Goal: Information Seeking & Learning: Learn about a topic

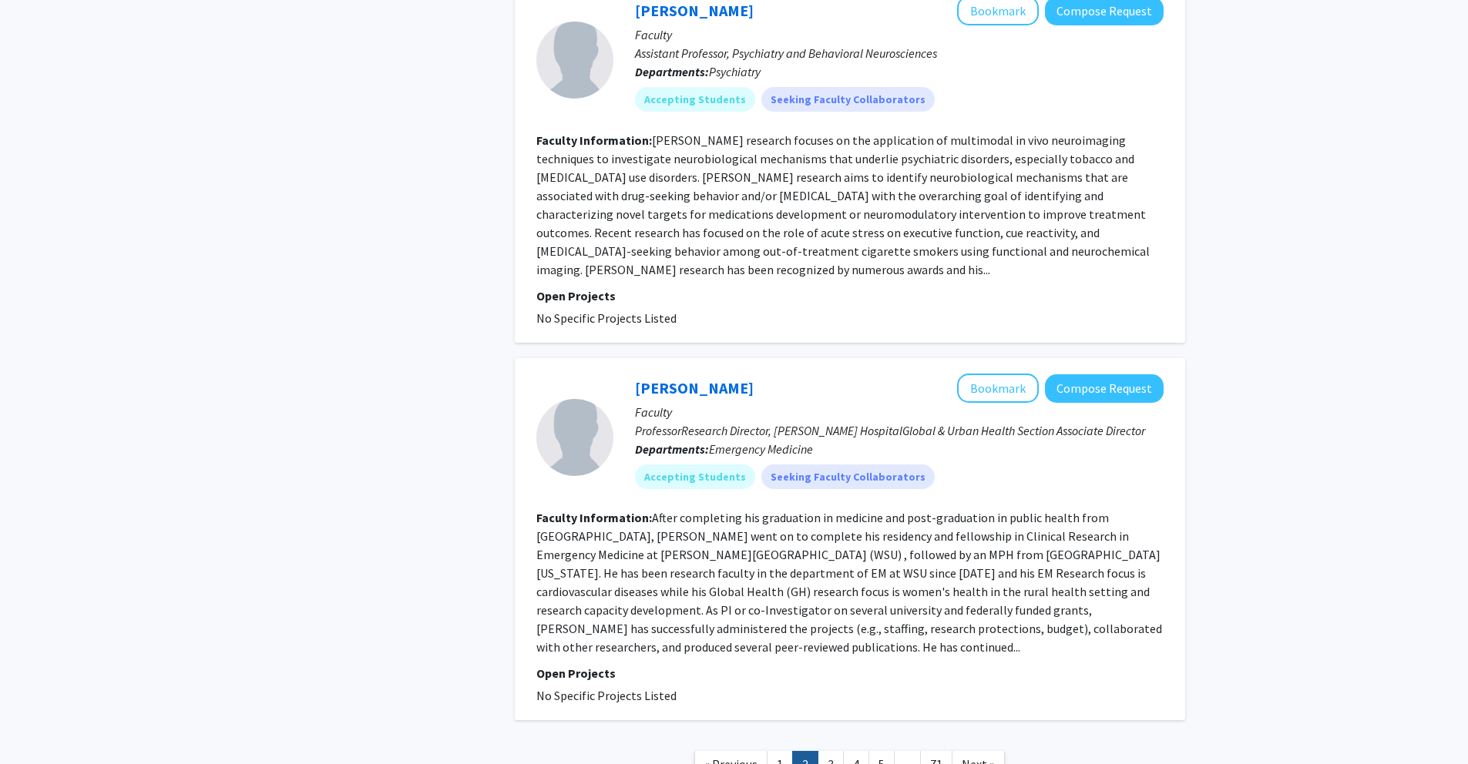
scroll to position [3081, 0]
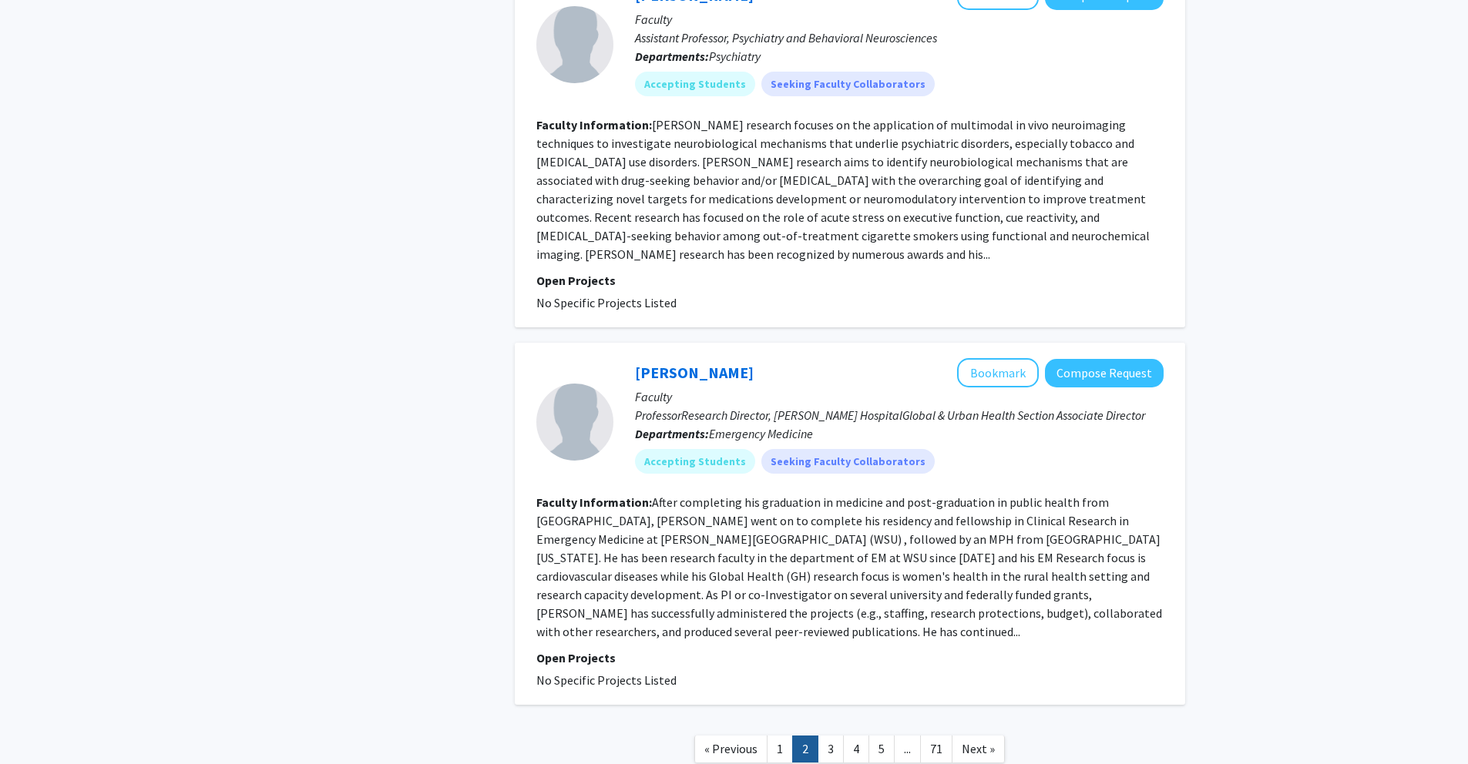
click at [784, 736] on link "1" at bounding box center [780, 749] width 26 height 27
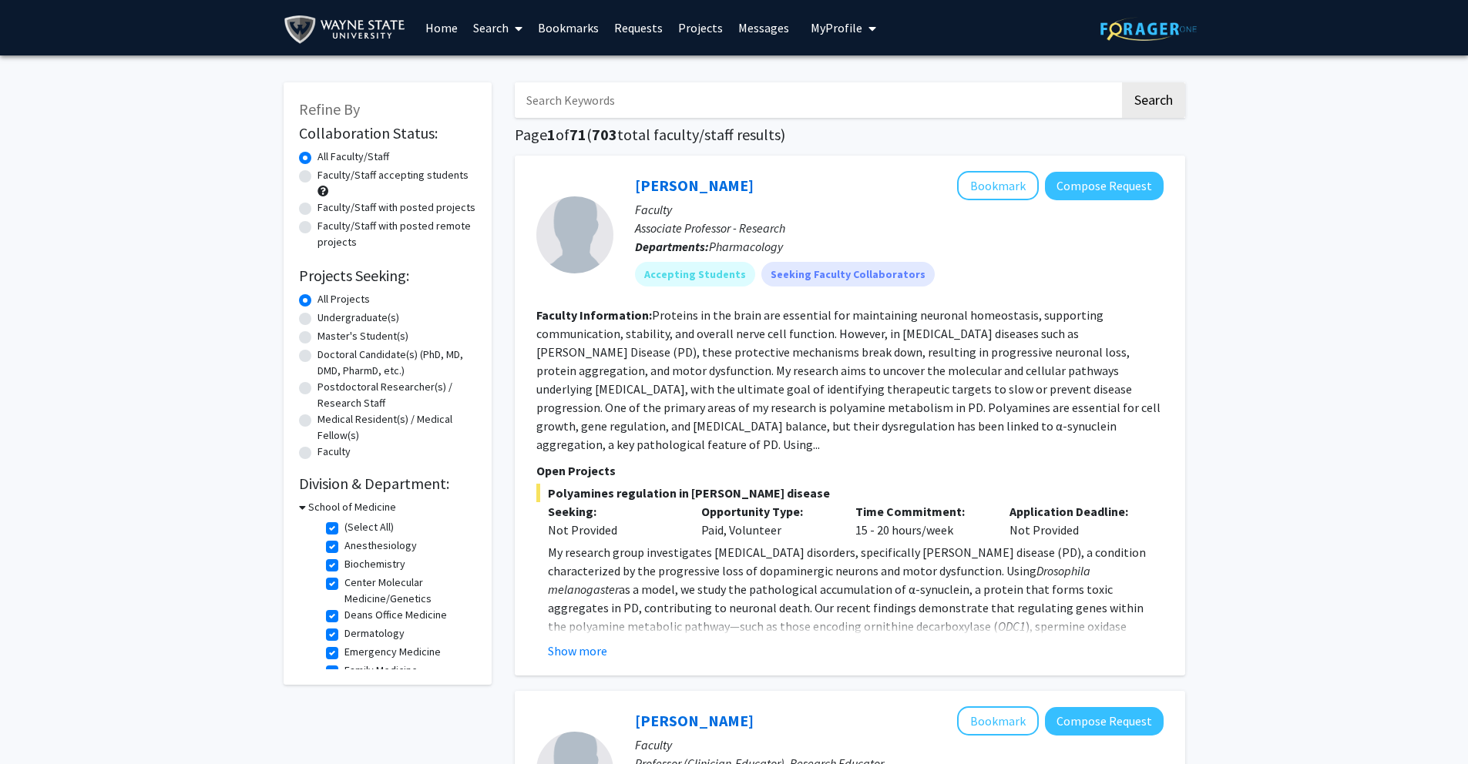
click at [786, 101] on input "Search Keywords" at bounding box center [817, 99] width 605 height 35
type input "clini"
click at [1122, 82] on button "Search" at bounding box center [1153, 99] width 63 height 35
checkbox input "false"
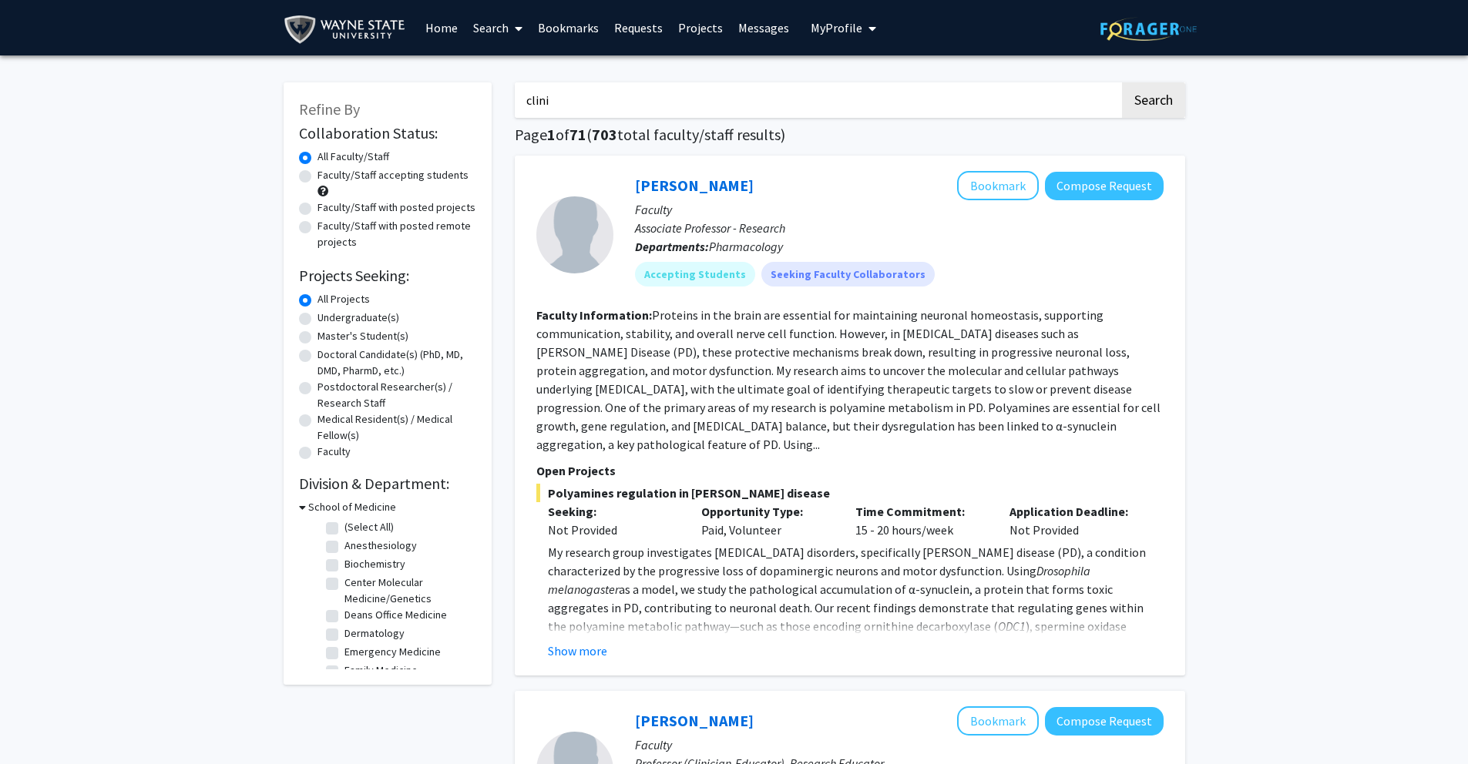
checkbox input "false"
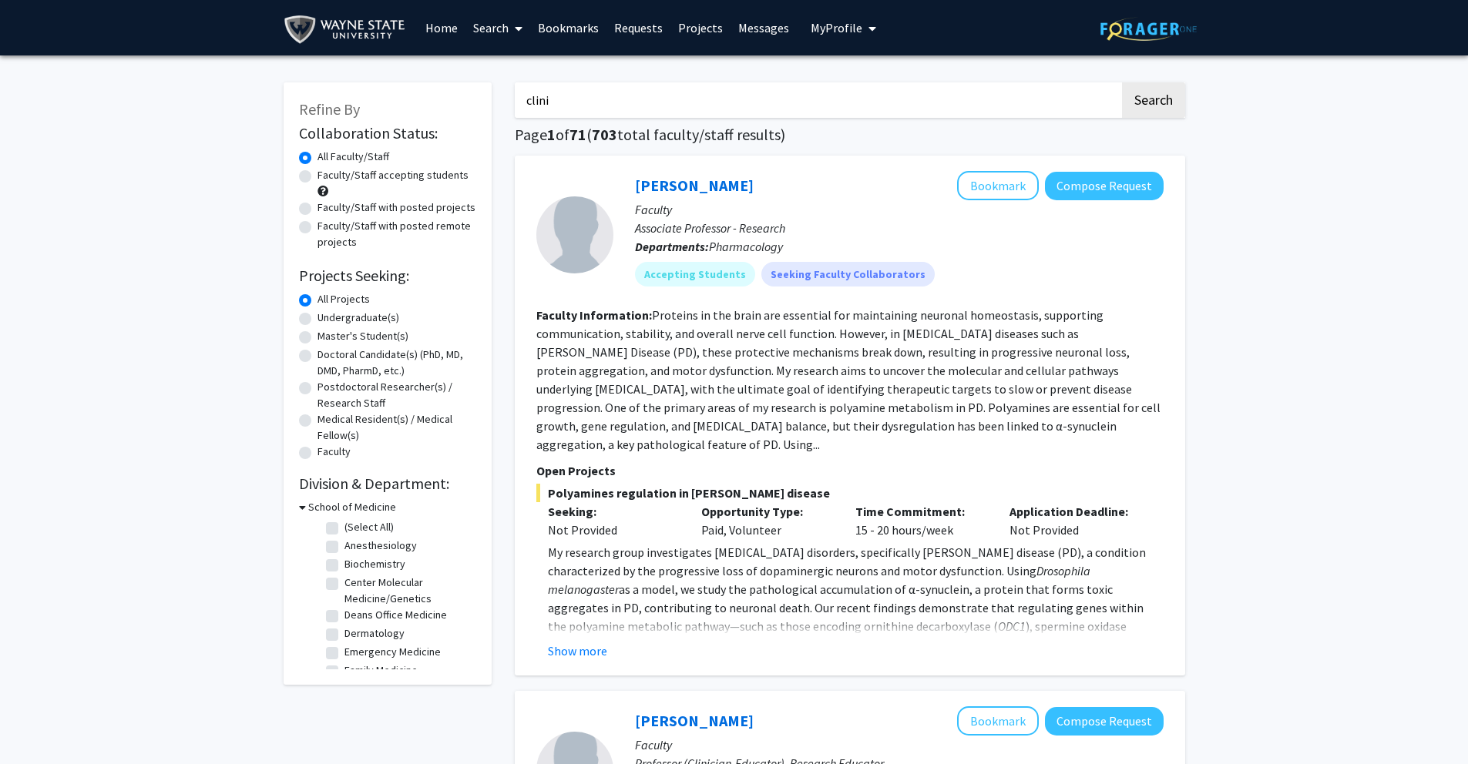
checkbox input "false"
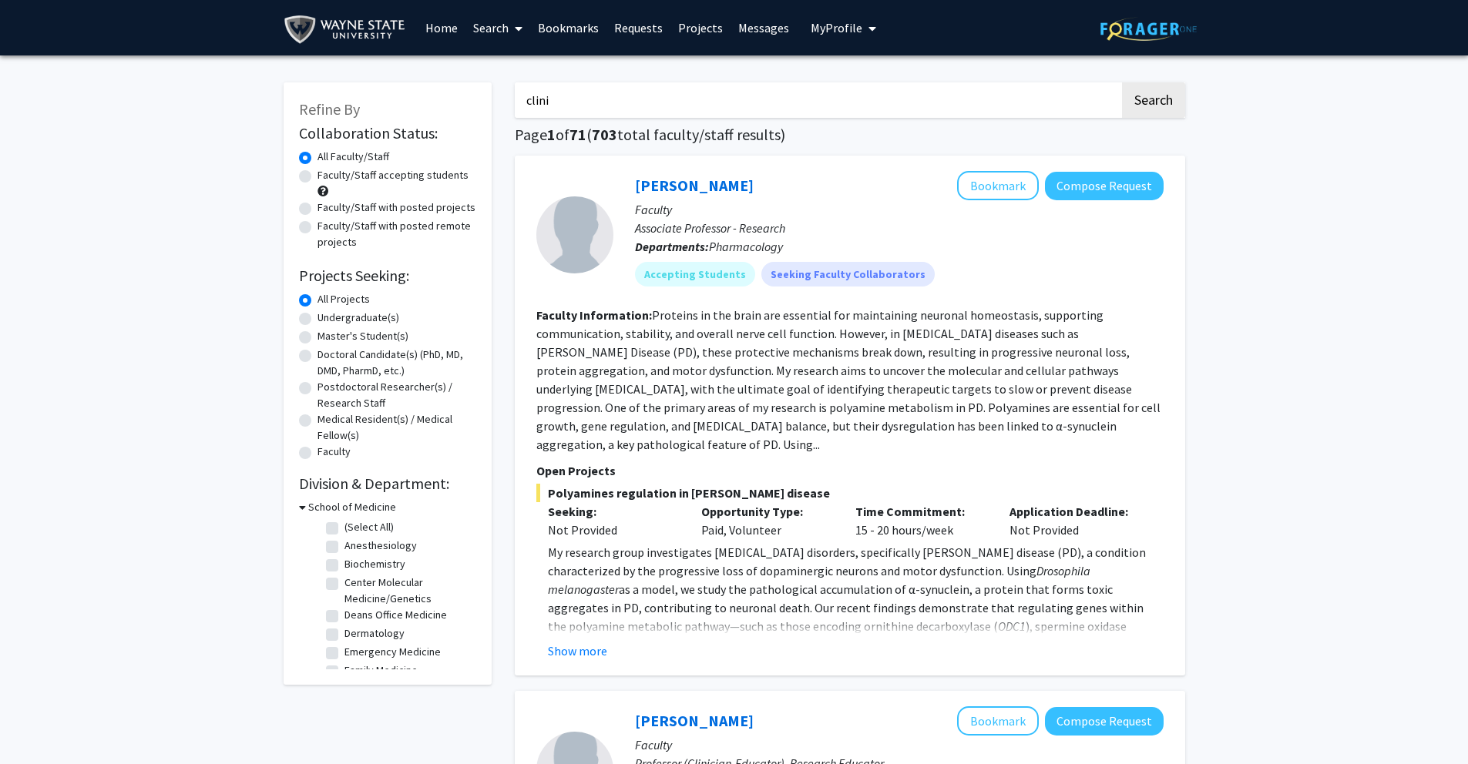
checkbox input "false"
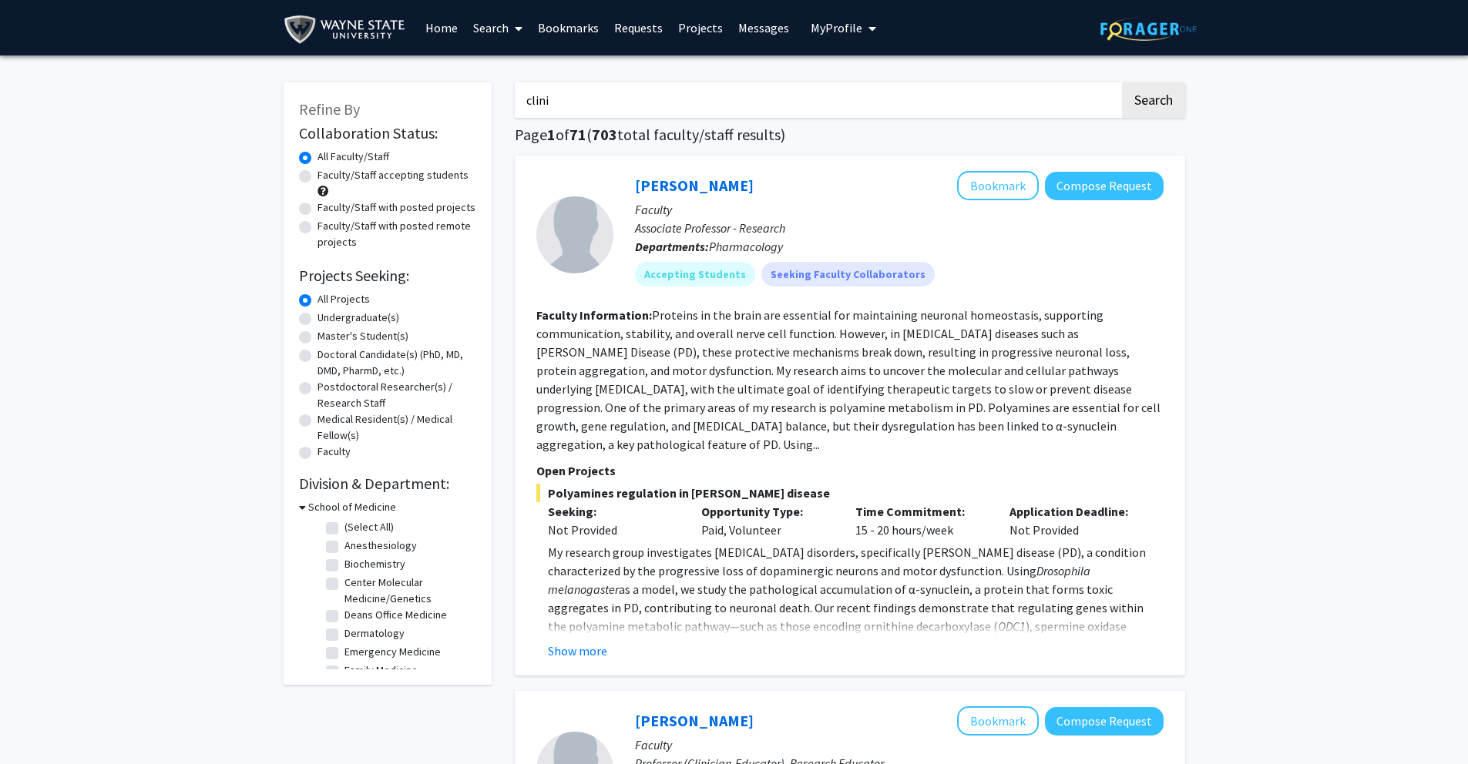
checkbox input "false"
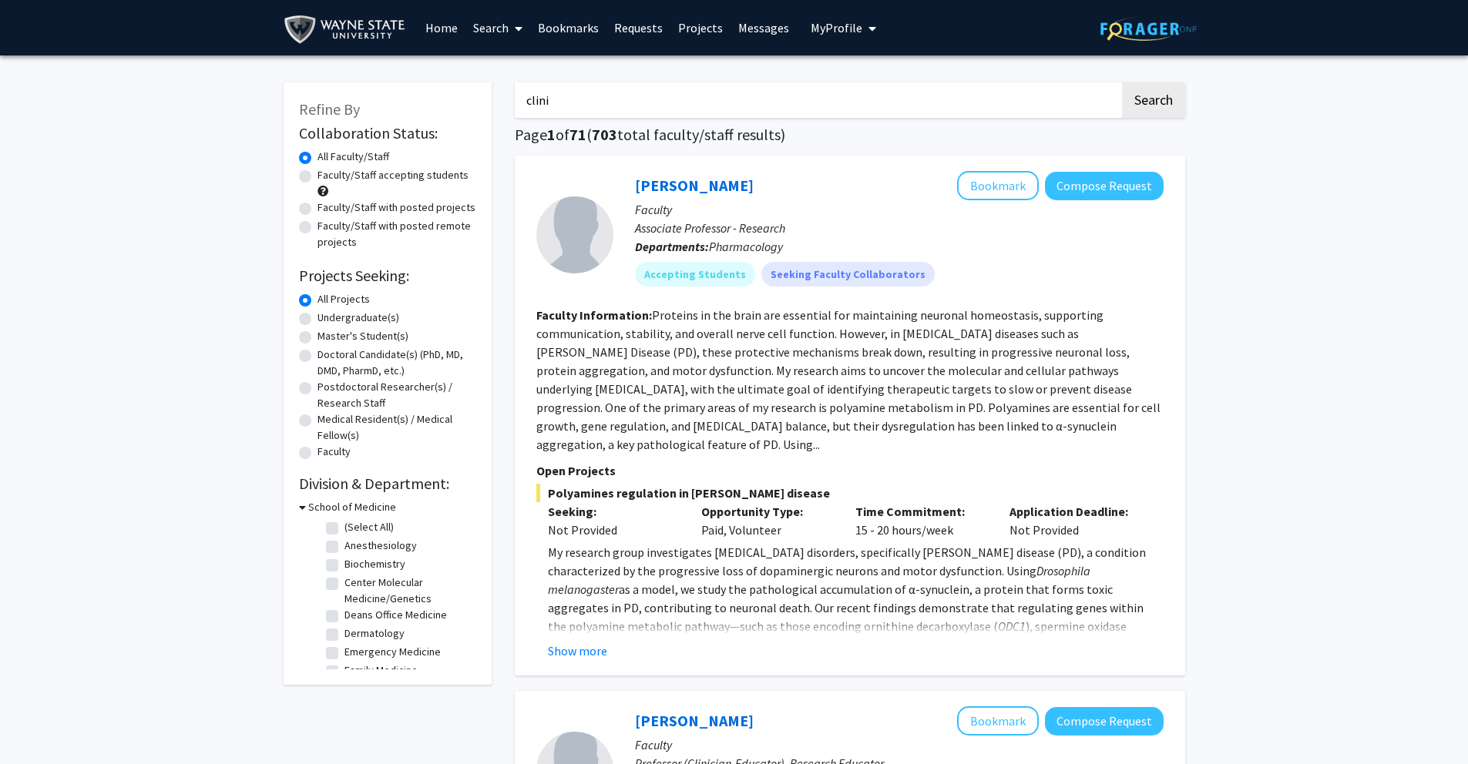
checkbox input "false"
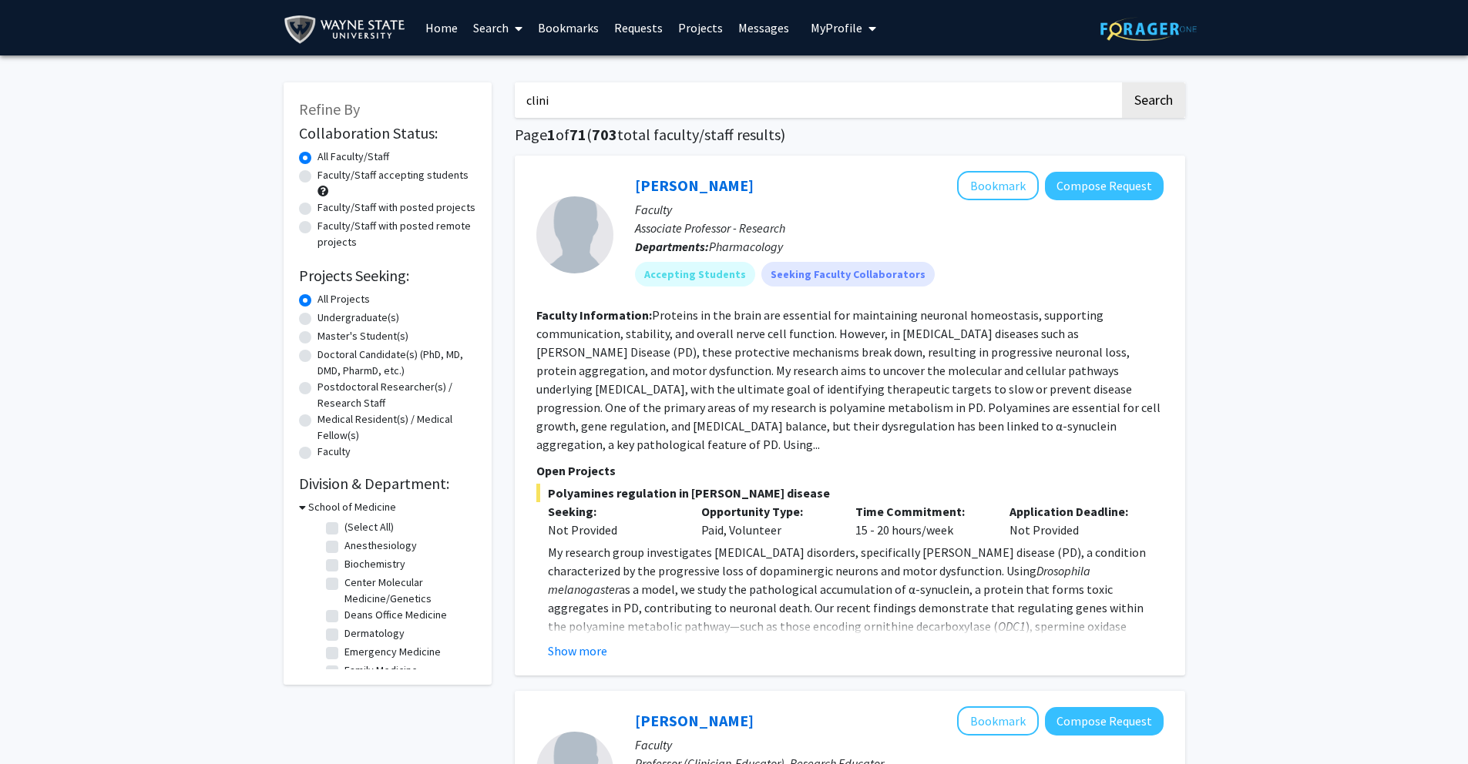
checkbox input "false"
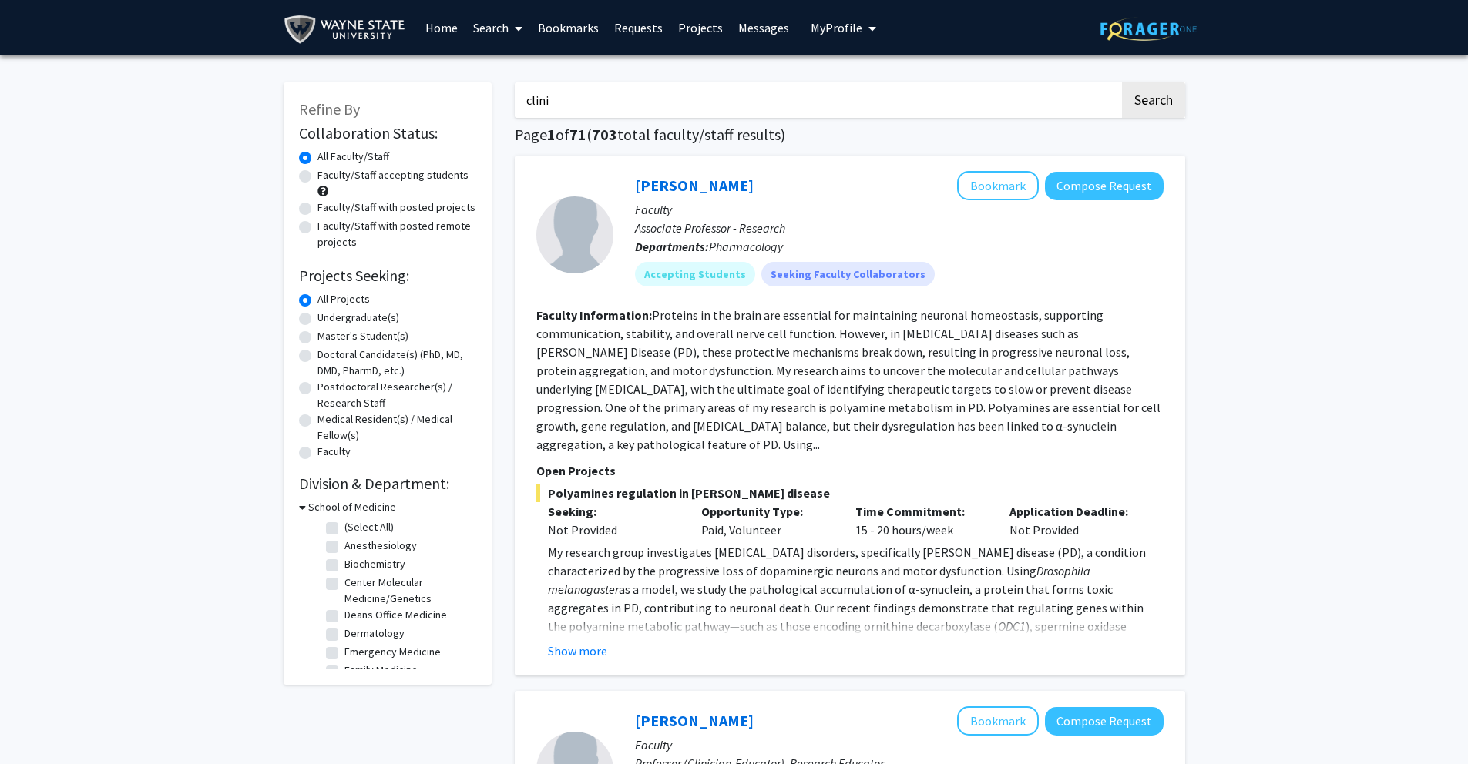
checkbox input "false"
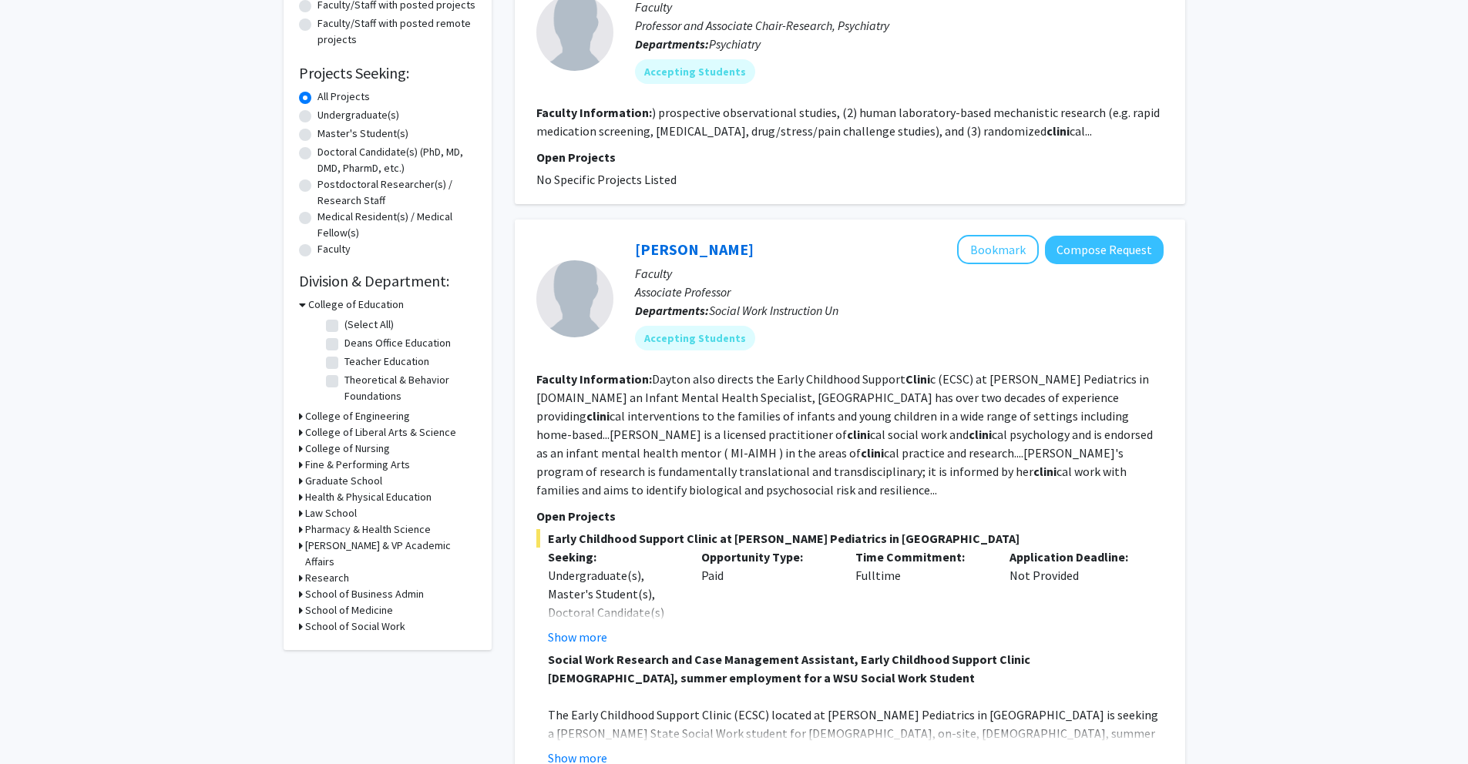
scroll to position [194, 0]
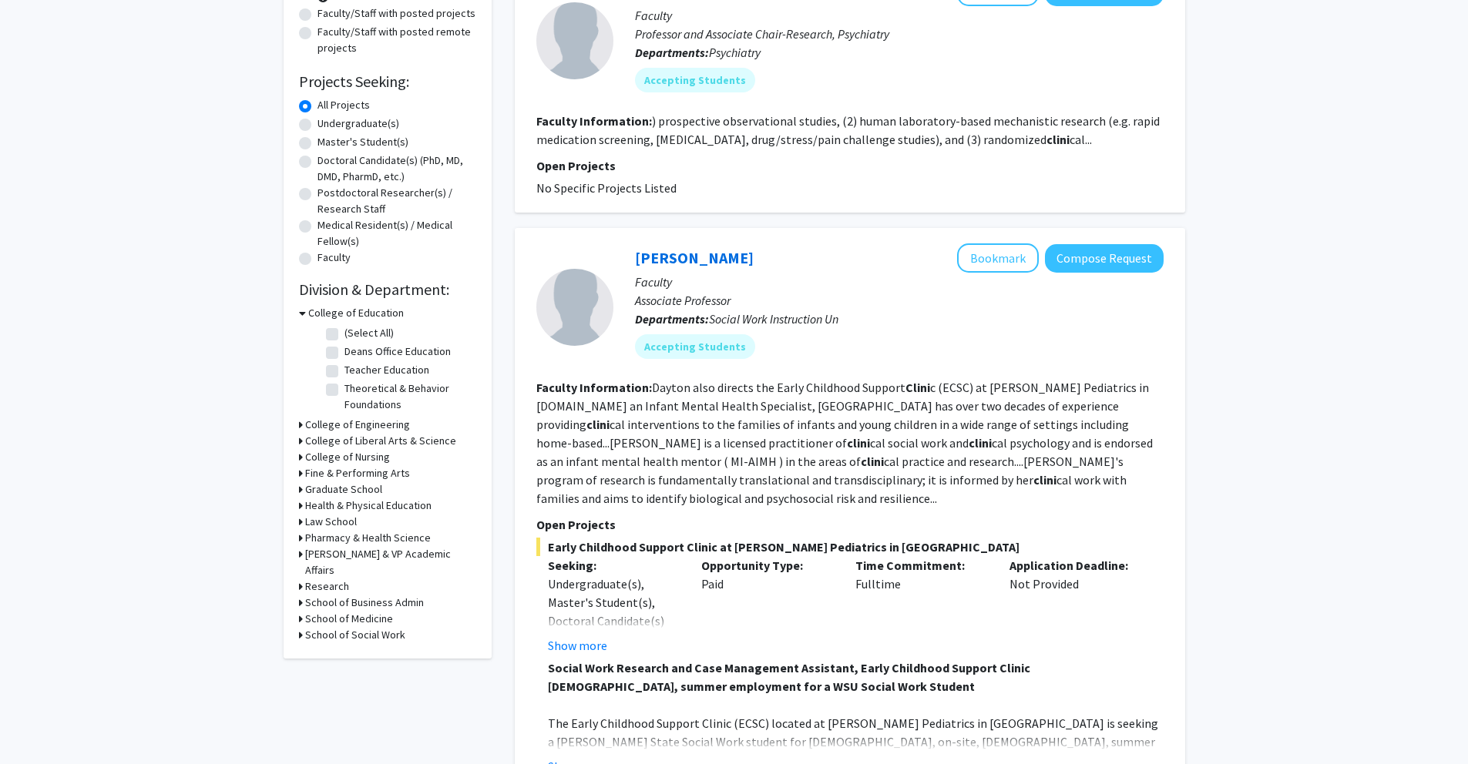
click at [299, 611] on icon at bounding box center [301, 619] width 4 height 16
click at [344, 631] on label "(Select All)" at bounding box center [368, 639] width 49 height 16
click at [344, 631] on input "(Select All)" at bounding box center [349, 636] width 10 height 10
checkbox input "true"
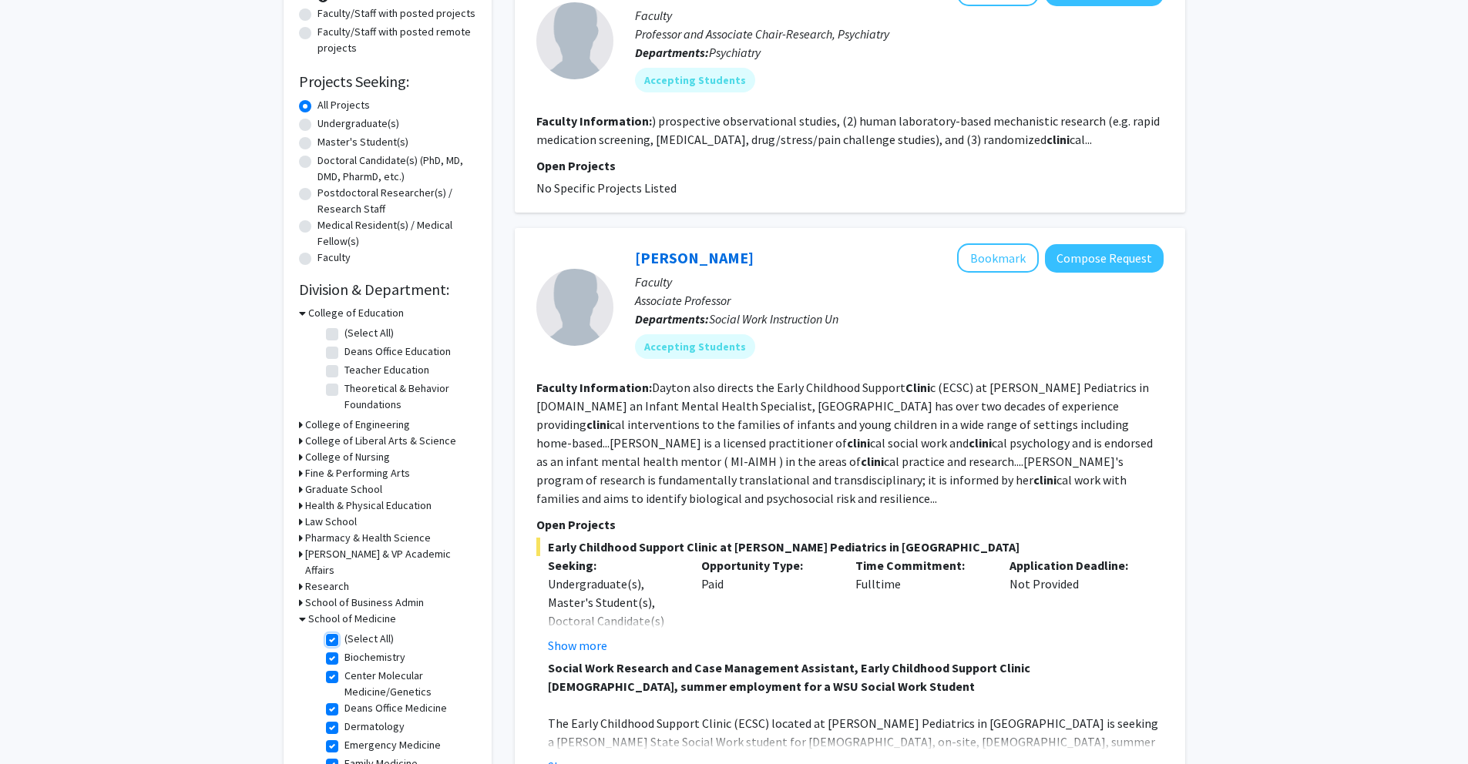
checkbox input "true"
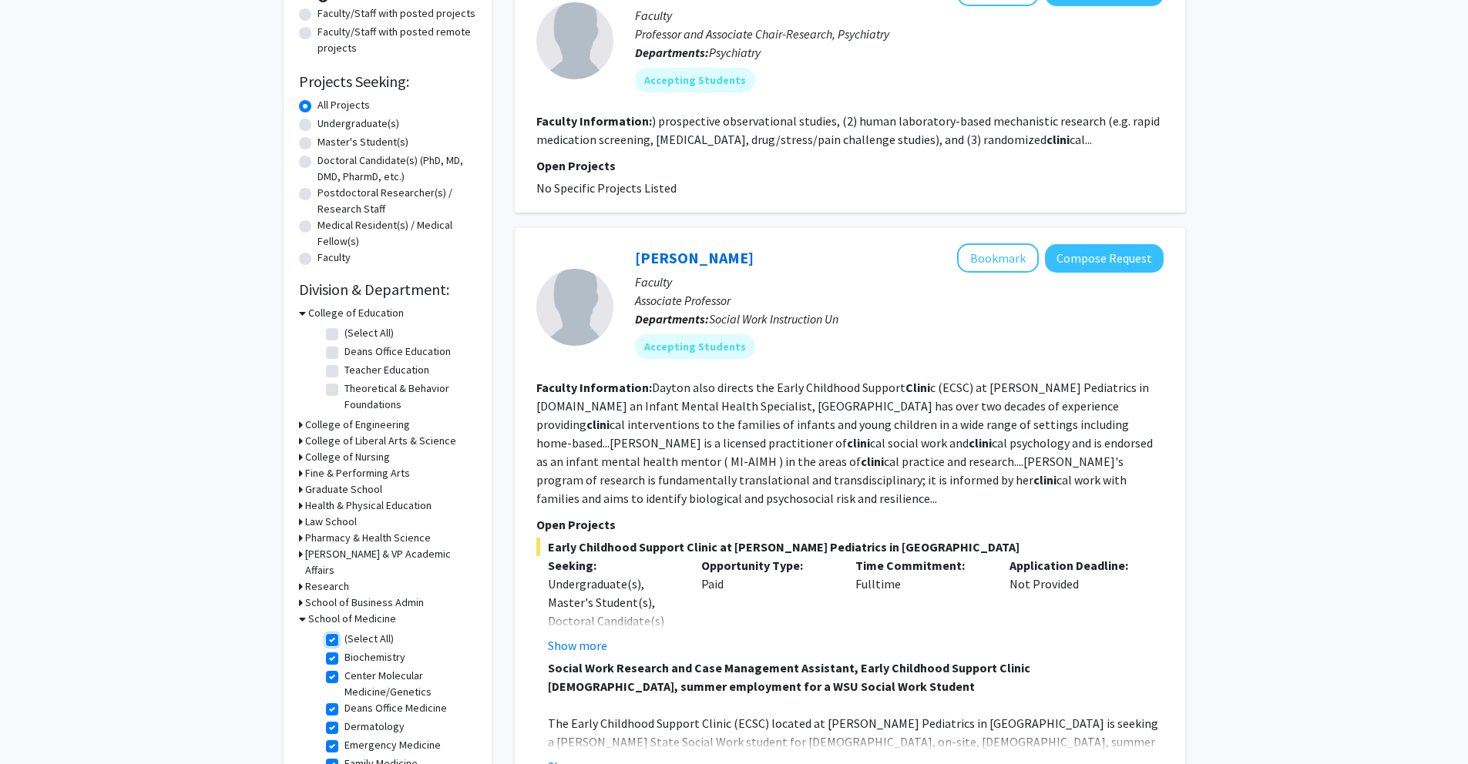
checkbox input "true"
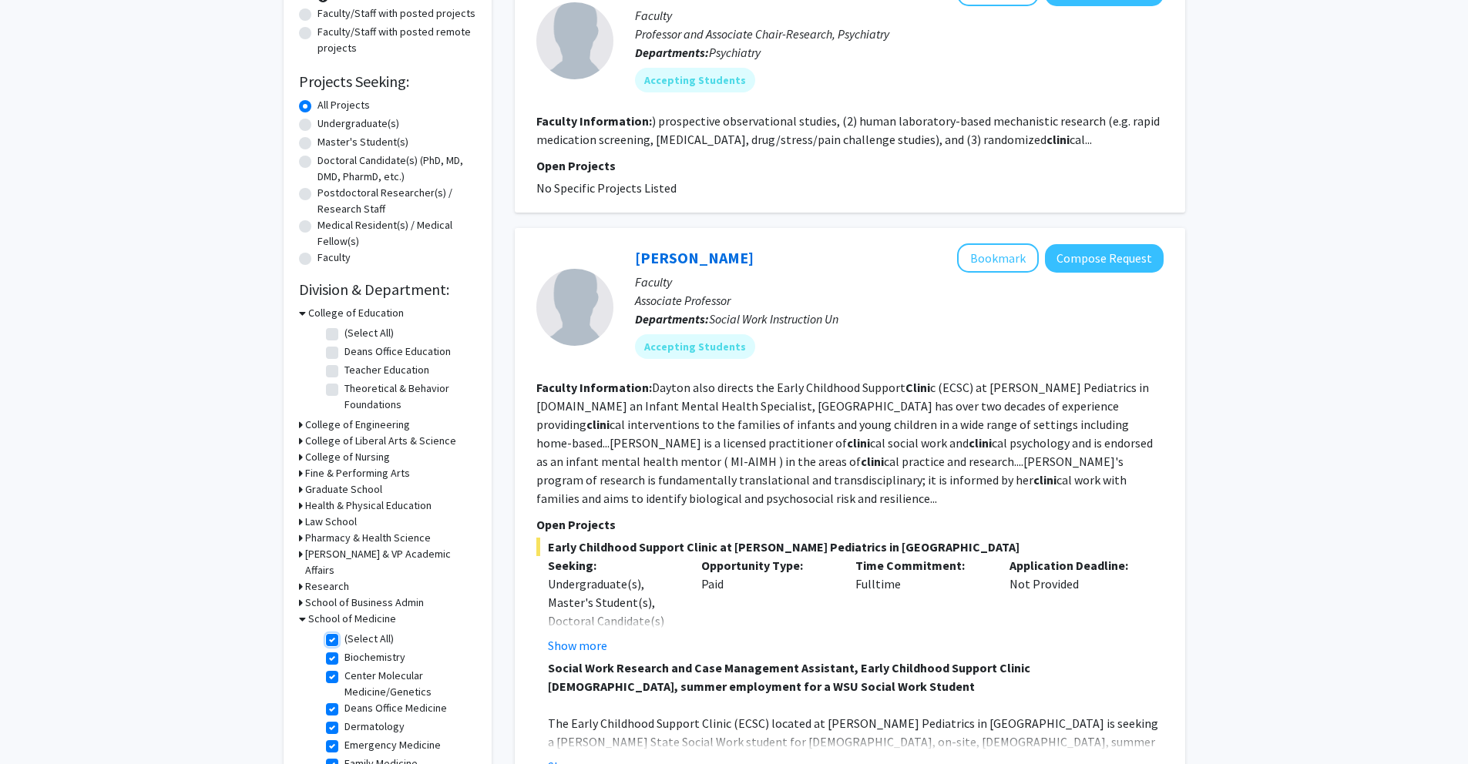
checkbox input "true"
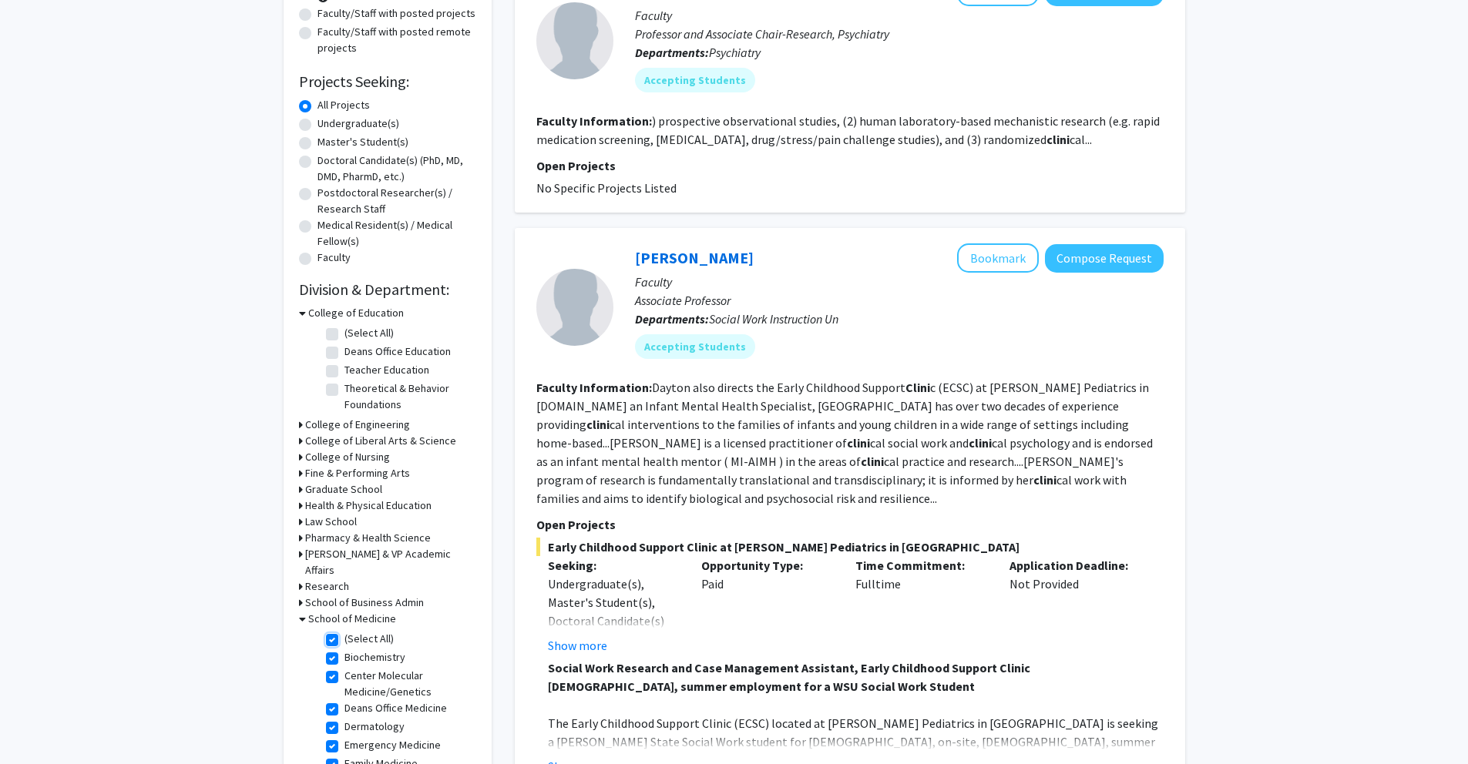
checkbox input "true"
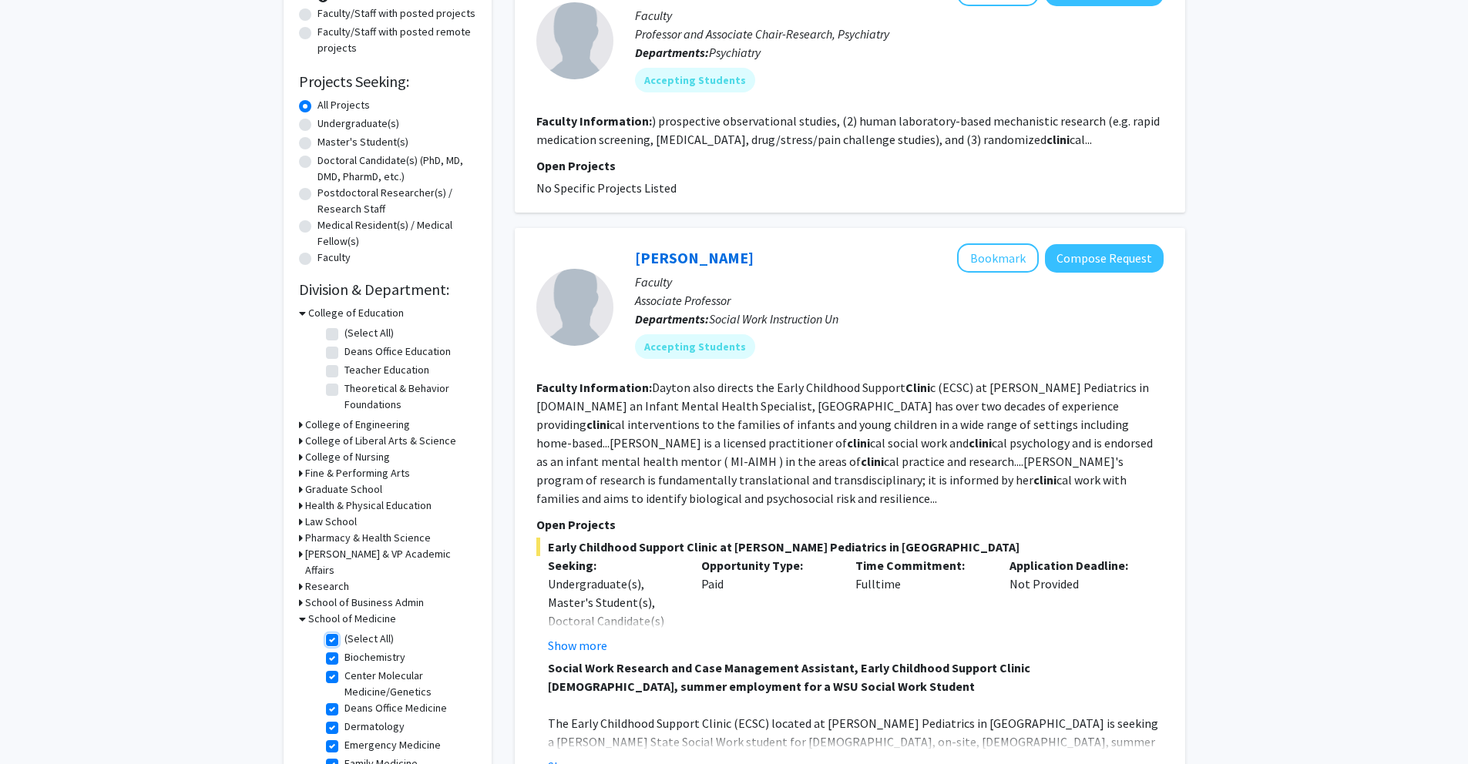
checkbox input "true"
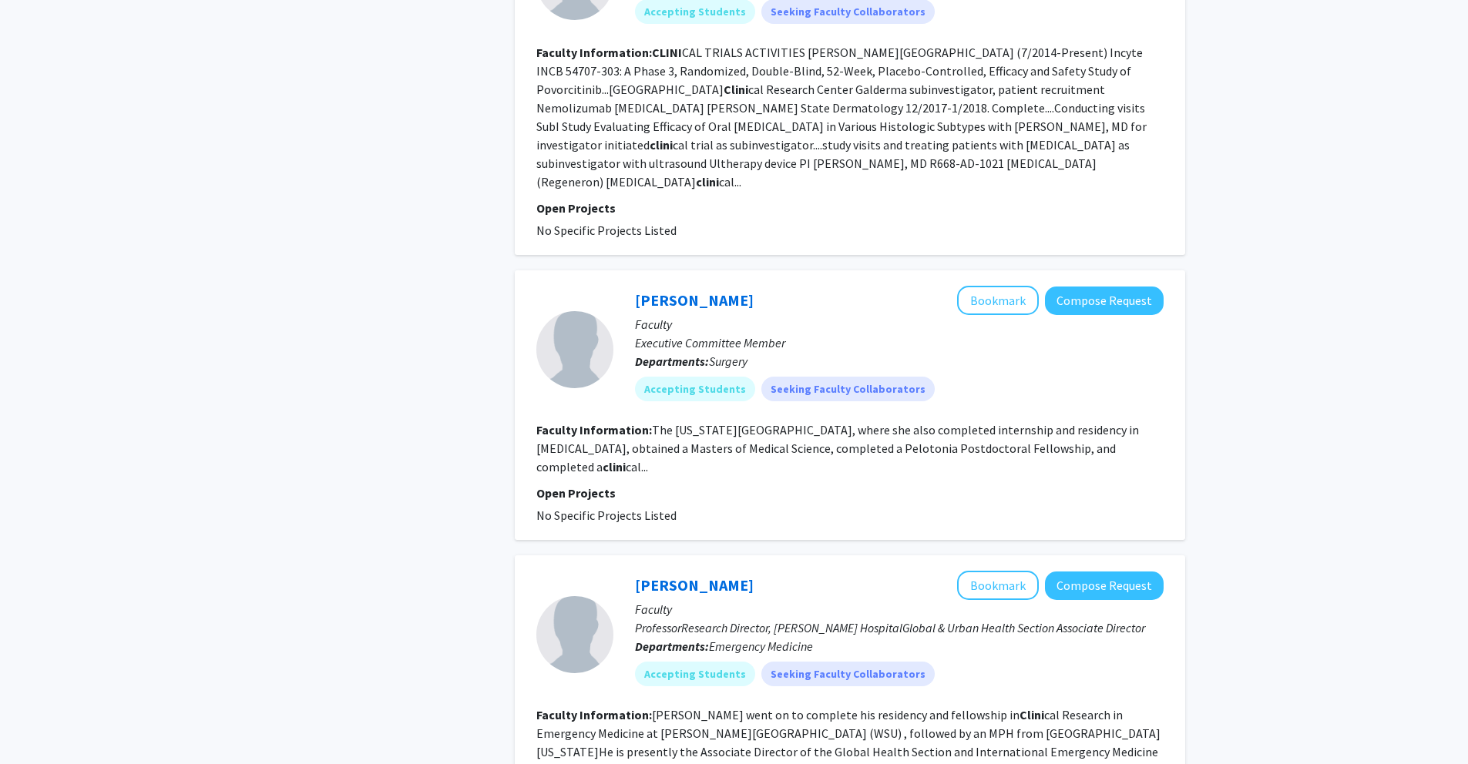
scroll to position [1411, 0]
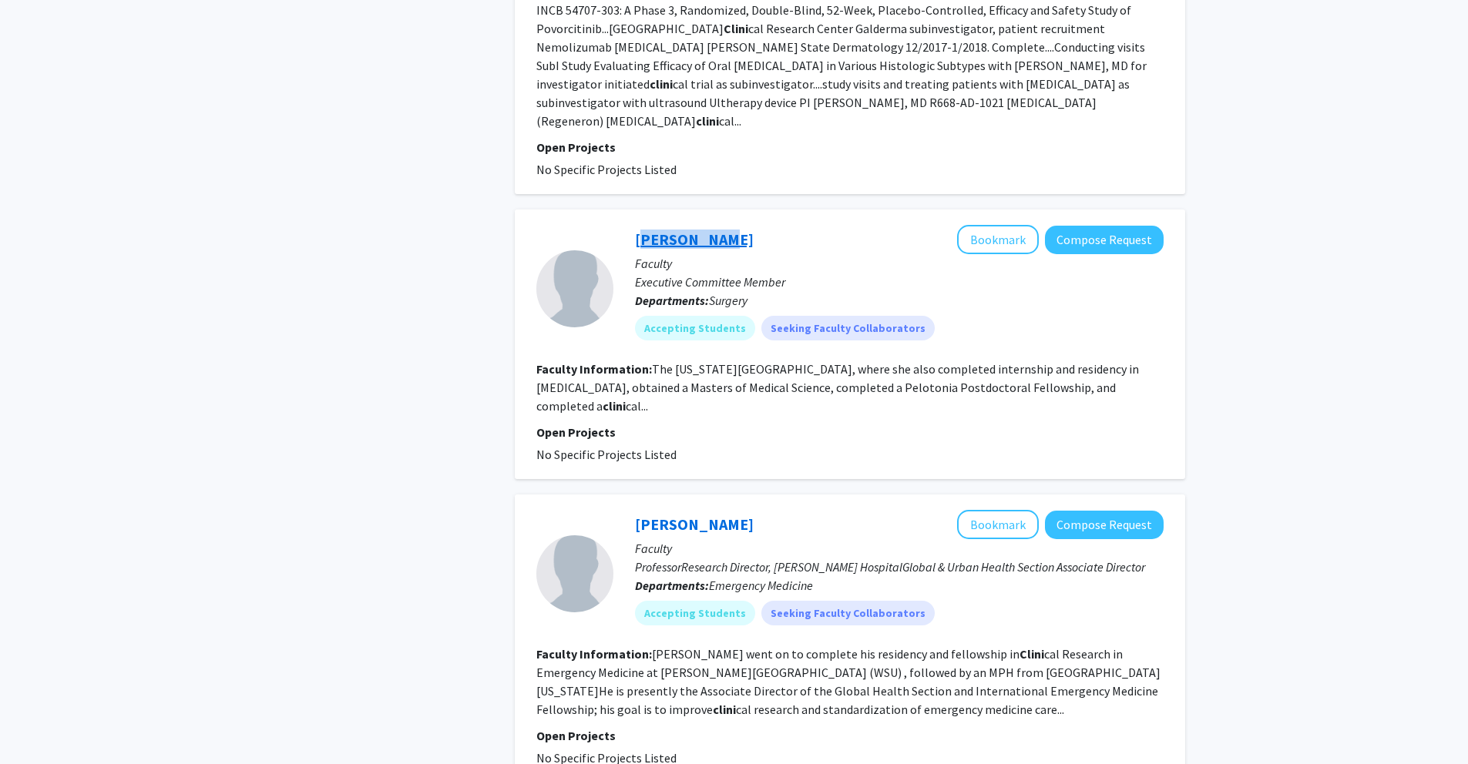
click at [685, 230] on link "[PERSON_NAME]" at bounding box center [694, 239] width 119 height 19
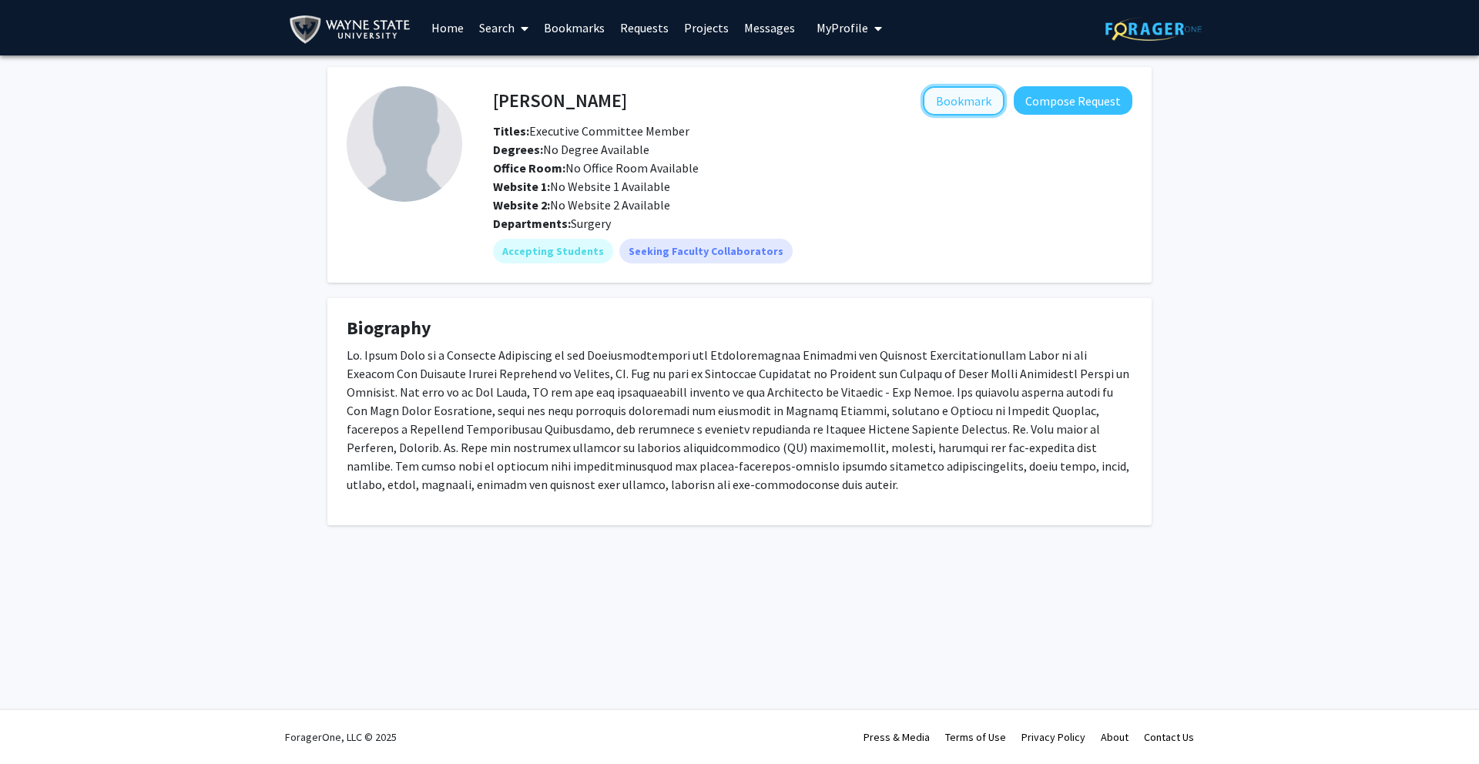
click at [958, 107] on button "Bookmark" at bounding box center [964, 100] width 82 height 29
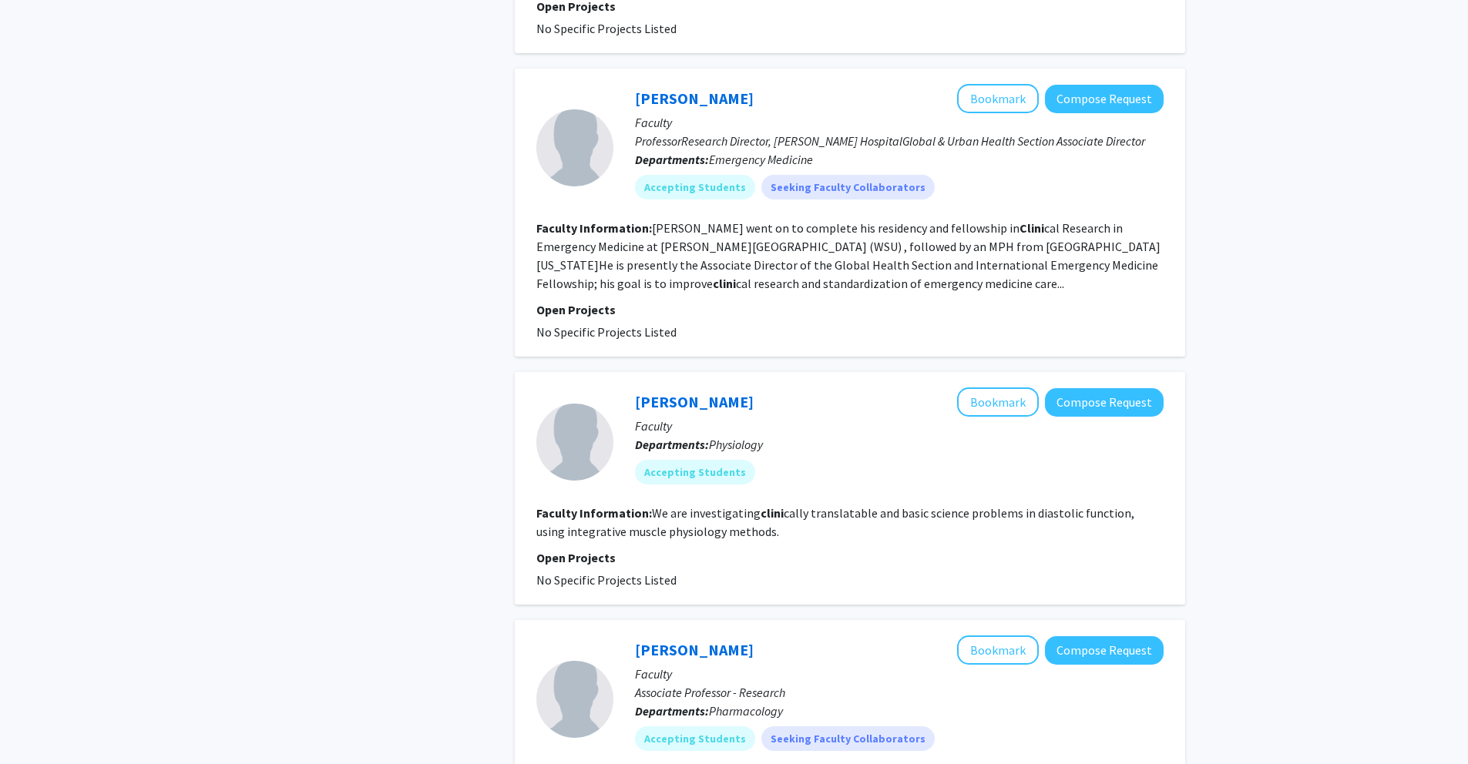
scroll to position [1834, 0]
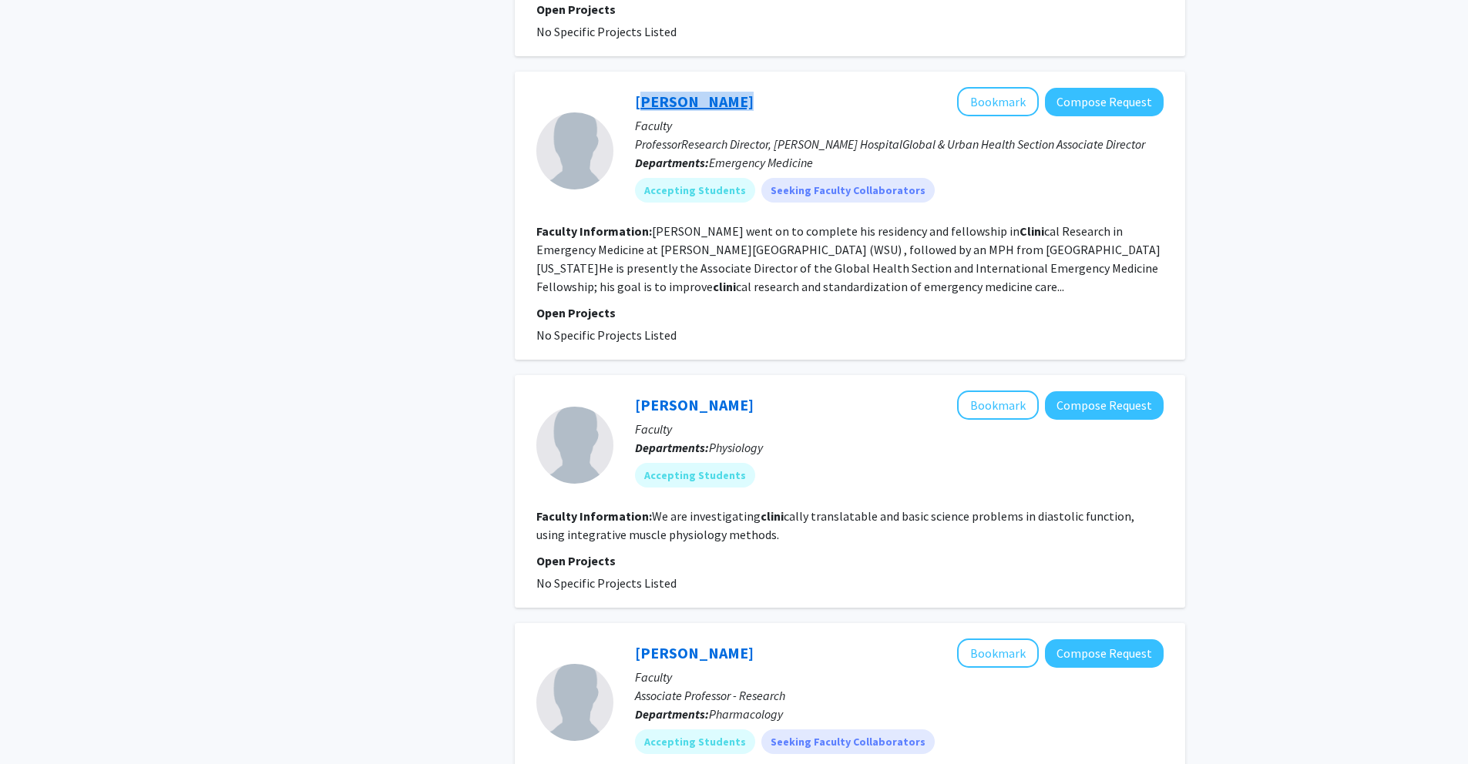
drag, startPoint x: 737, startPoint y: 65, endPoint x: 636, endPoint y: 67, distance: 100.2
click at [636, 87] on div "[PERSON_NAME] Bookmark Compose Request" at bounding box center [899, 101] width 528 height 29
copy link "[PERSON_NAME]"
click at [1017, 87] on button "Bookmark" at bounding box center [998, 101] width 82 height 29
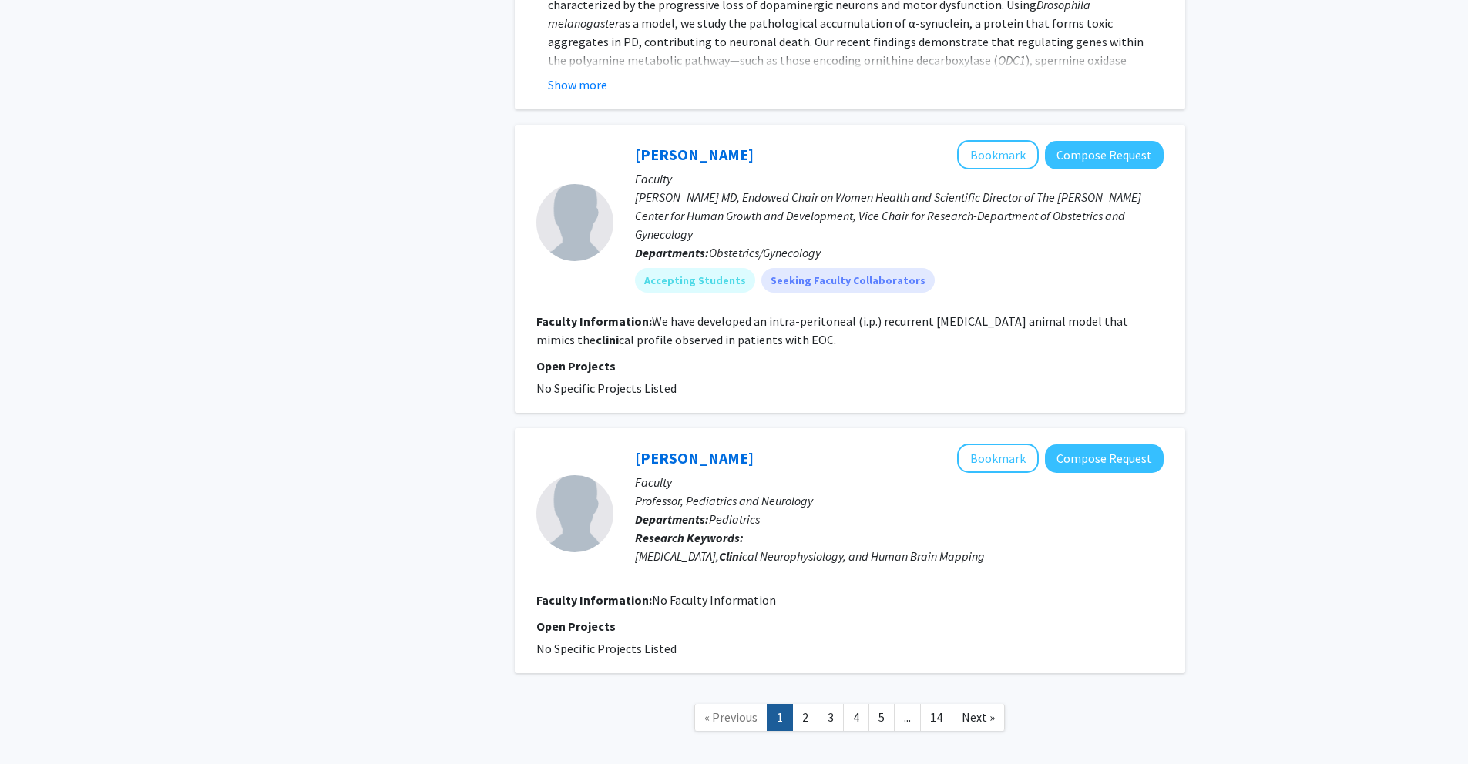
scroll to position [2758, 0]
click at [805, 703] on link "2" at bounding box center [805, 716] width 26 height 27
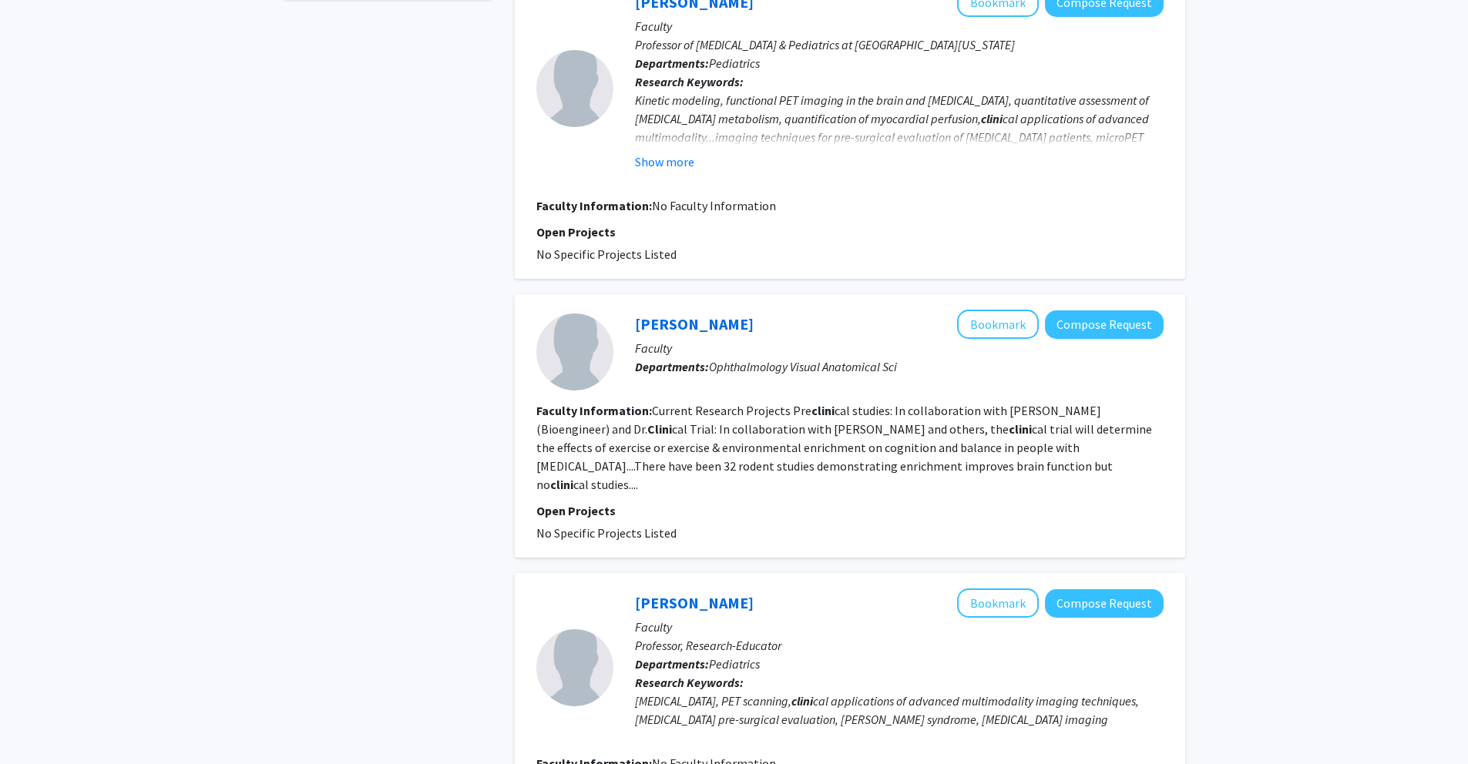
scroll to position [740, 0]
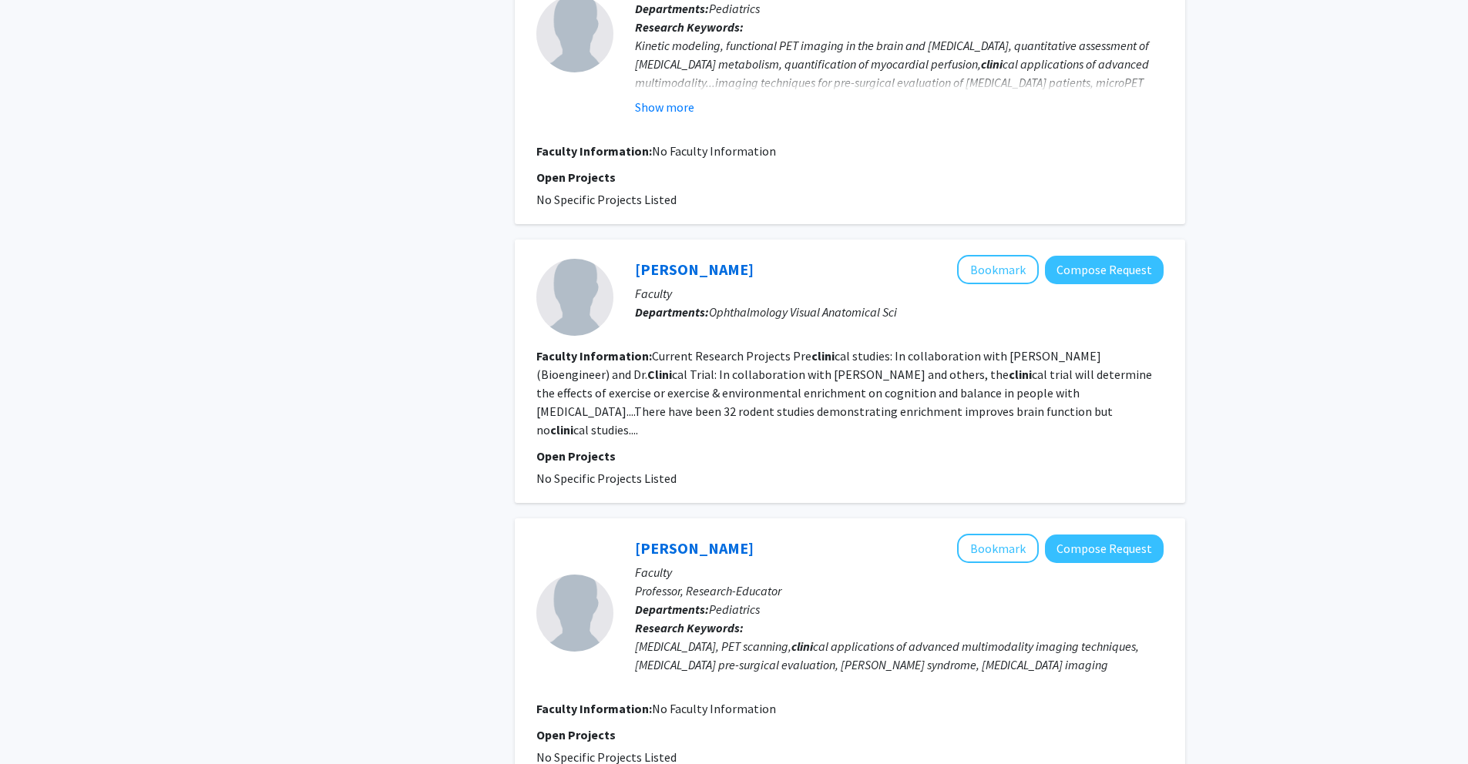
click at [1299, 404] on div "Refine By Collaboration Status: Collaboration Status All Faculty/Staff Collabor…" at bounding box center [734, 706] width 1468 height 2782
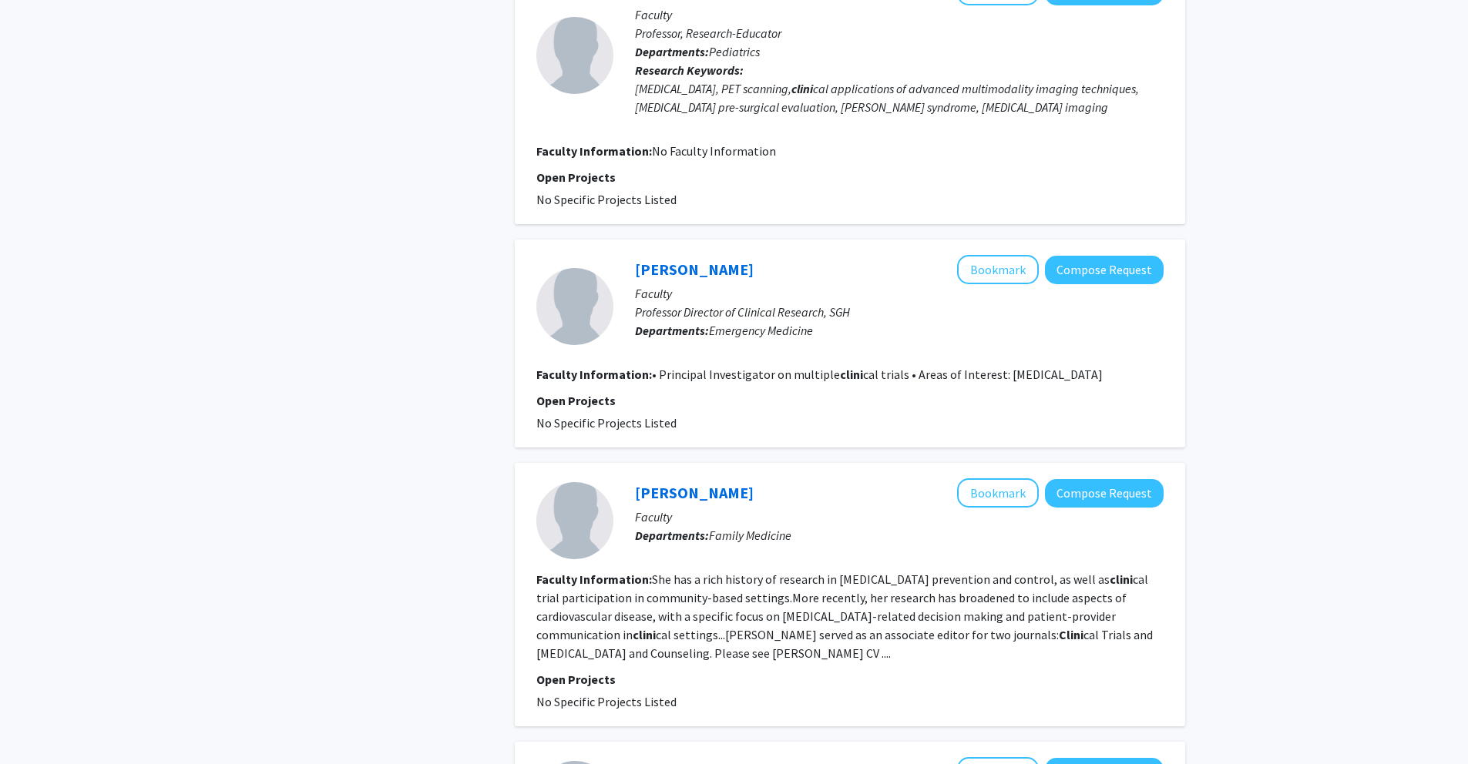
scroll to position [1347, 0]
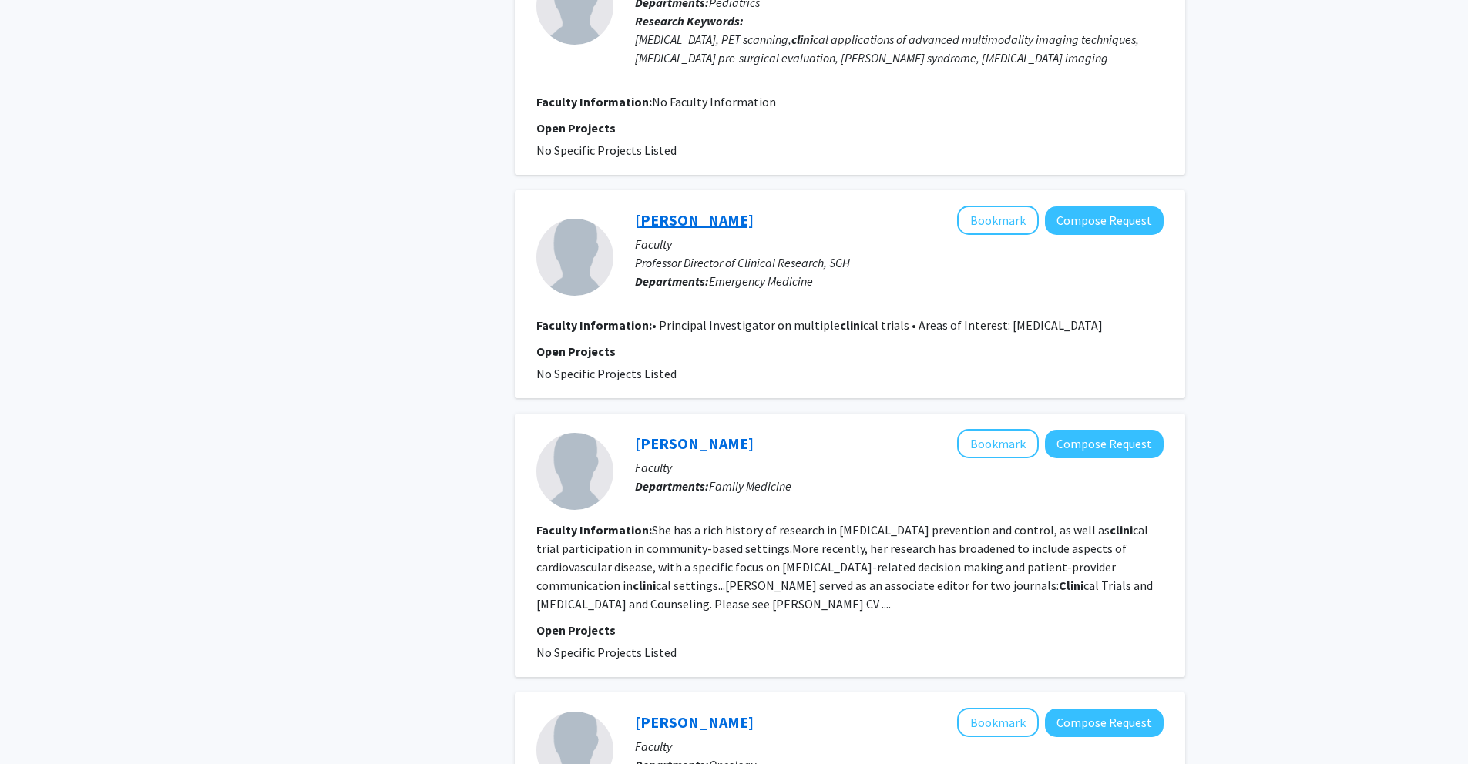
copy link "[PERSON_NAME]"
click at [1005, 206] on button "Bookmark" at bounding box center [998, 220] width 82 height 29
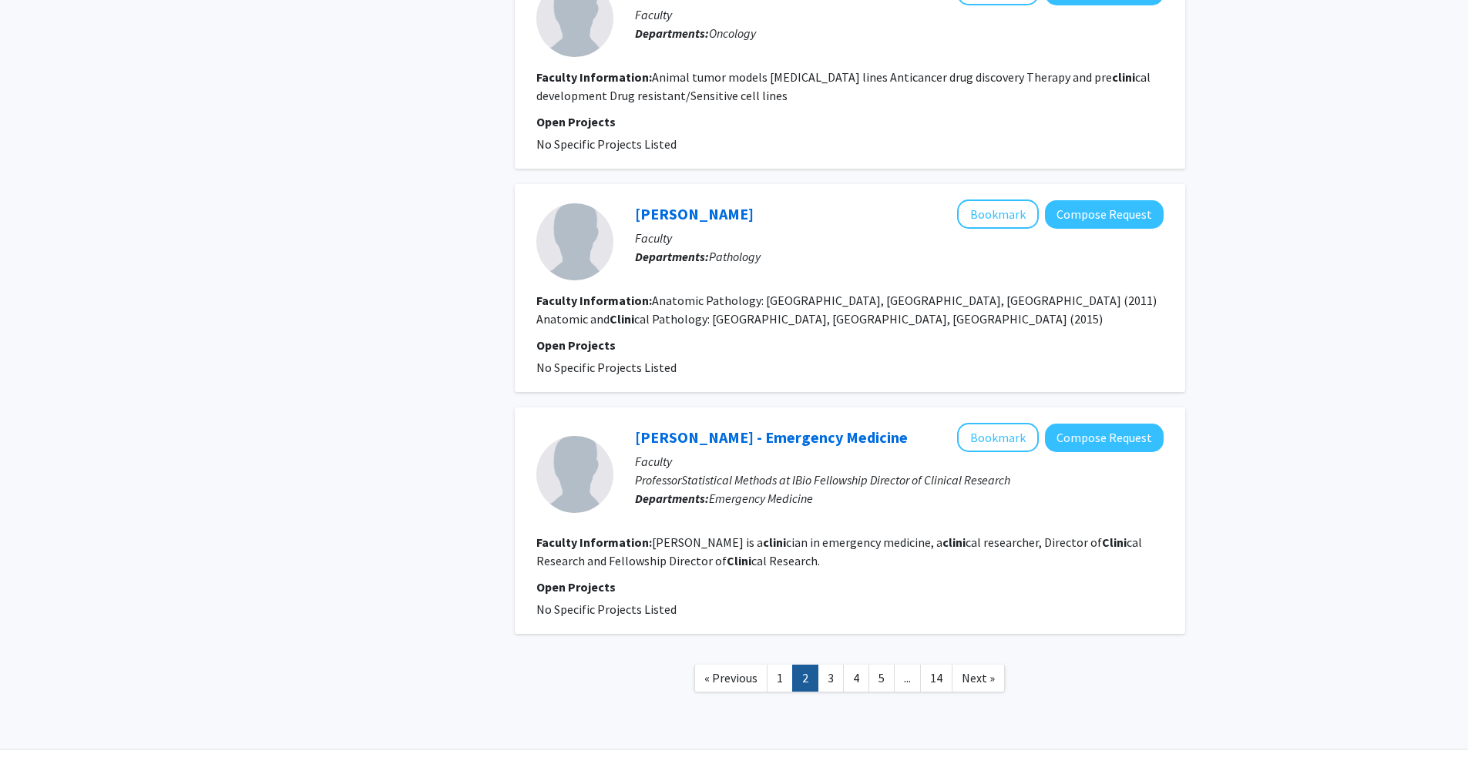
scroll to position [2101, 0]
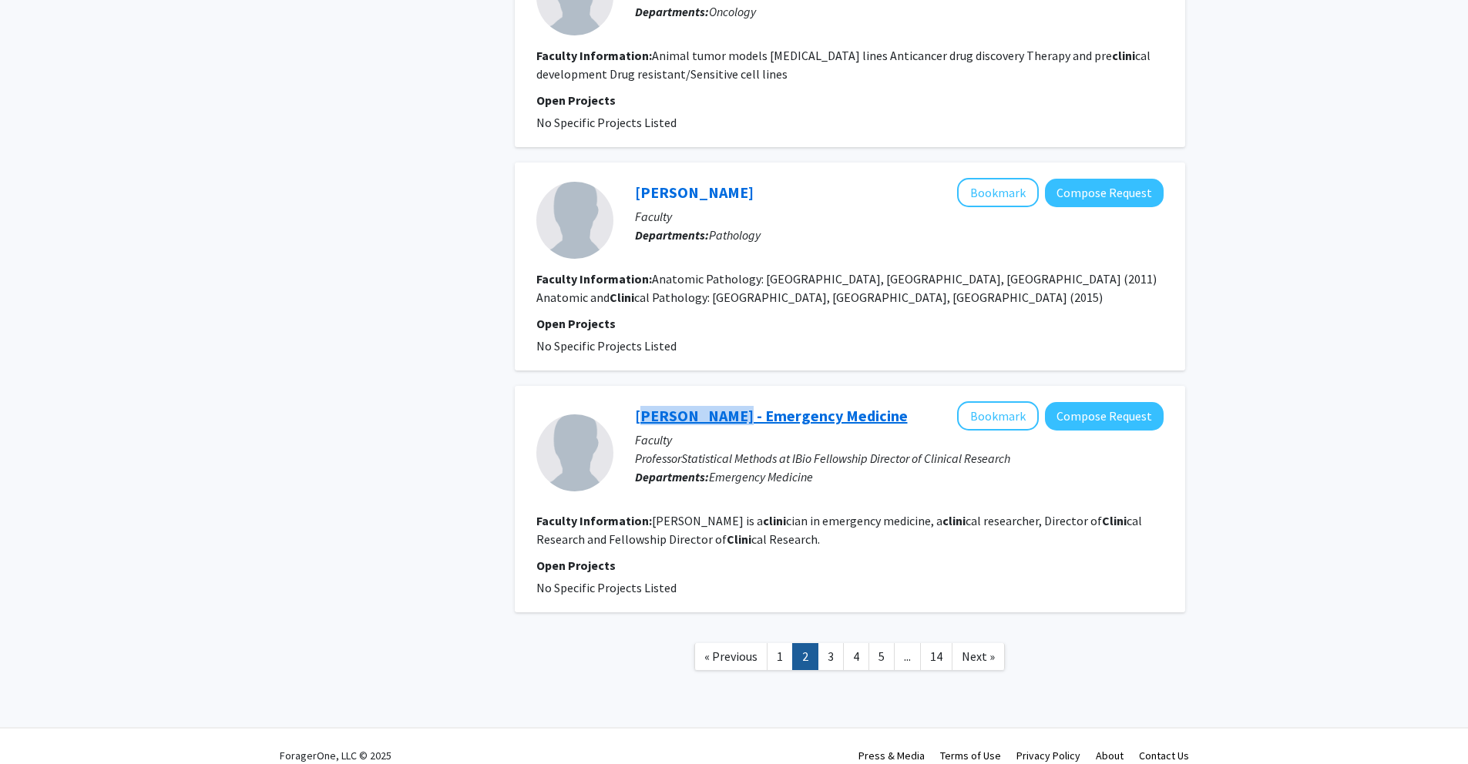
drag, startPoint x: 629, startPoint y: 399, endPoint x: 724, endPoint y: 398, distance: 94.8
click at [724, 401] on div "[PERSON_NAME] - Emergency Medicine Bookmark Compose Request Faculty ProfessorSt…" at bounding box center [888, 452] width 550 height 102
copy link "[PERSON_NAME]"
click at [1005, 404] on button "Bookmark" at bounding box center [998, 415] width 82 height 29
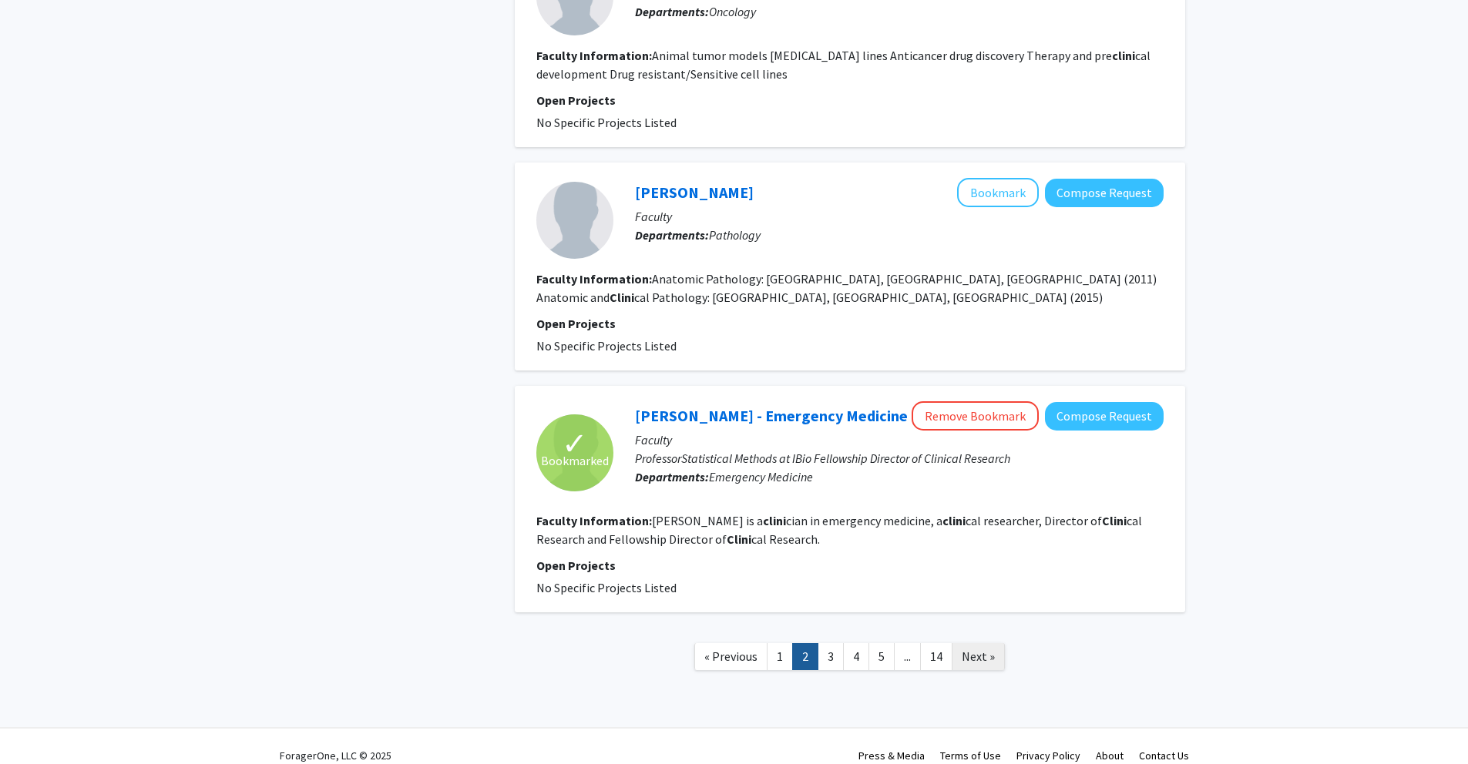
click at [966, 649] on span "Next »" at bounding box center [977, 656] width 33 height 15
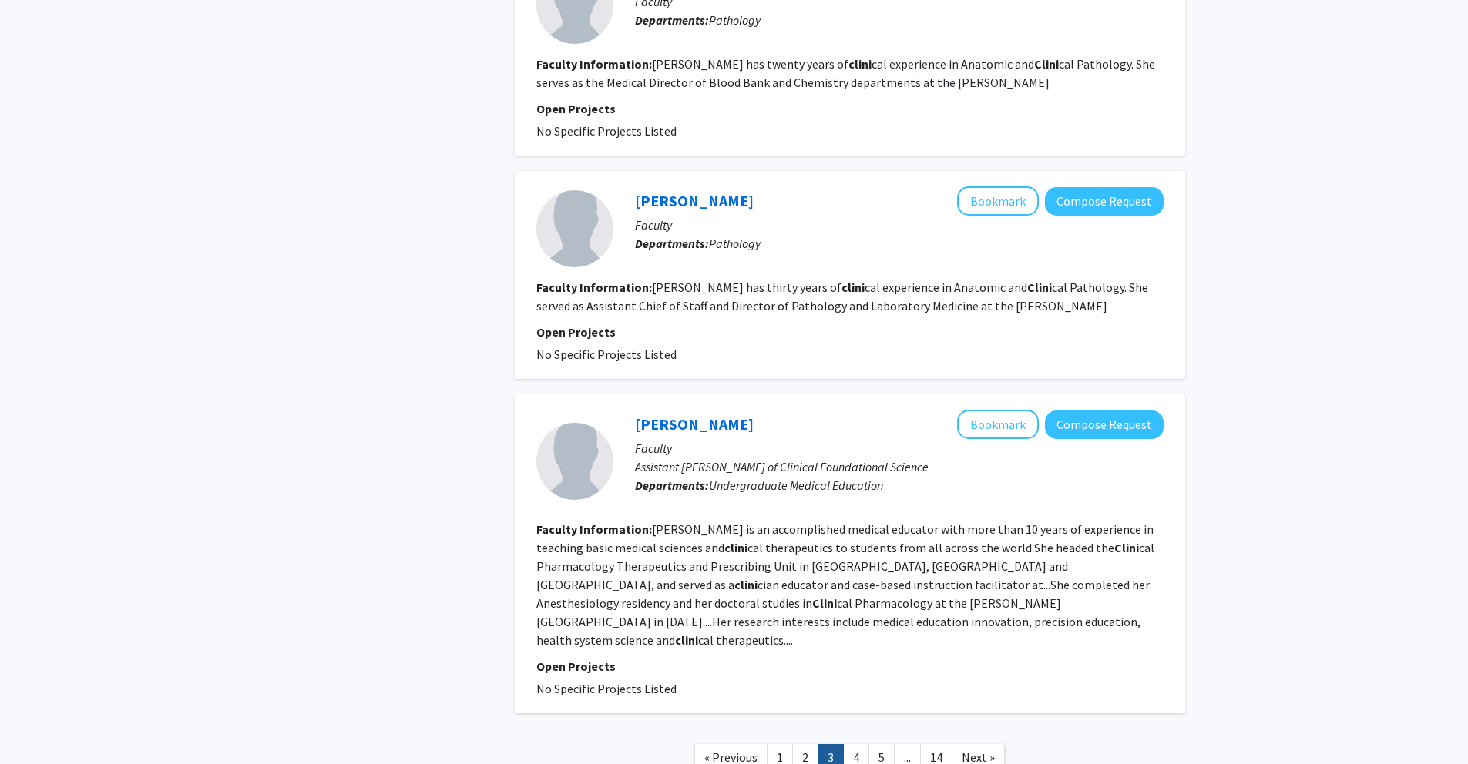
scroll to position [2187, 0]
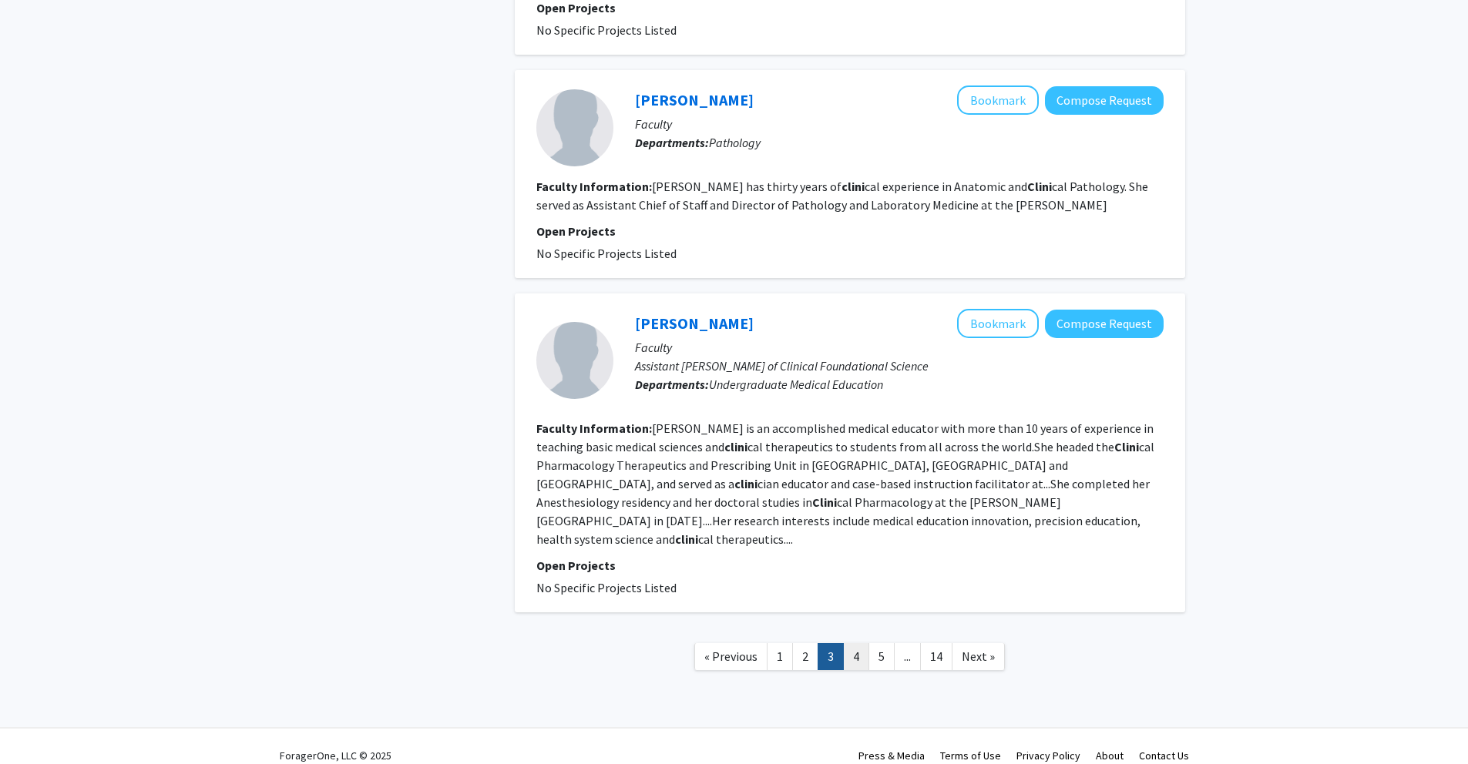
click at [851, 643] on link "4" at bounding box center [856, 656] width 26 height 27
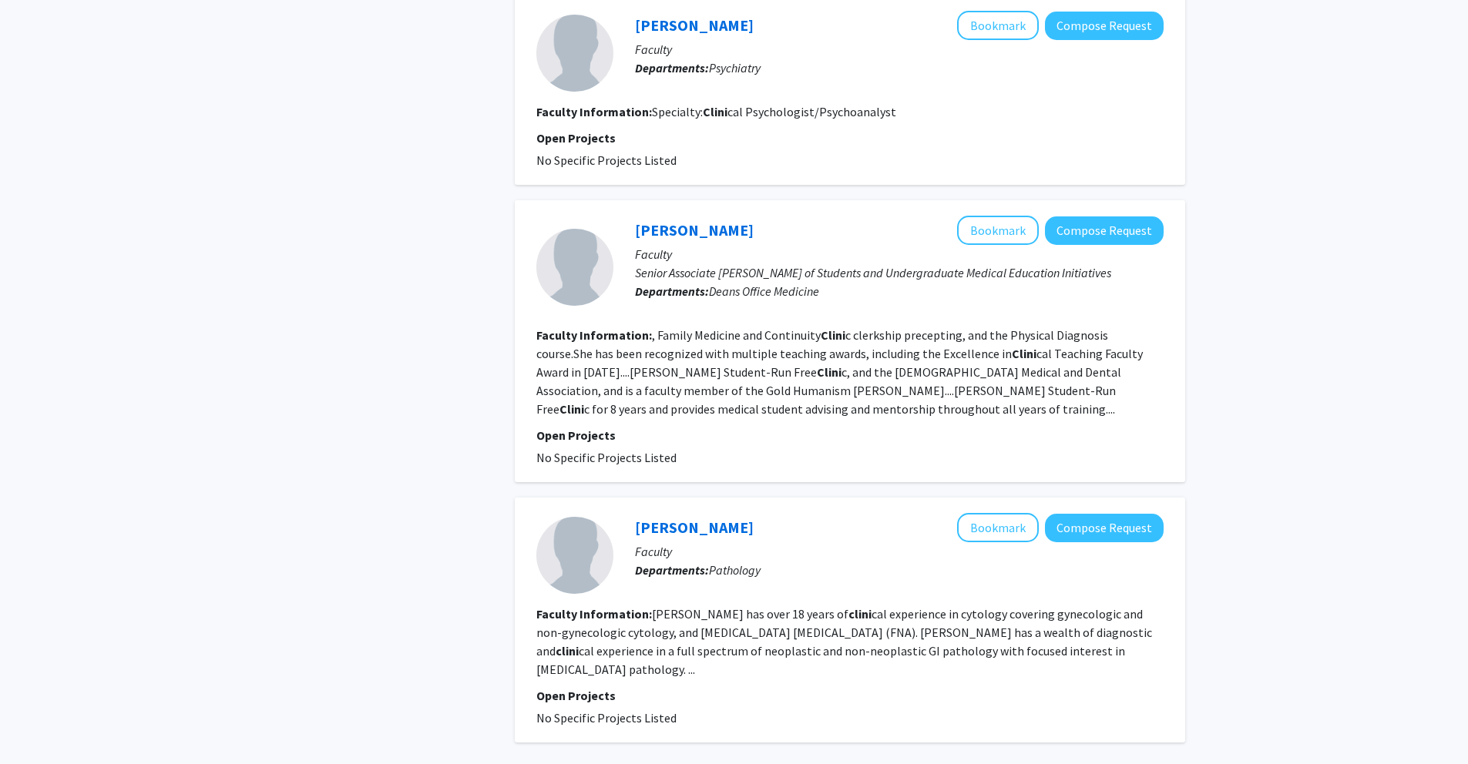
scroll to position [2298, 0]
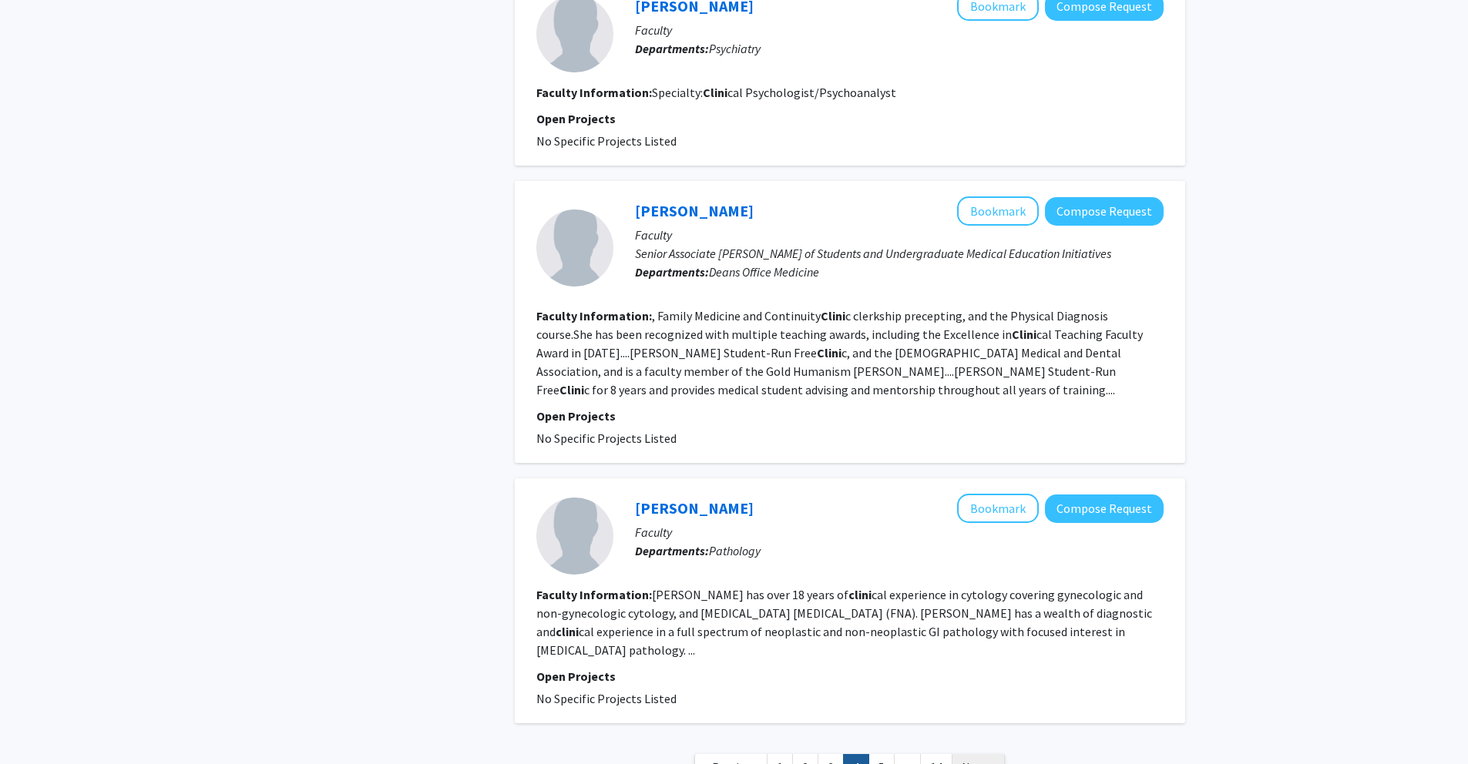
click at [979, 760] on span "Next »" at bounding box center [977, 767] width 33 height 15
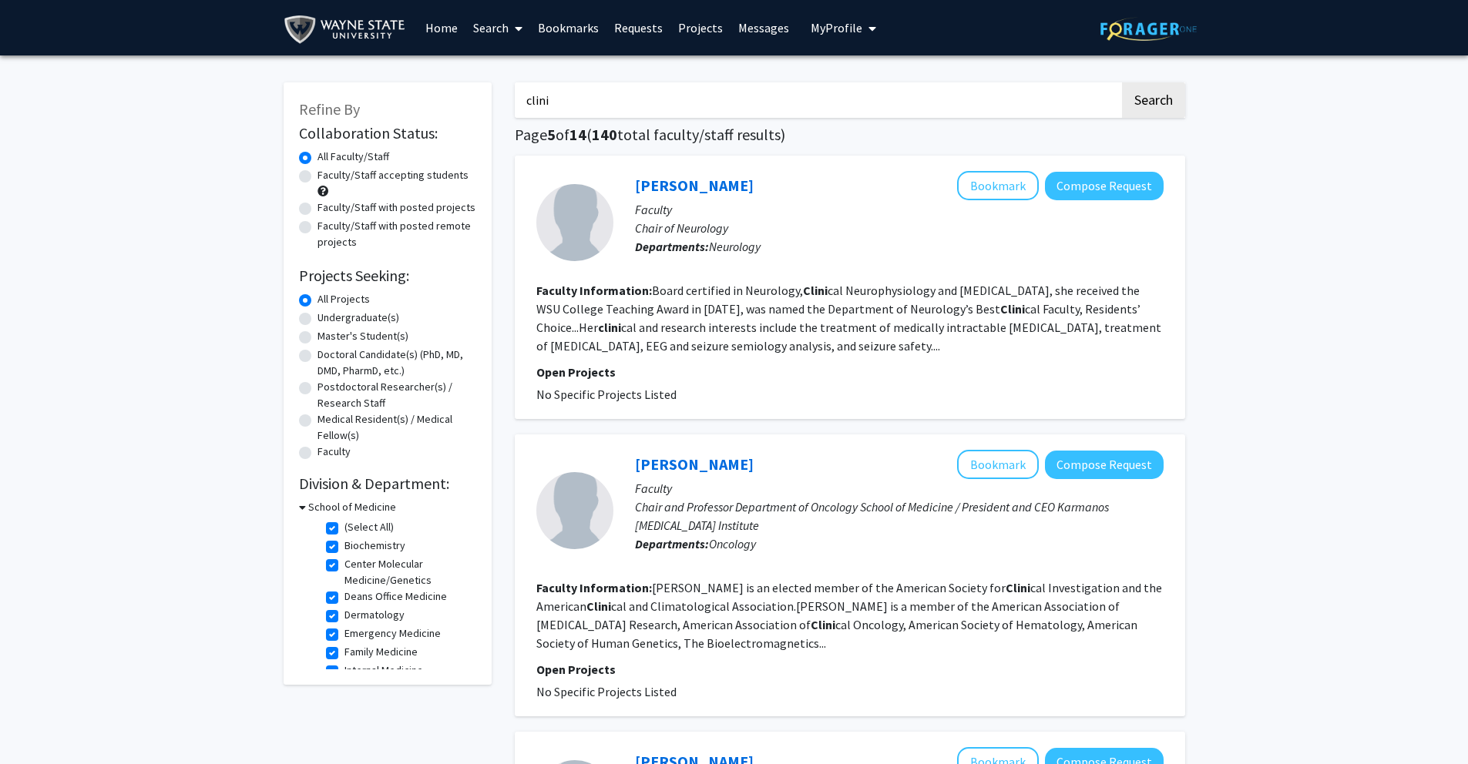
drag, startPoint x: 1077, startPoint y: 99, endPoint x: 512, endPoint y: 99, distance: 565.5
type input "orthop"
click at [1122, 82] on button "Search" at bounding box center [1153, 99] width 63 height 35
checkbox input "false"
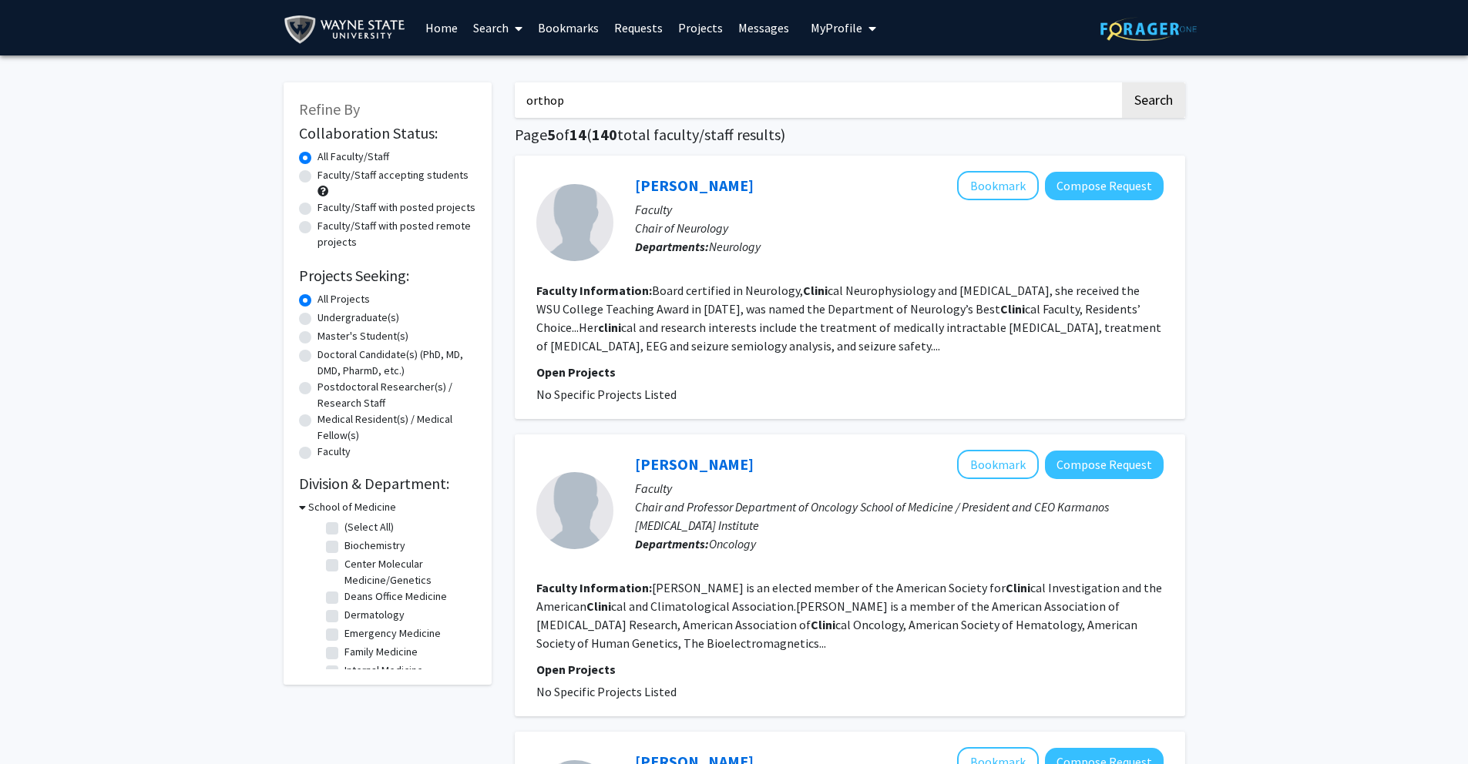
checkbox input "false"
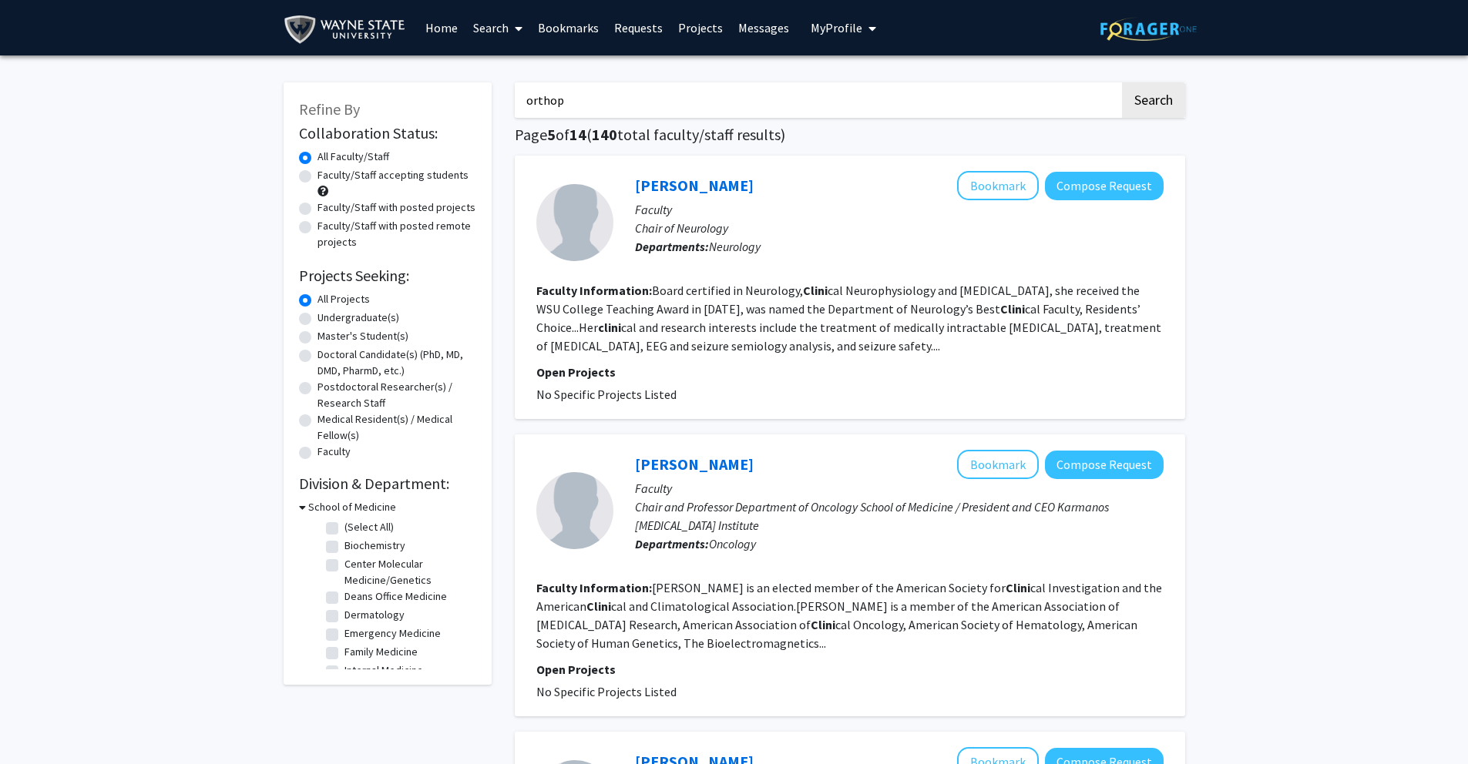
checkbox input "false"
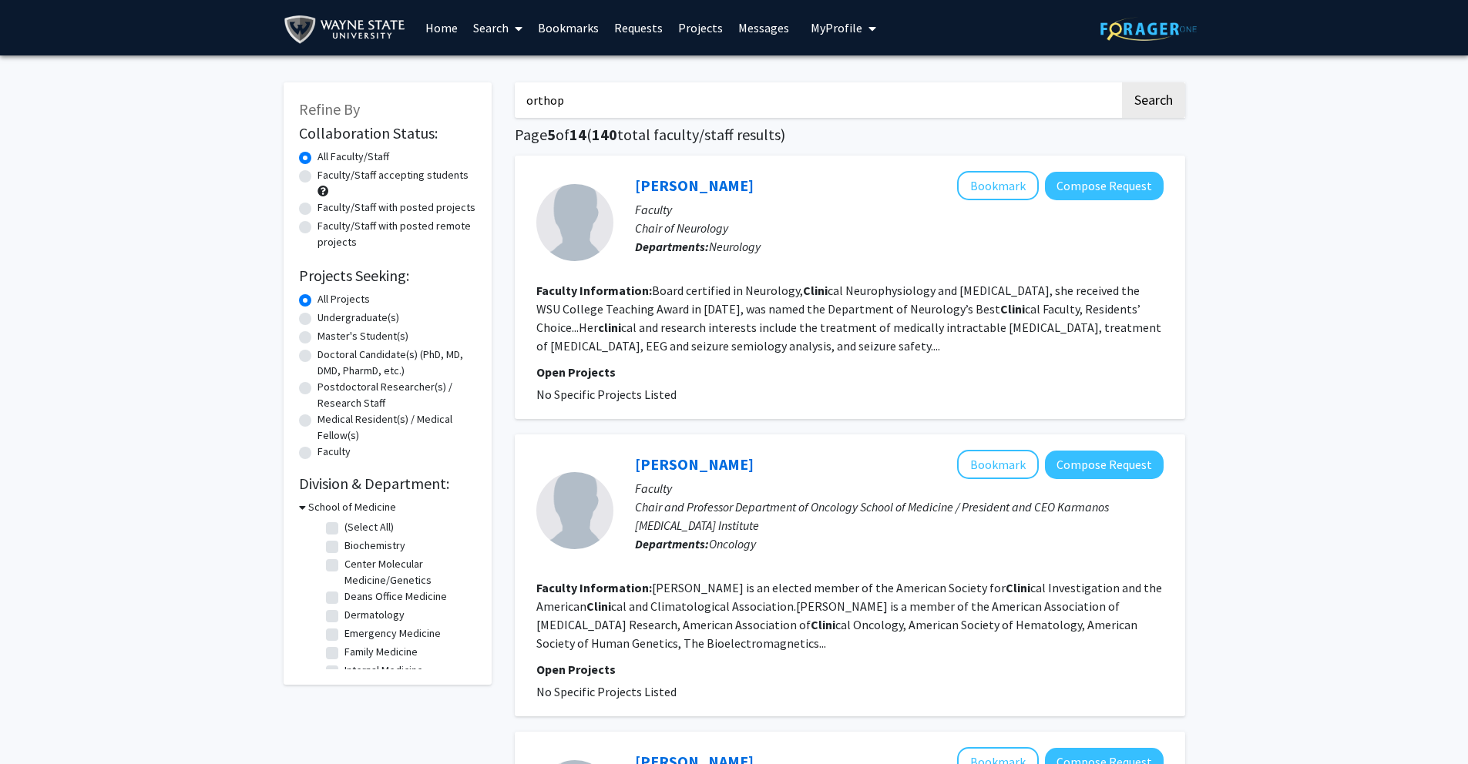
checkbox input "false"
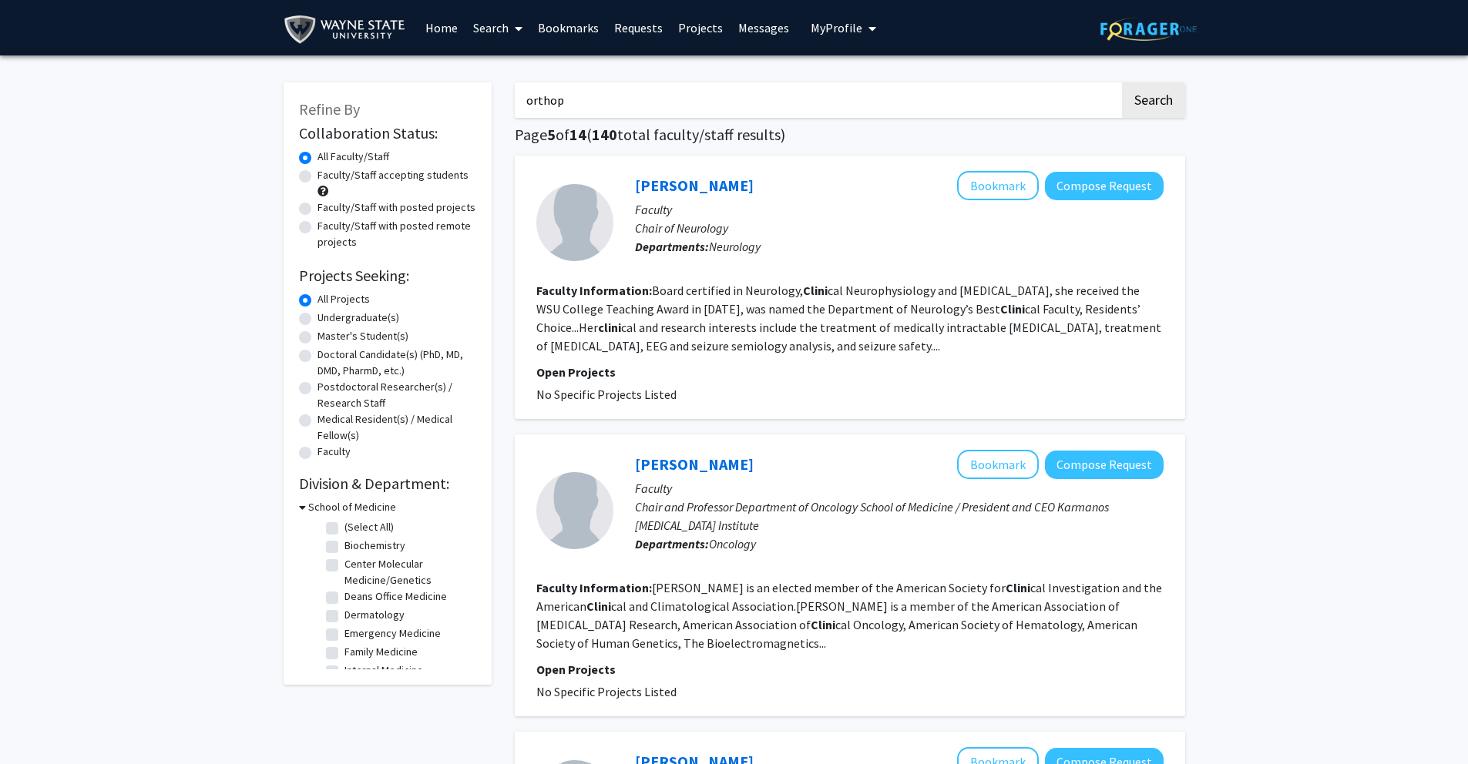
checkbox input "false"
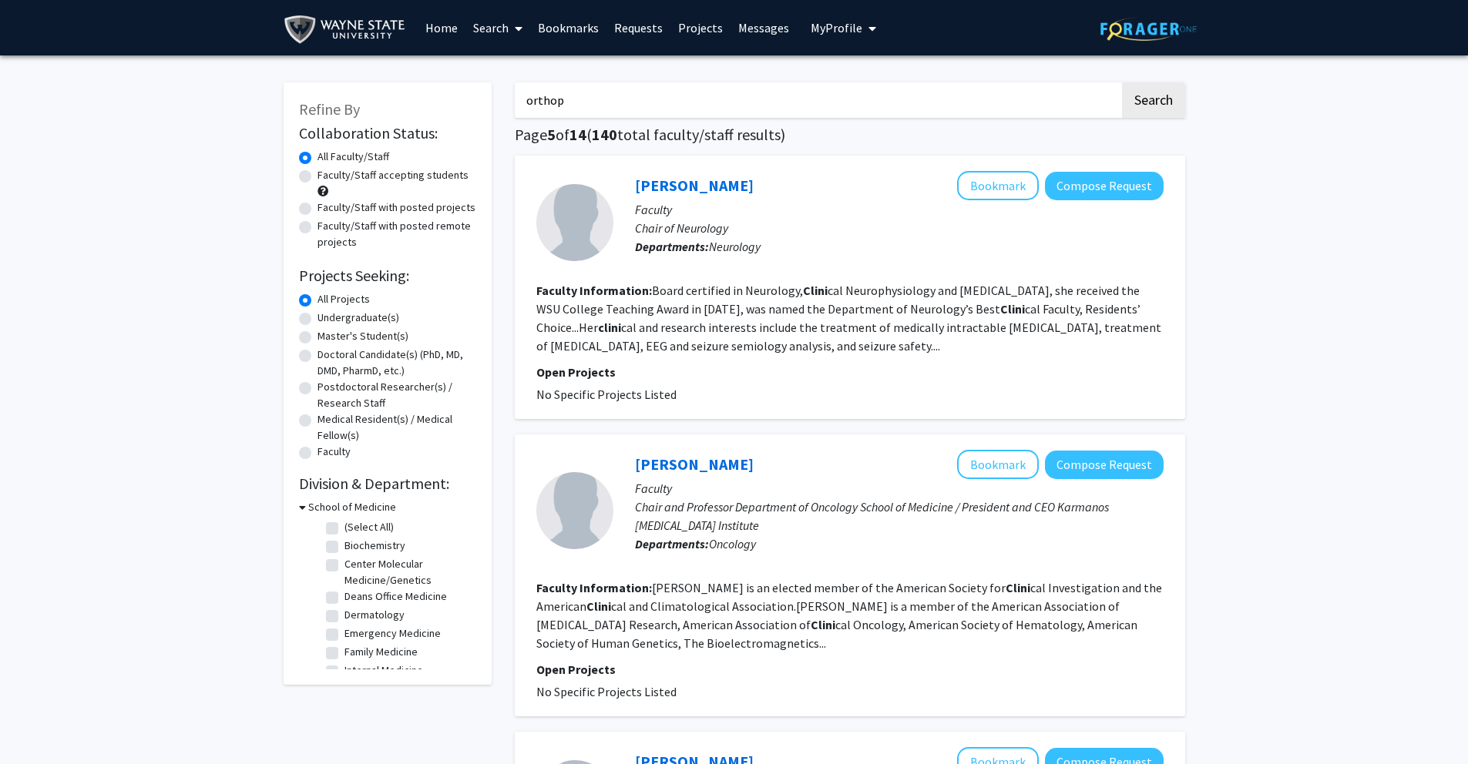
checkbox input "false"
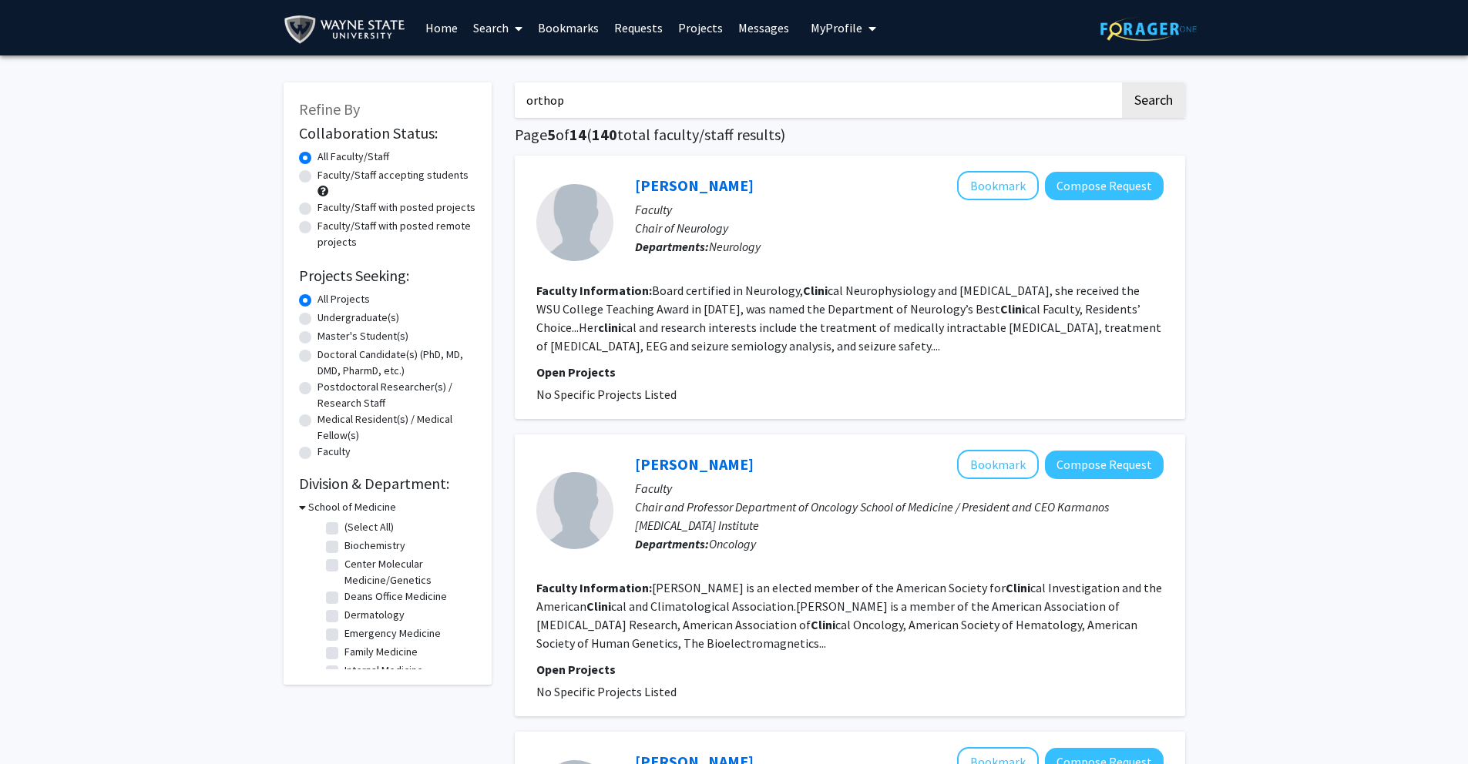
checkbox input "false"
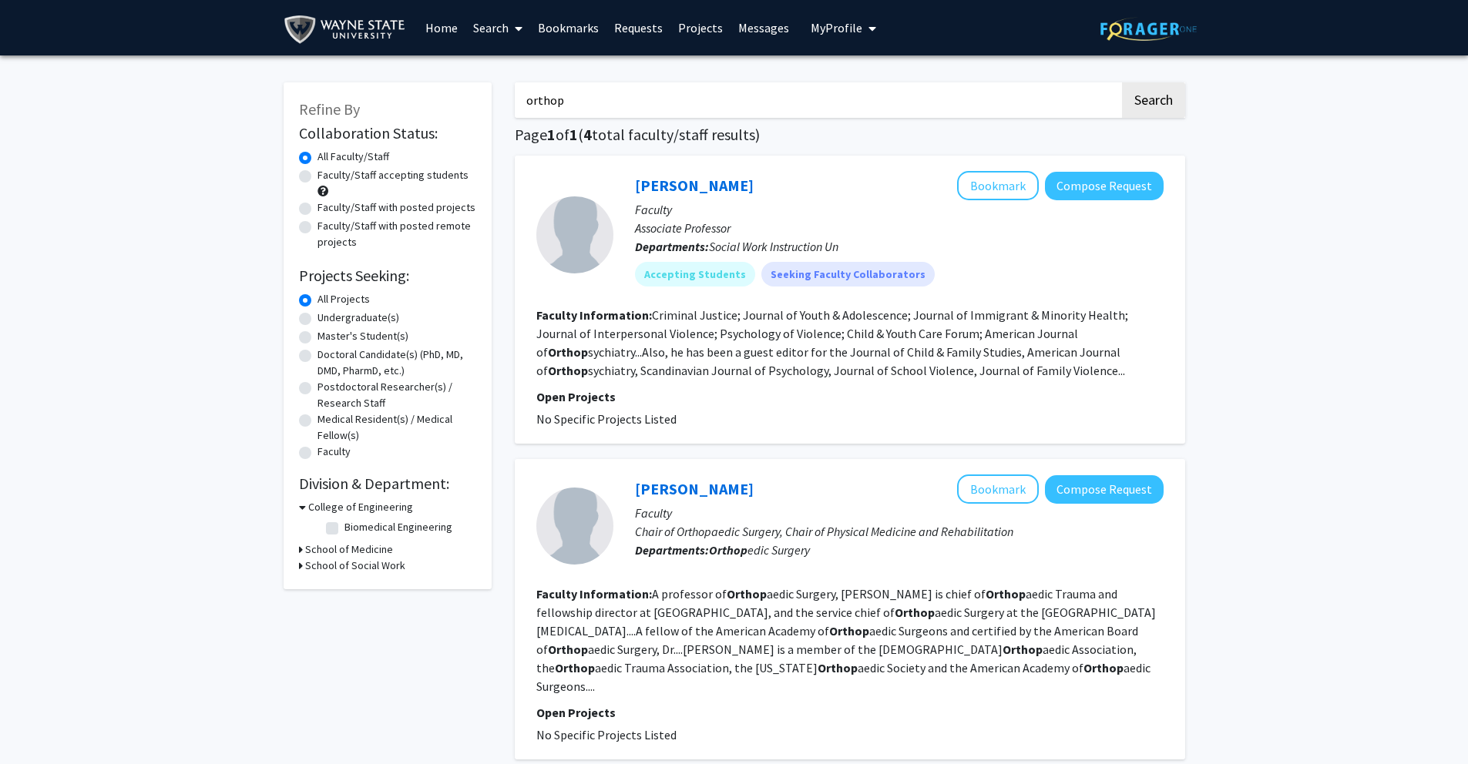
click at [300, 549] on icon at bounding box center [301, 550] width 4 height 16
click at [344, 569] on label "(Select All)" at bounding box center [368, 570] width 49 height 16
click at [344, 569] on input "(Select All)" at bounding box center [349, 567] width 10 height 10
checkbox input "true"
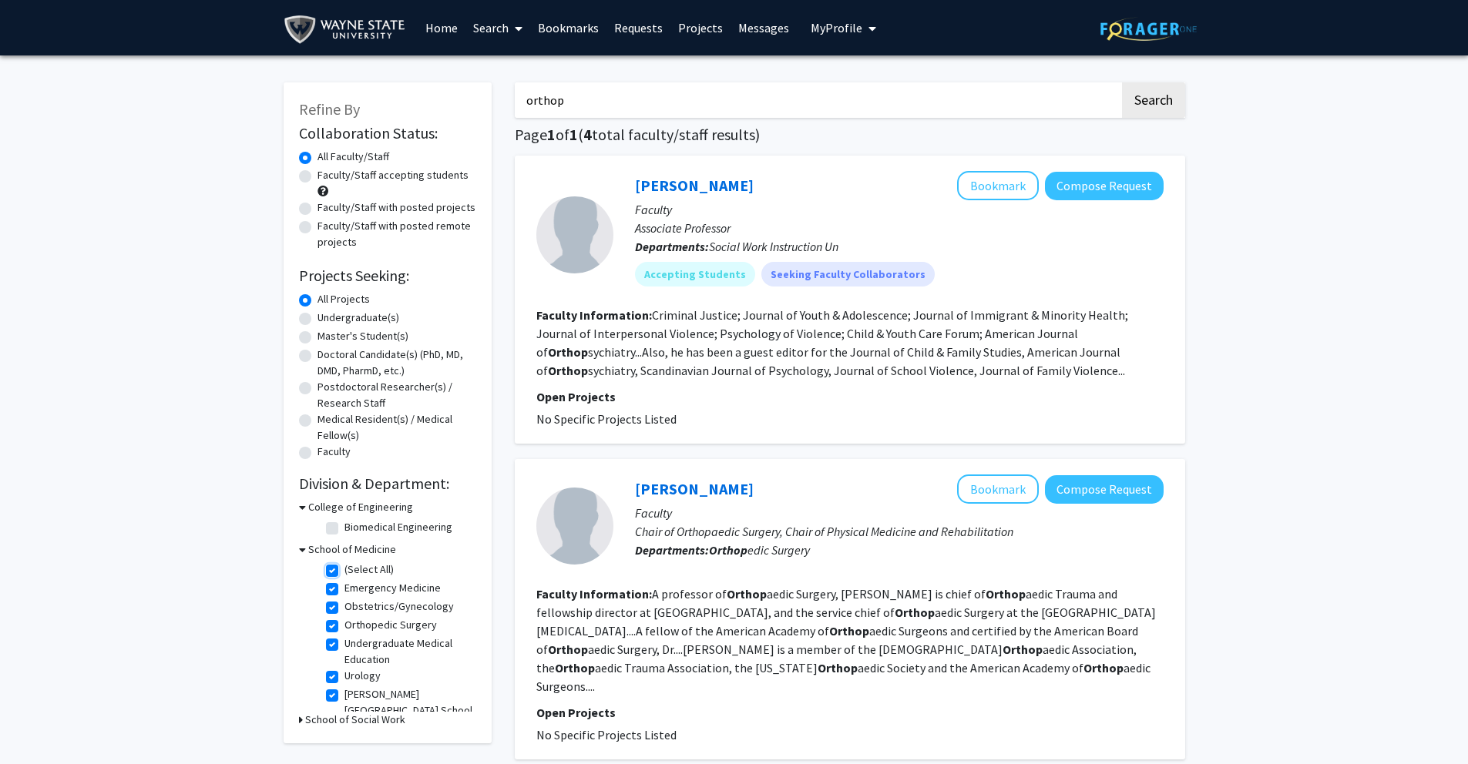
checkbox input "true"
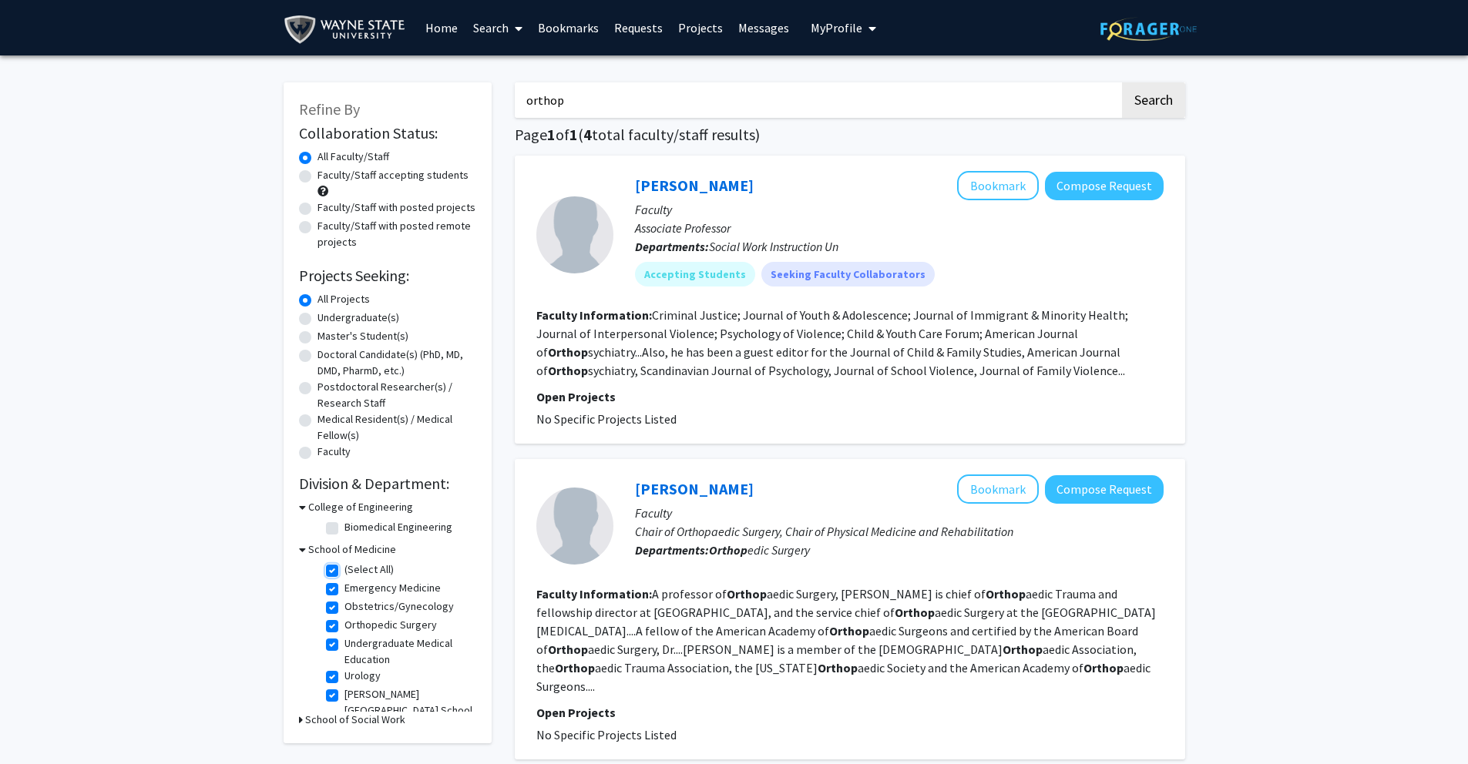
checkbox input "true"
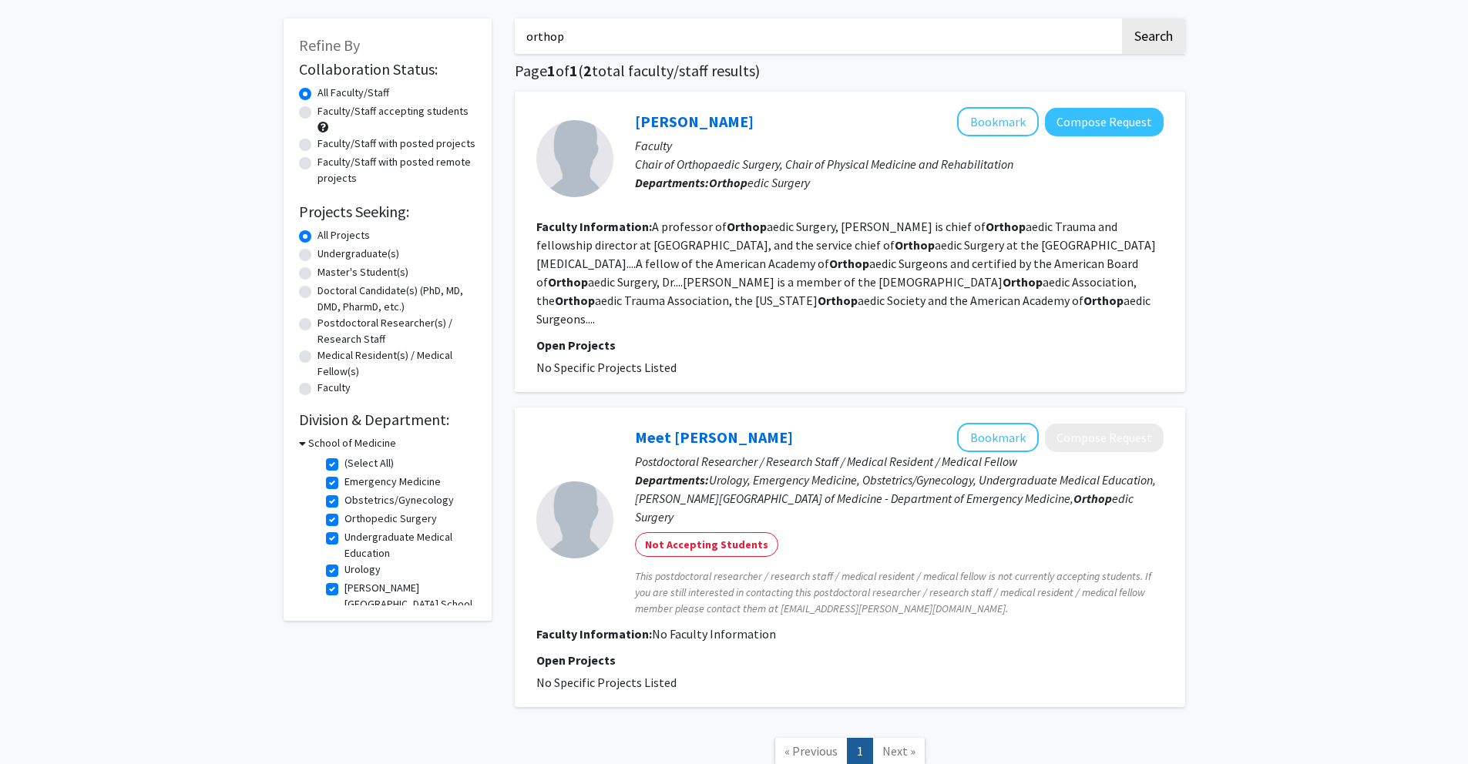
scroll to position [61, 0]
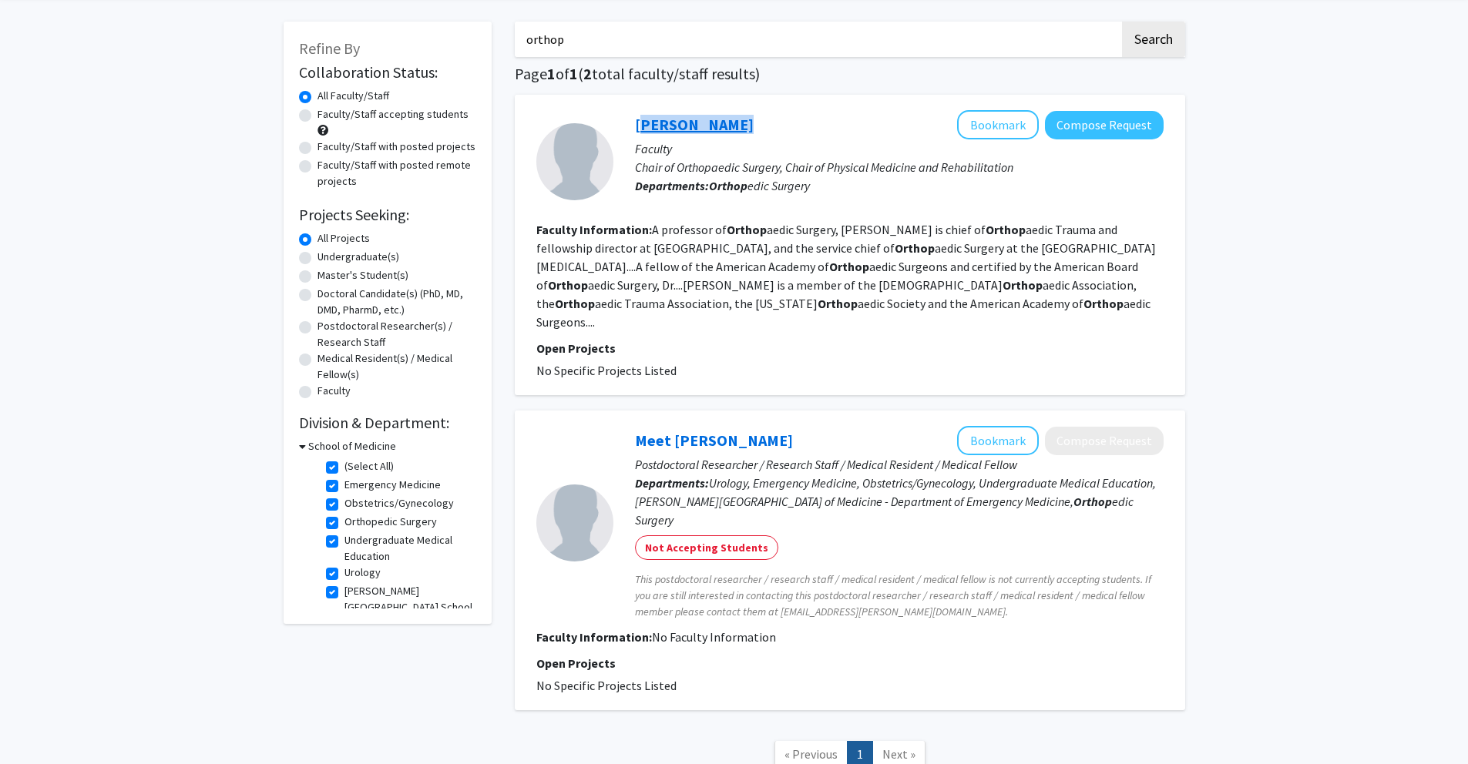
drag, startPoint x: 730, startPoint y: 124, endPoint x: 636, endPoint y: 127, distance: 94.8
click at [636, 127] on div "[PERSON_NAME] Bookmark Compose Request" at bounding box center [899, 124] width 528 height 29
copy link "[PERSON_NAME]"
click at [1012, 124] on button "Bookmark" at bounding box center [998, 124] width 82 height 29
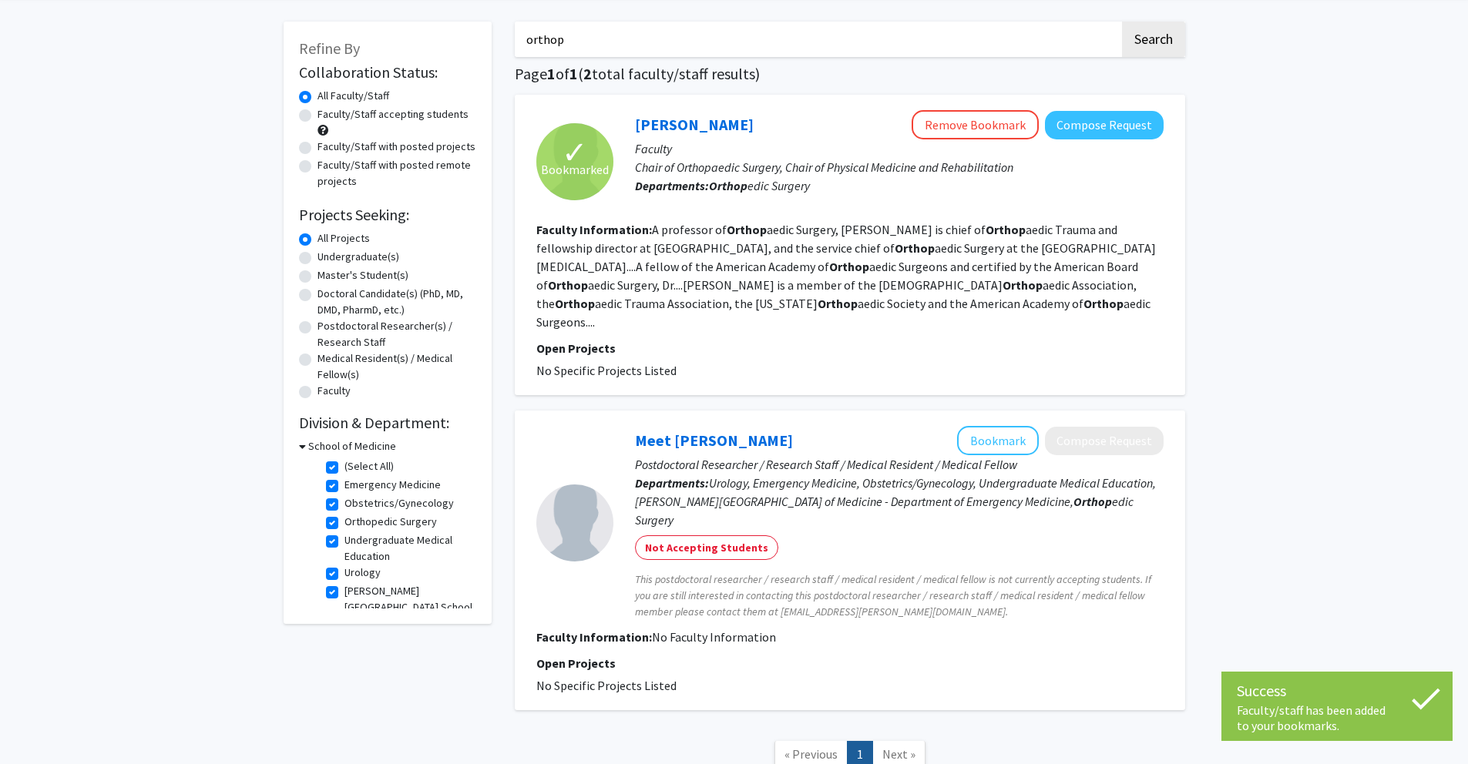
click at [1278, 165] on div "Refine By Collaboration Status: Collaboration Status All Faculty/Staff Collabor…" at bounding box center [734, 415] width 1468 height 840
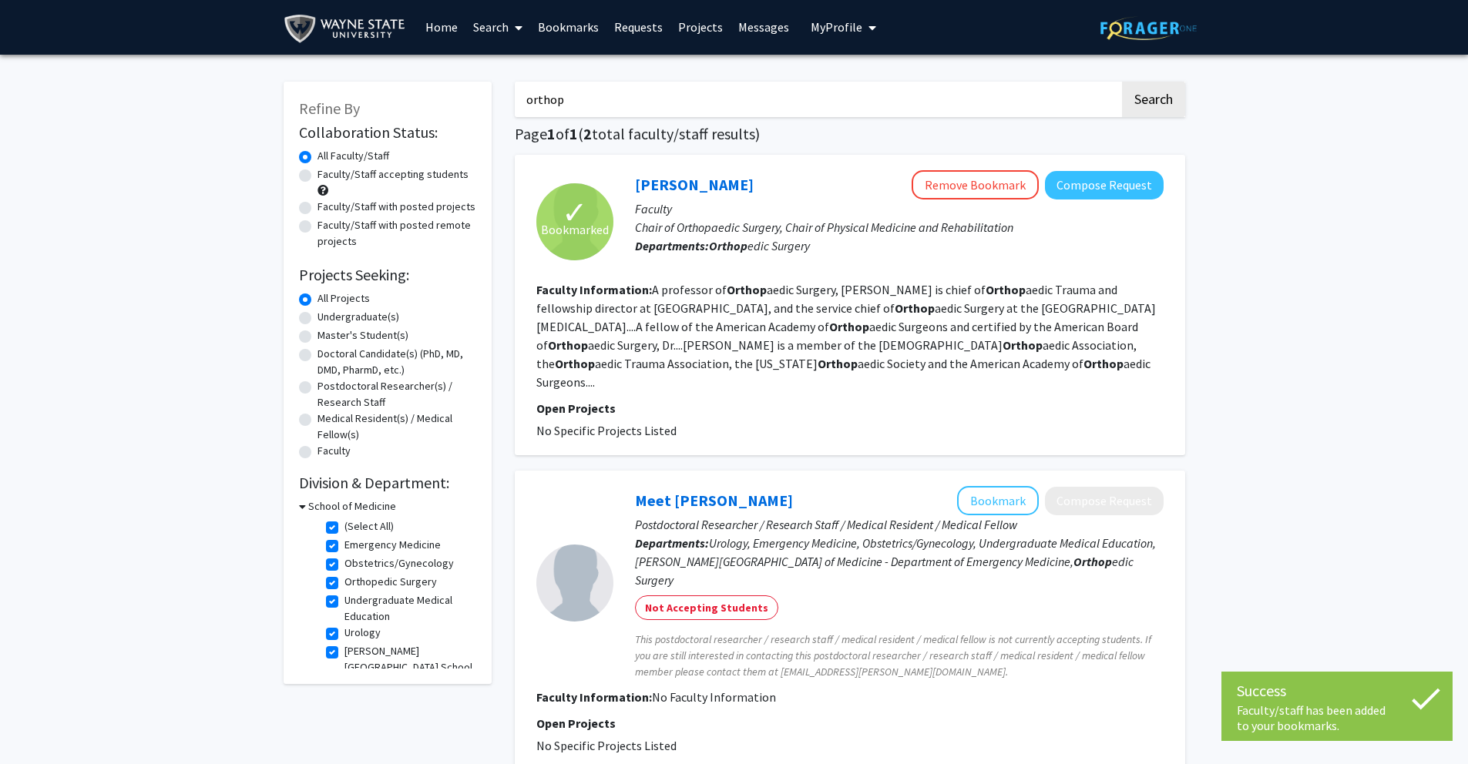
scroll to position [0, 0]
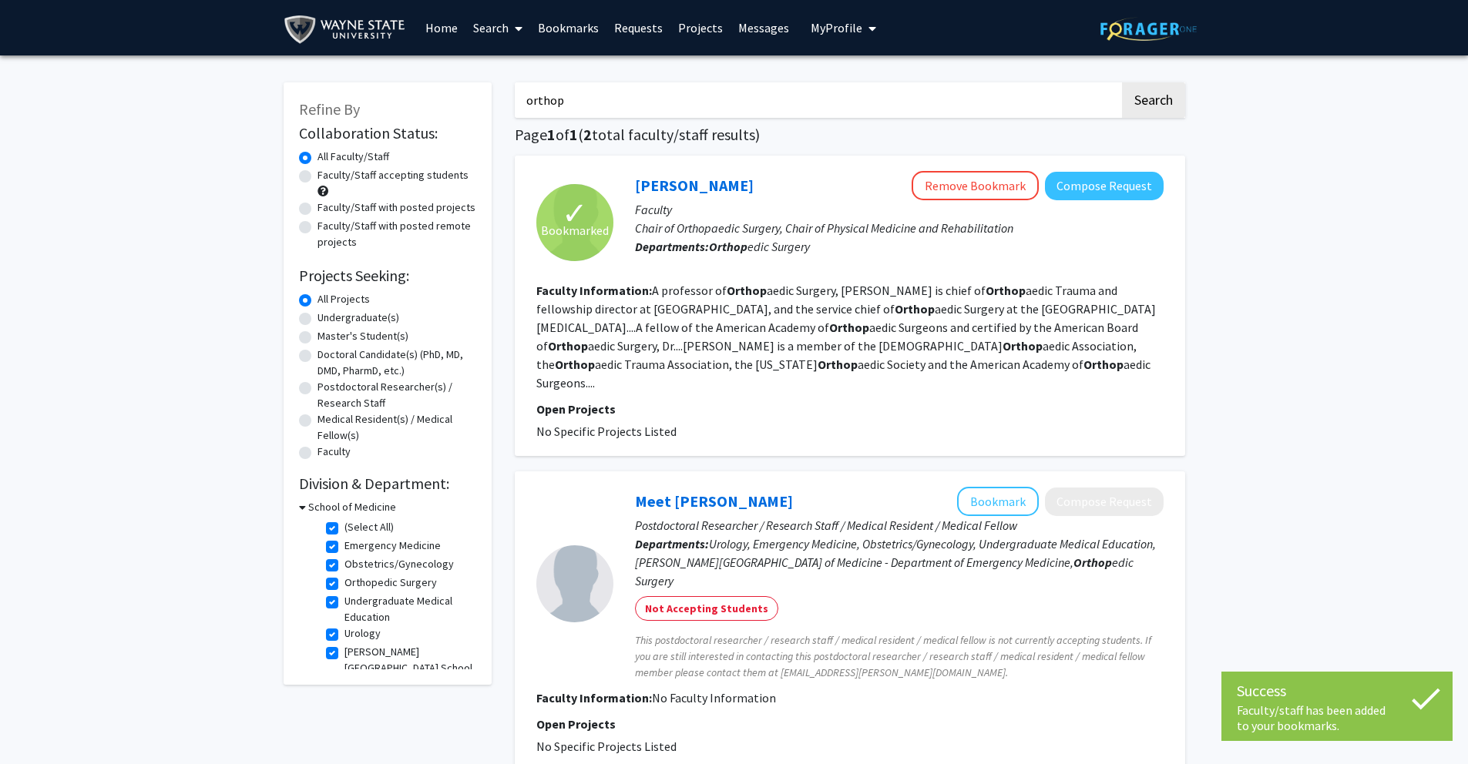
click at [578, 22] on link "Bookmarks" at bounding box center [568, 28] width 76 height 54
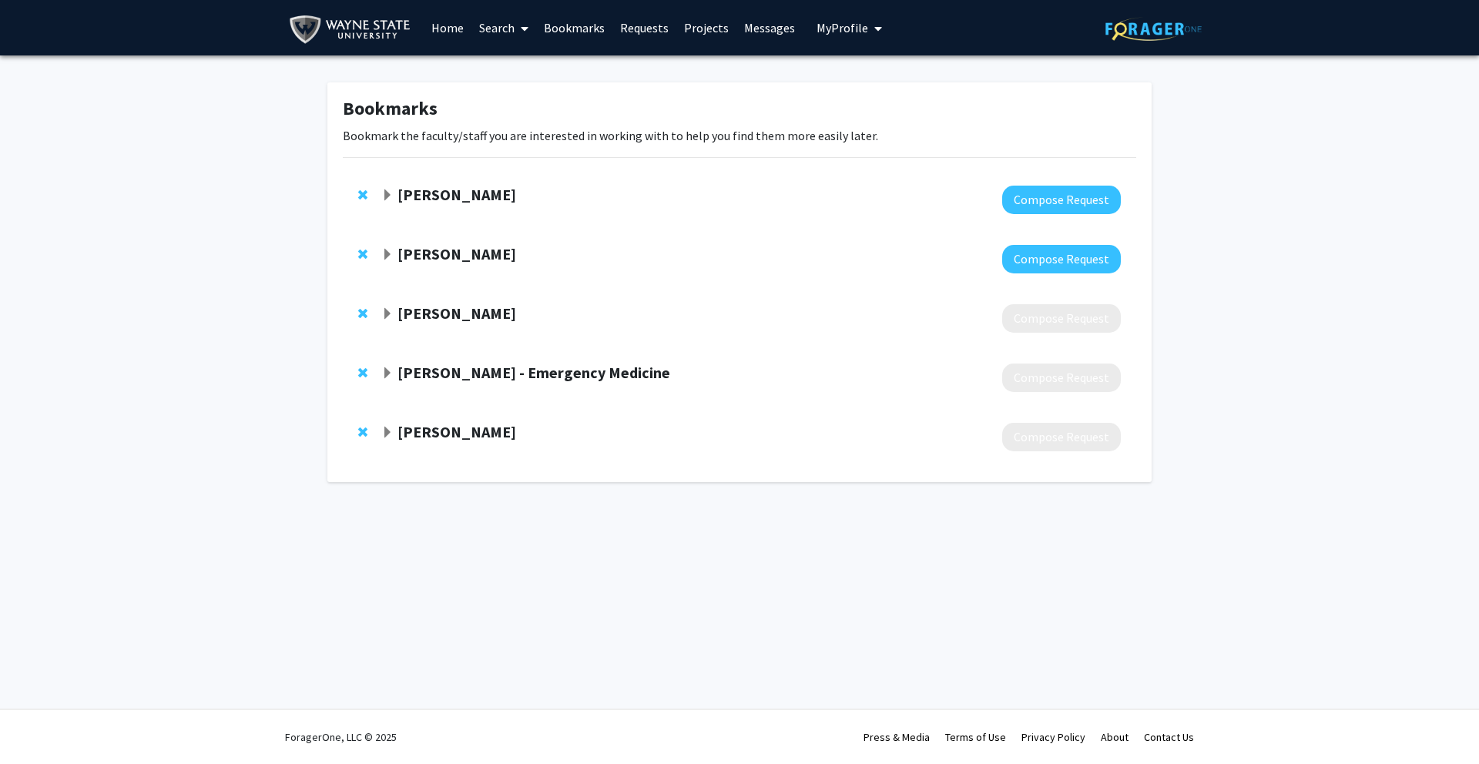
click at [418, 320] on strong "[PERSON_NAME]" at bounding box center [457, 313] width 119 height 19
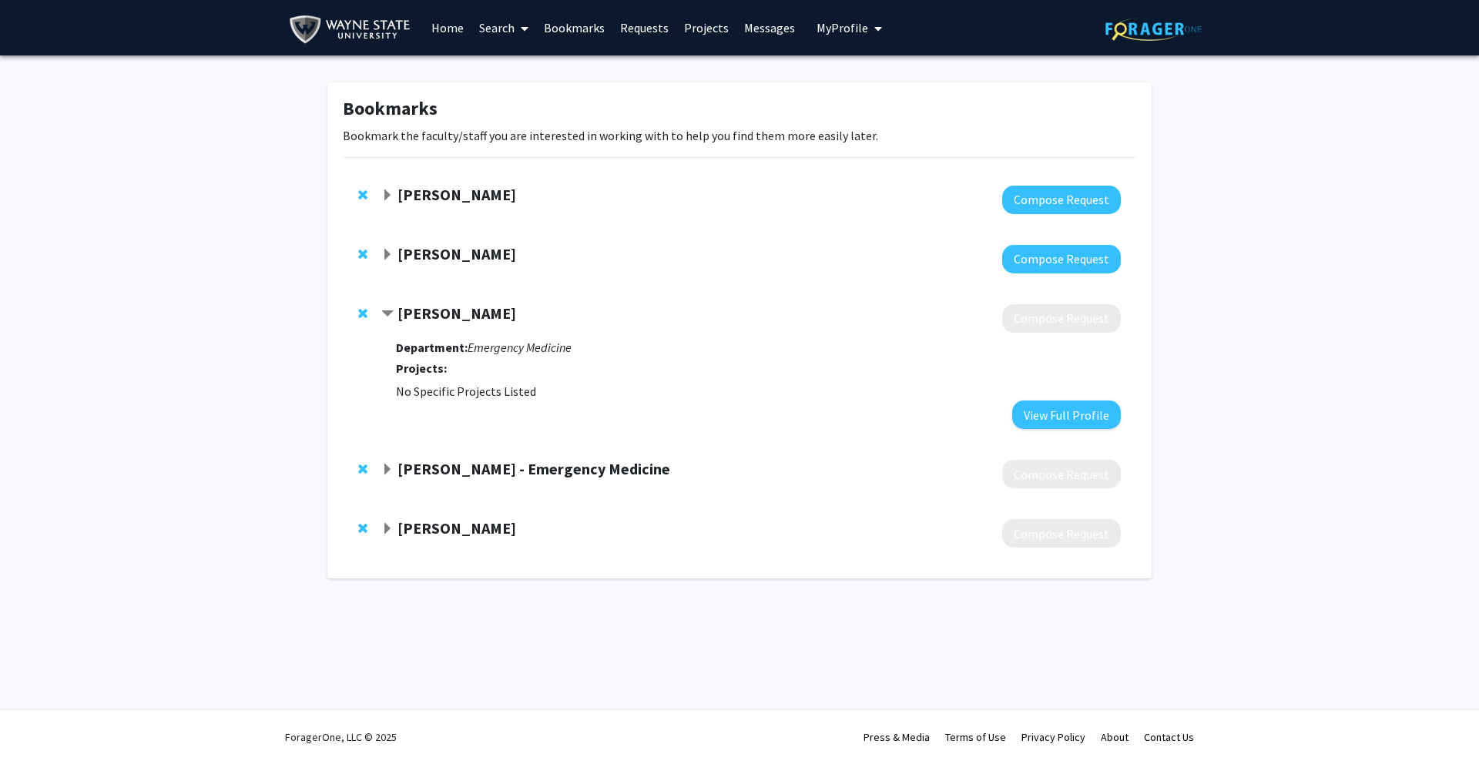
click at [502, 473] on strong "[PERSON_NAME] - Emergency Medicine" at bounding box center [534, 468] width 273 height 19
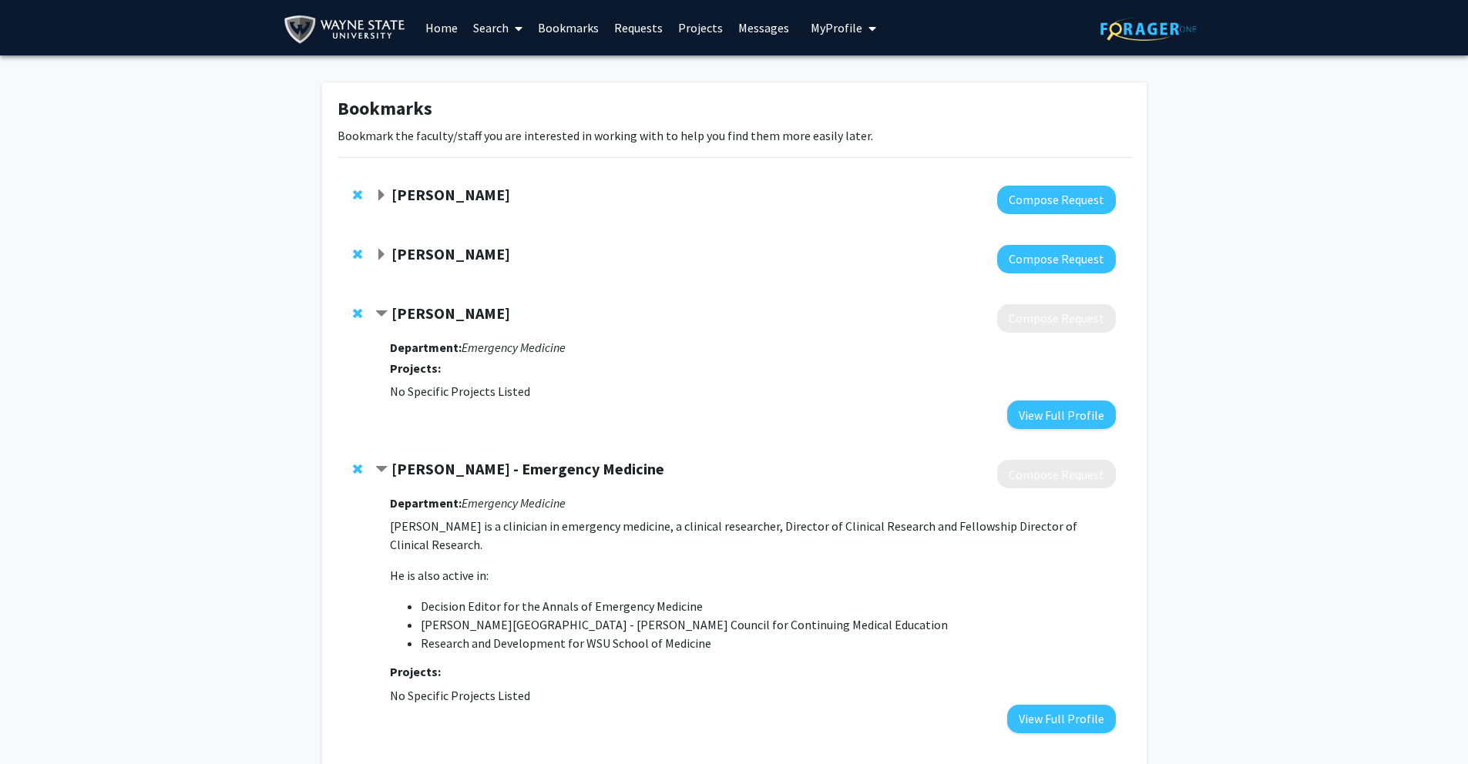
click at [504, 475] on strong "[PERSON_NAME] - Emergency Medicine" at bounding box center [527, 468] width 273 height 19
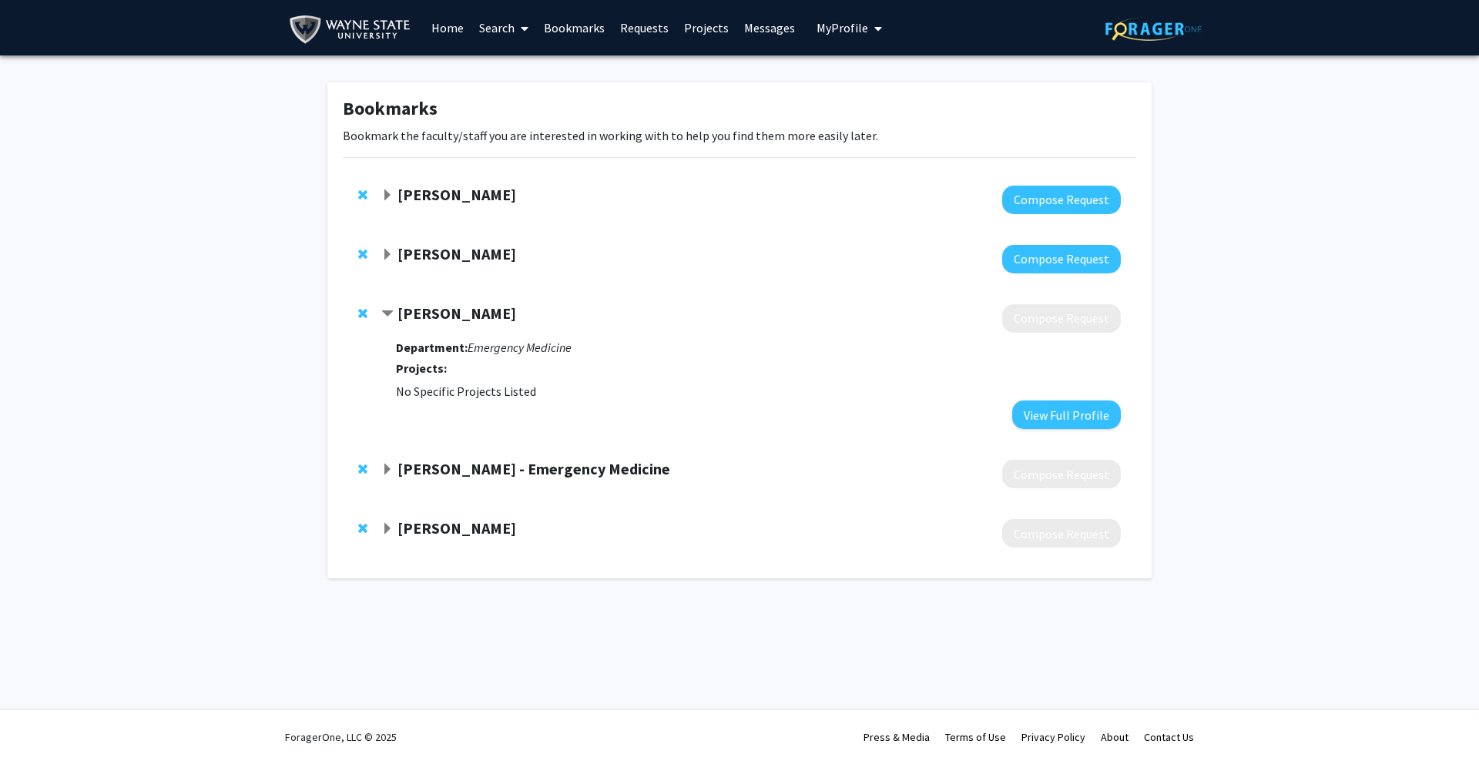
click at [477, 318] on strong "[PERSON_NAME]" at bounding box center [457, 313] width 119 height 19
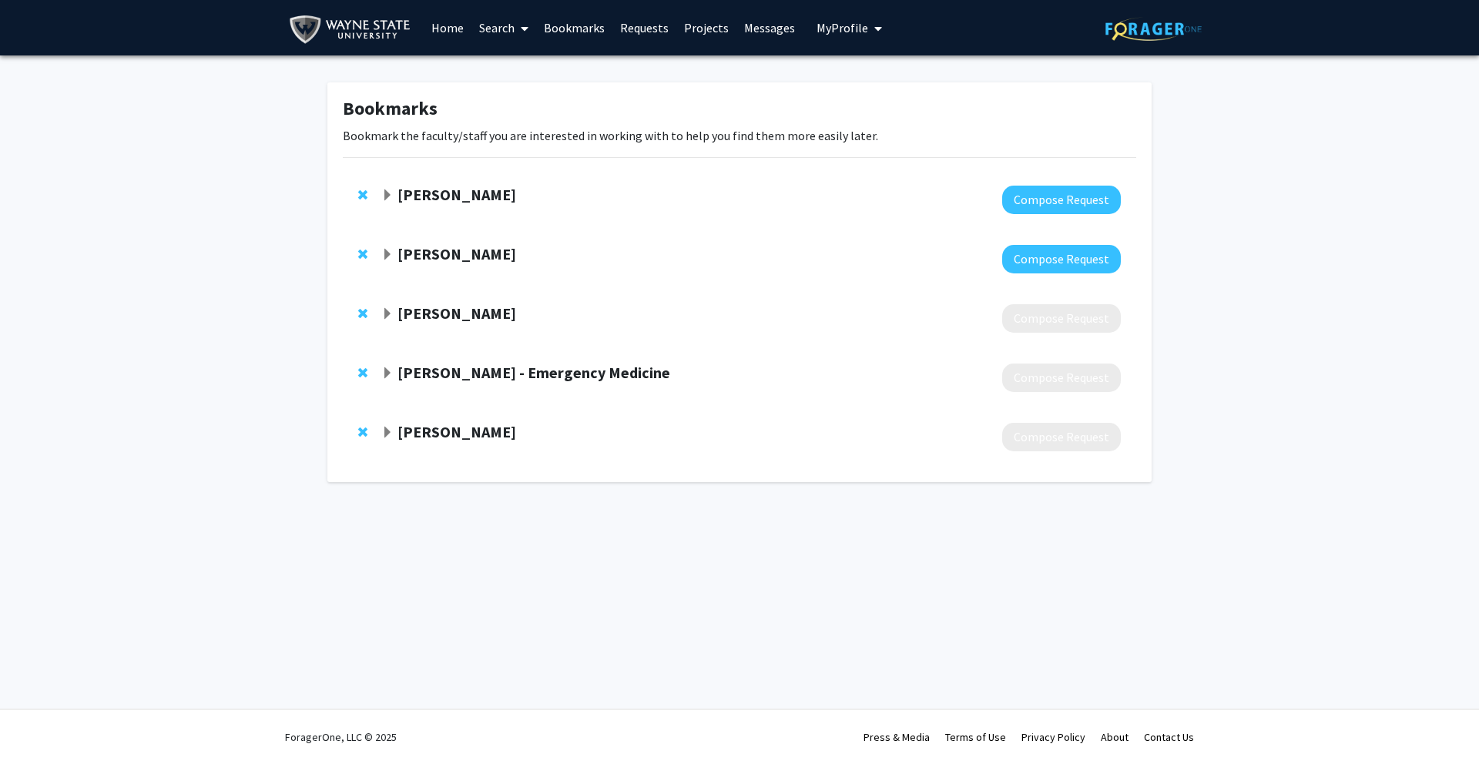
click at [458, 196] on strong "[PERSON_NAME]" at bounding box center [457, 194] width 119 height 19
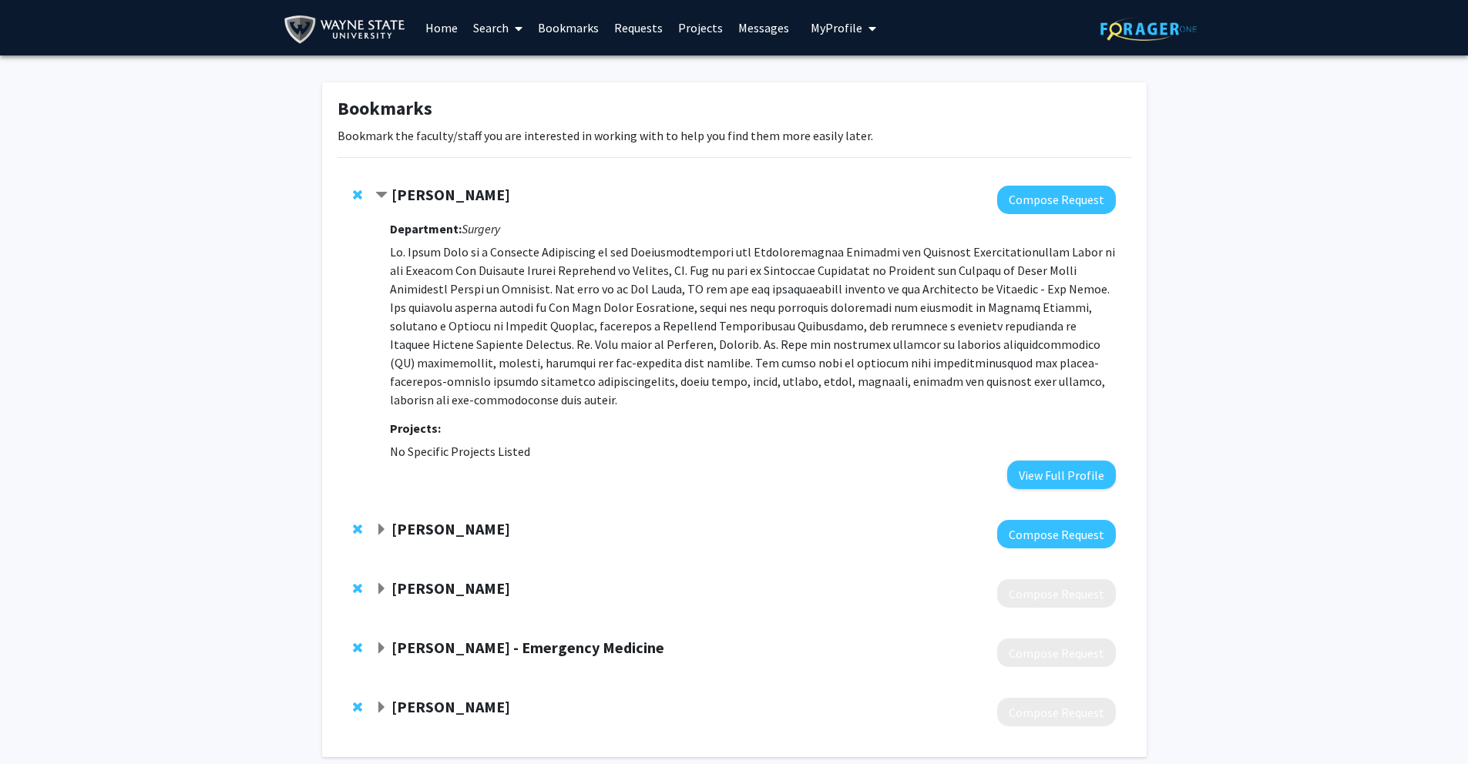
click at [414, 197] on strong "[PERSON_NAME]" at bounding box center [450, 194] width 119 height 19
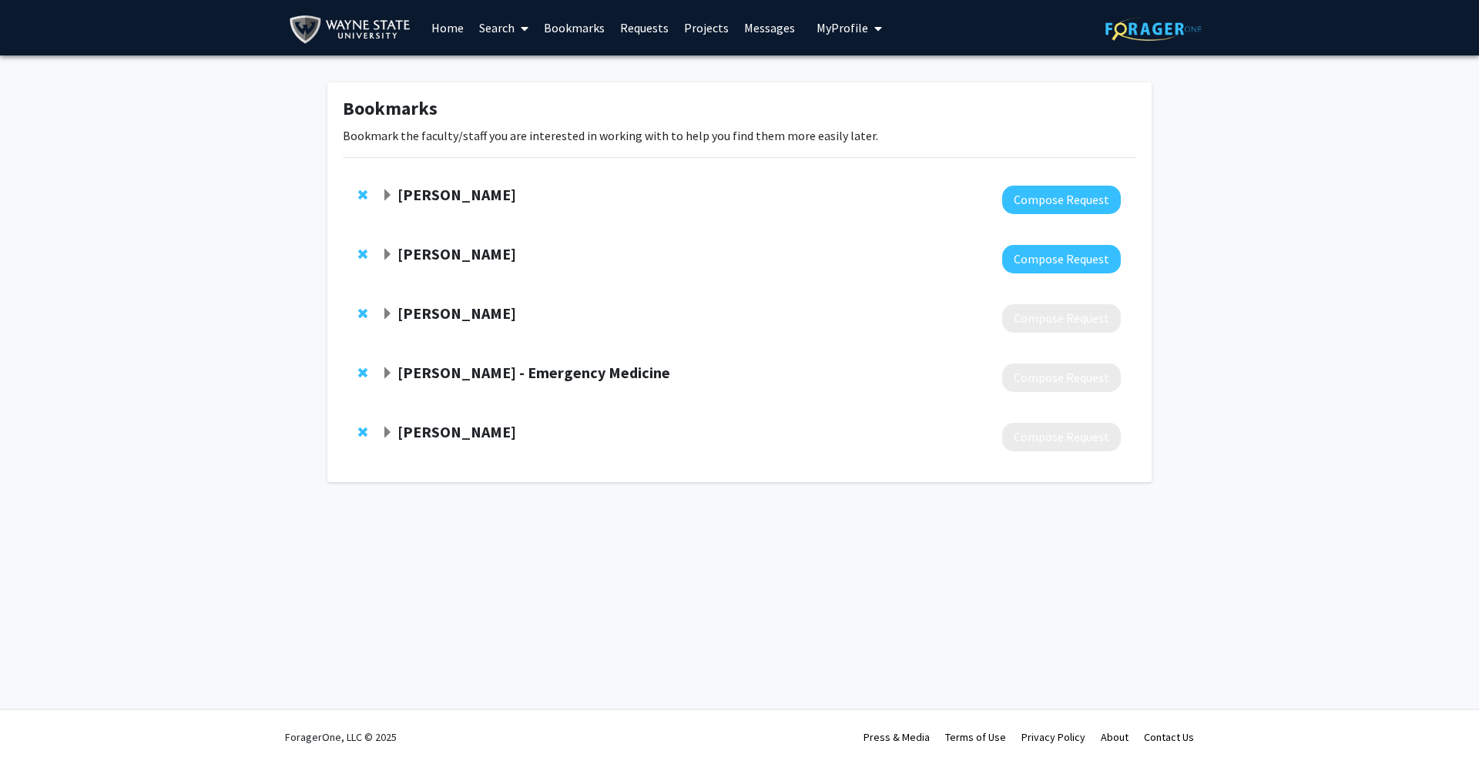
click at [431, 253] on strong "[PERSON_NAME]" at bounding box center [457, 253] width 119 height 19
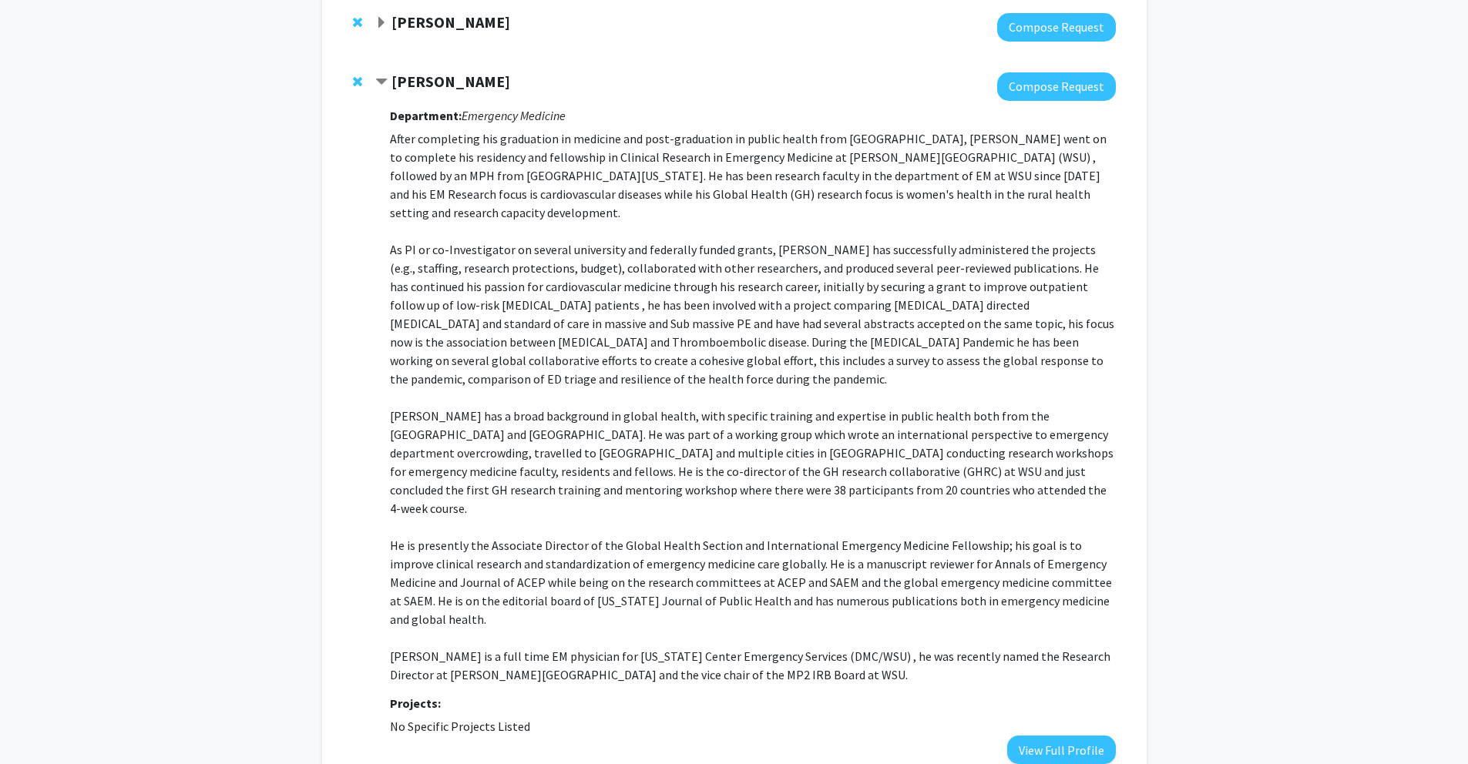
scroll to position [170, 0]
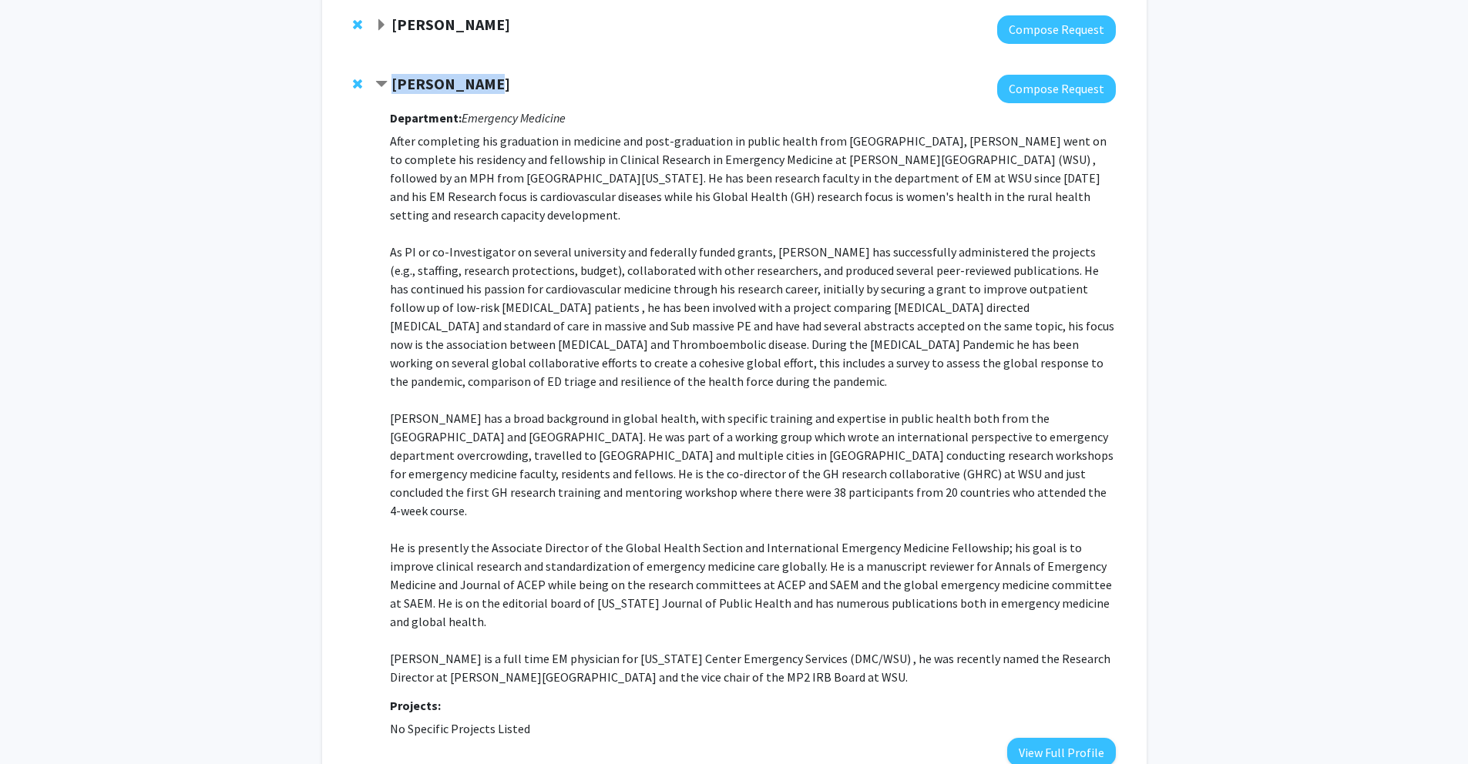
drag, startPoint x: 488, startPoint y: 85, endPoint x: 394, endPoint y: 83, distance: 94.0
click at [394, 83] on div "[PERSON_NAME]" at bounding box center [541, 84] width 333 height 19
copy strong "[PERSON_NAME]"
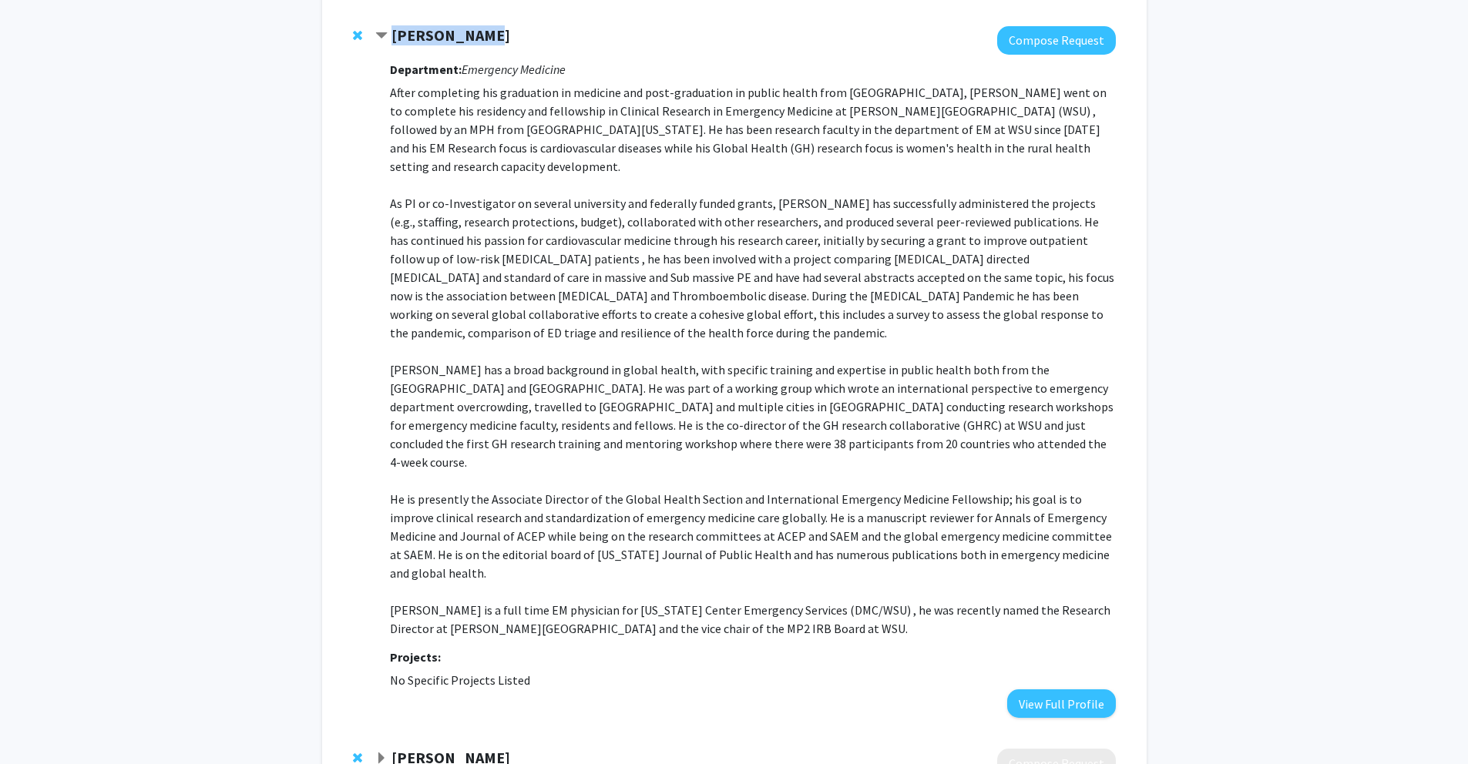
scroll to position [227, 0]
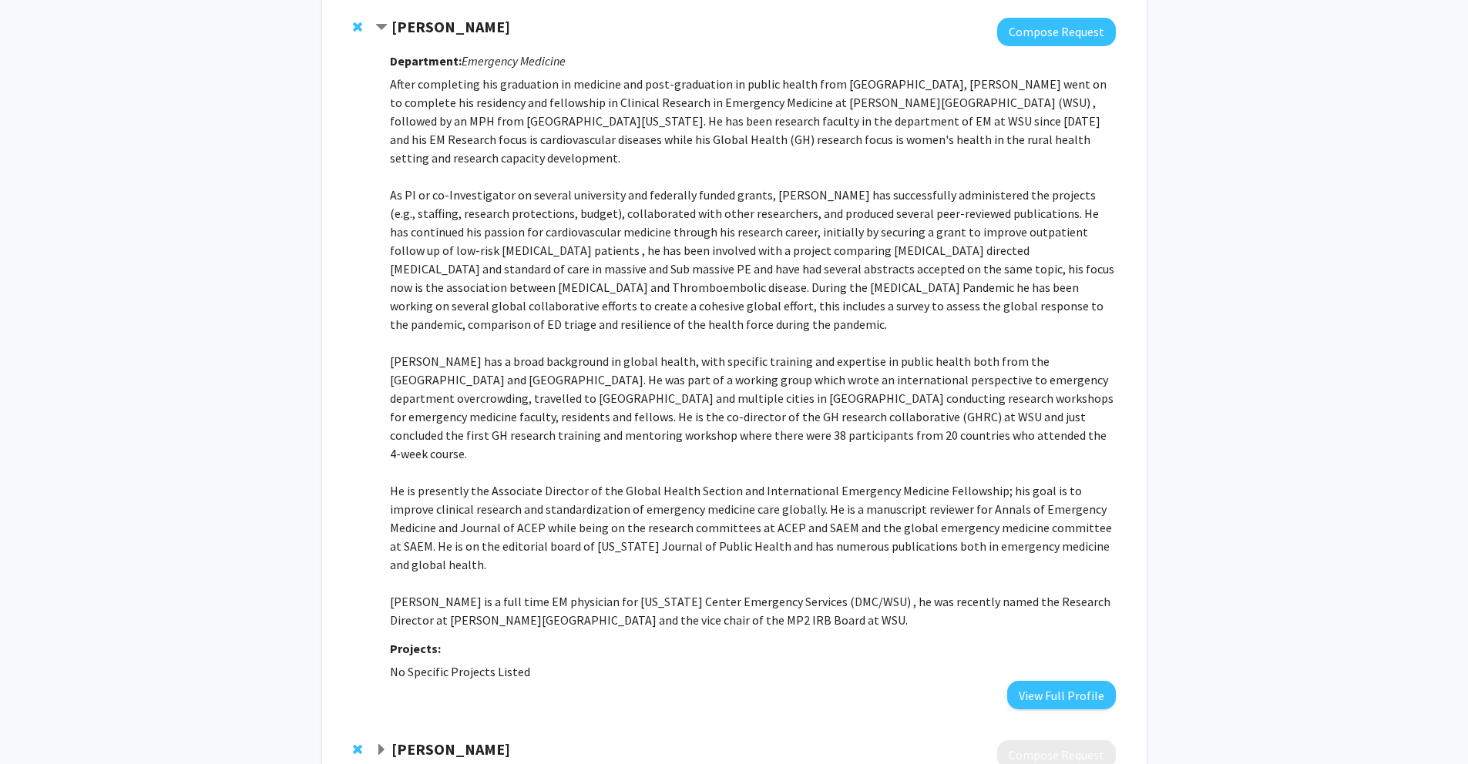
click at [1195, 301] on div "Bookmarks Bookmark the faculty/staff you are interested in working with to help…" at bounding box center [734, 390] width 1468 height 1125
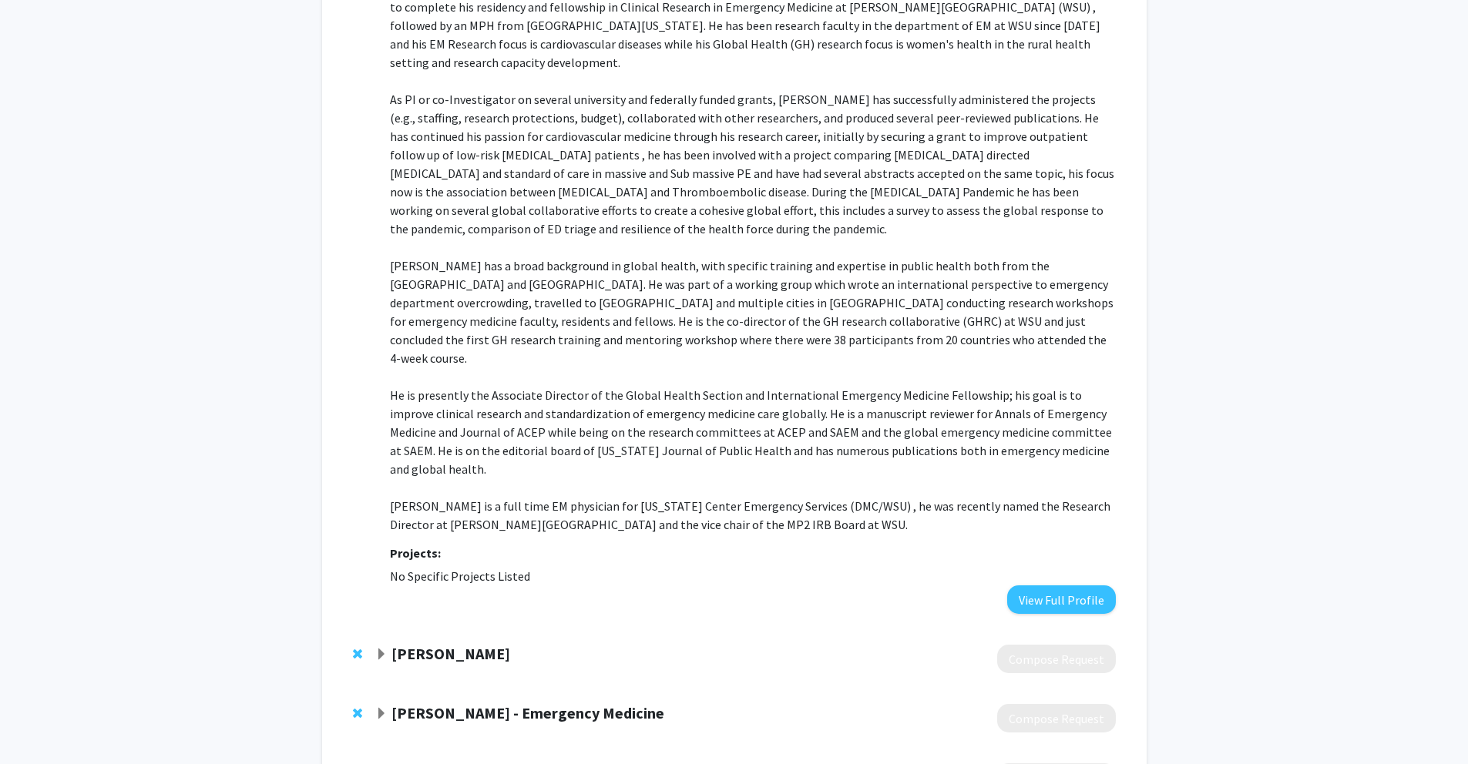
scroll to position [407, 0]
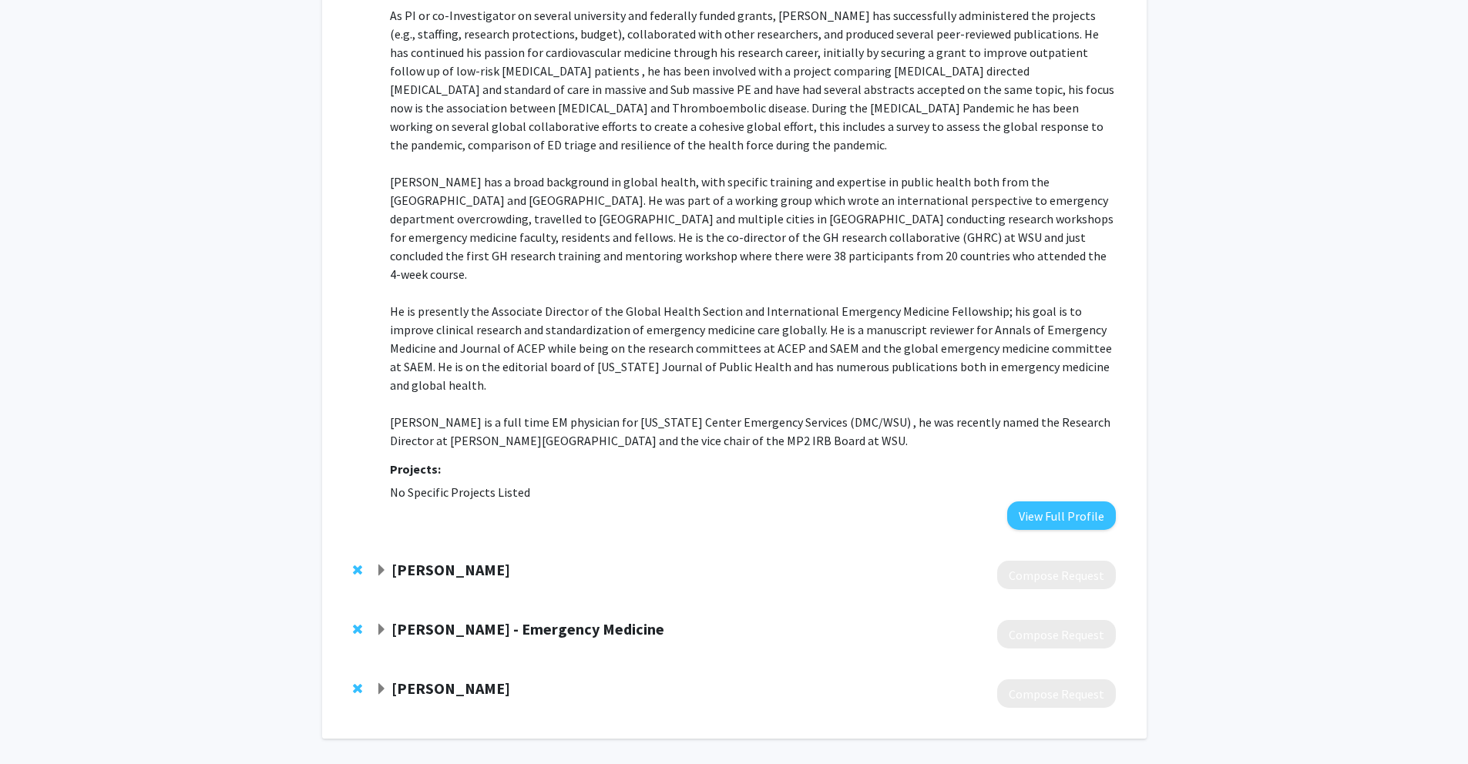
click at [485, 619] on strong "[PERSON_NAME] - Emergency Medicine" at bounding box center [527, 628] width 273 height 19
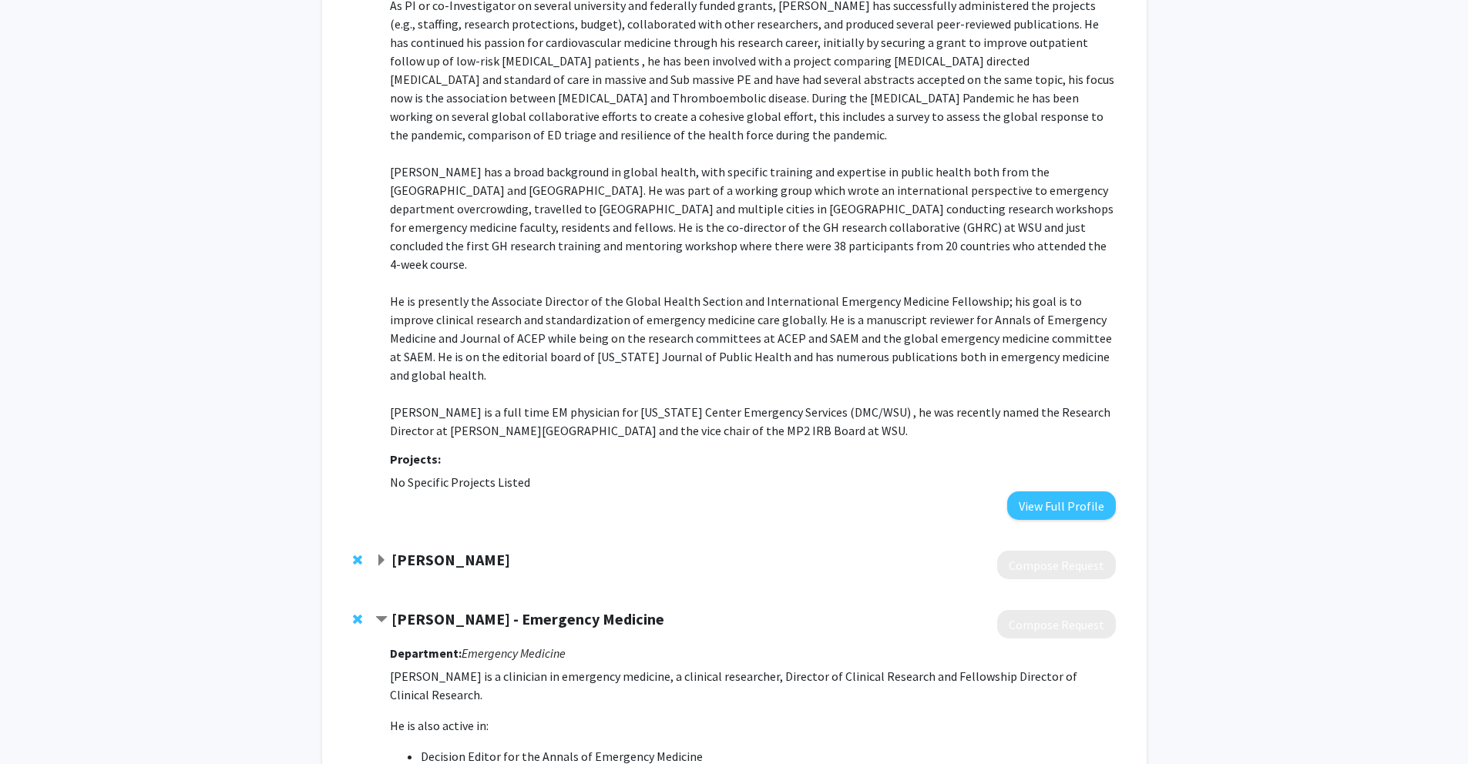
scroll to position [652, 0]
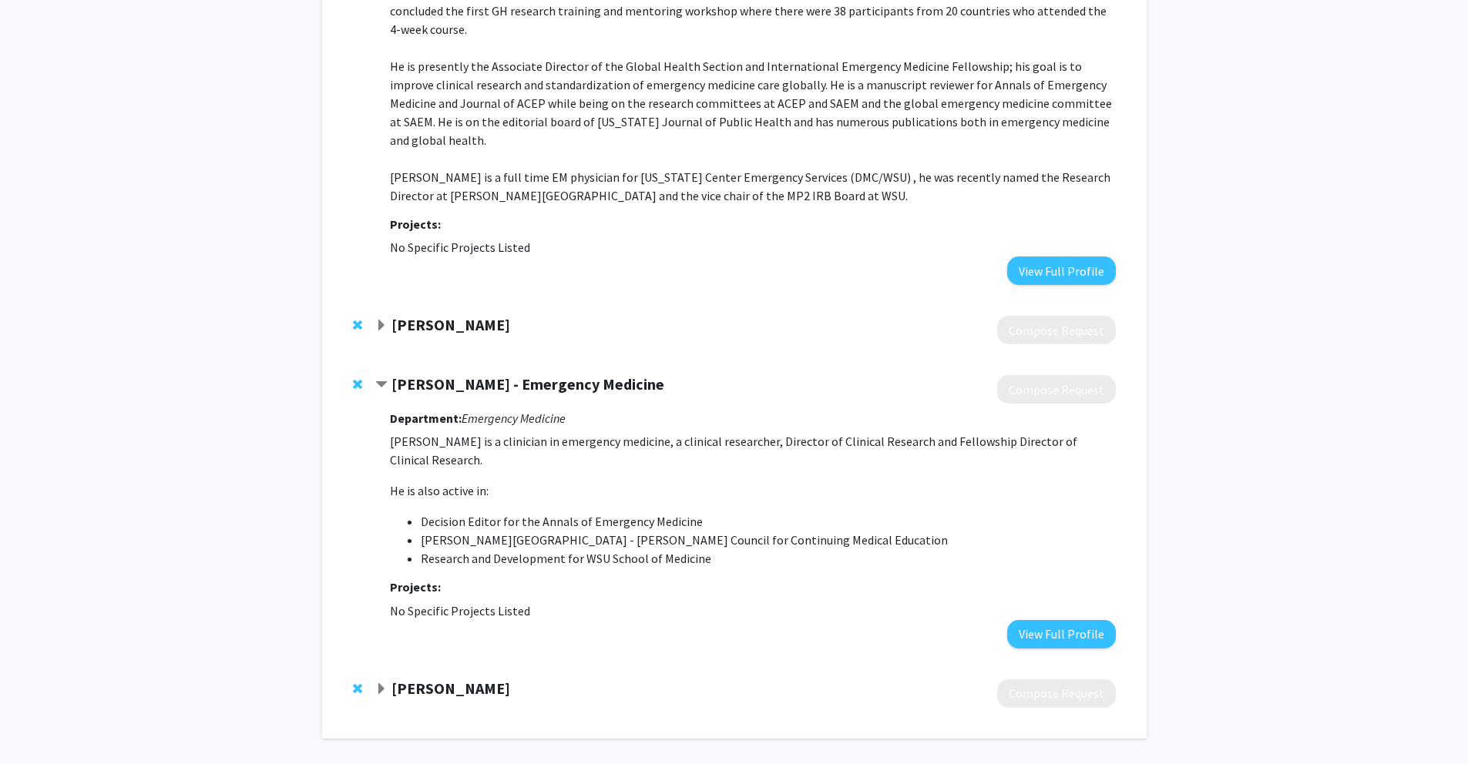
click at [451, 374] on strong "[PERSON_NAME] - Emergency Medicine" at bounding box center [527, 383] width 273 height 19
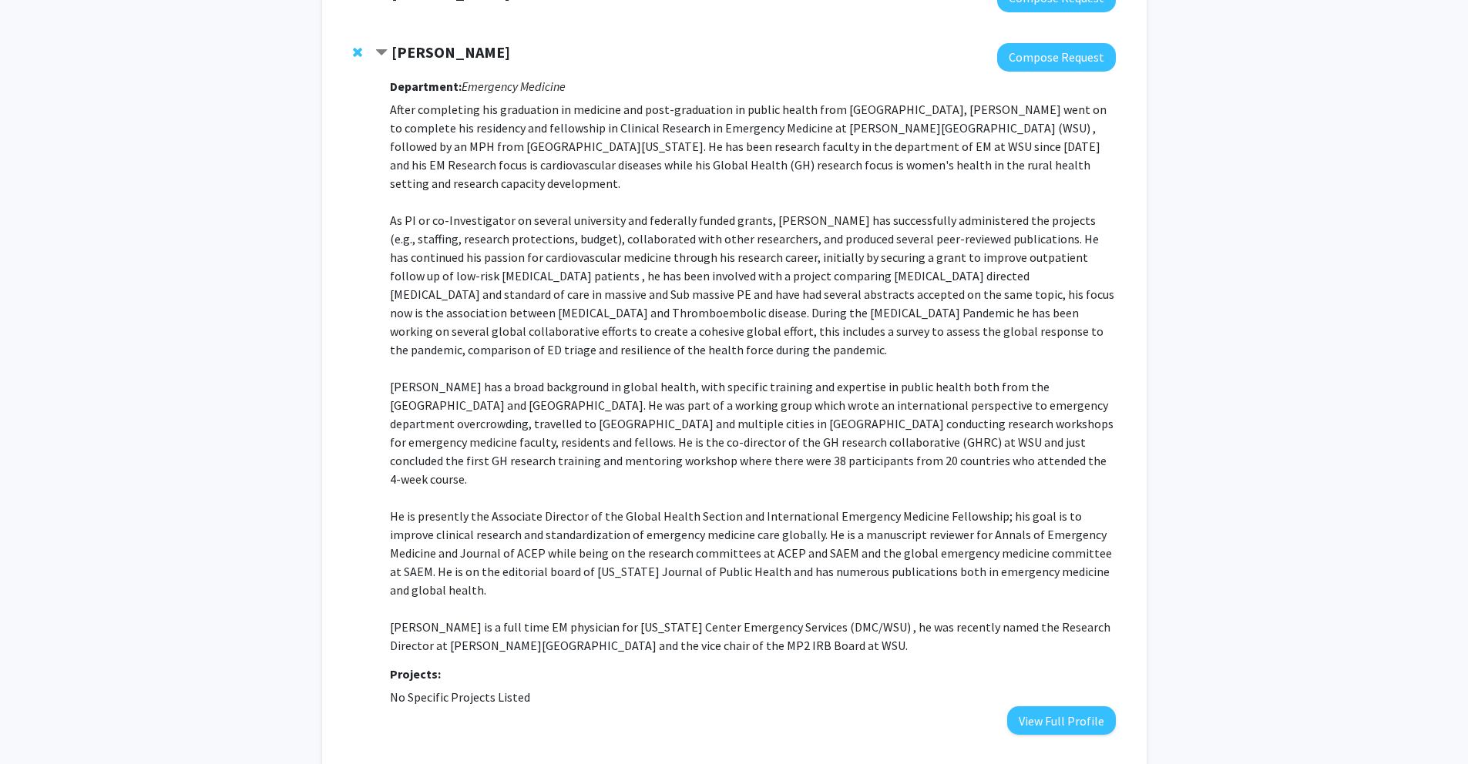
scroll to position [151, 0]
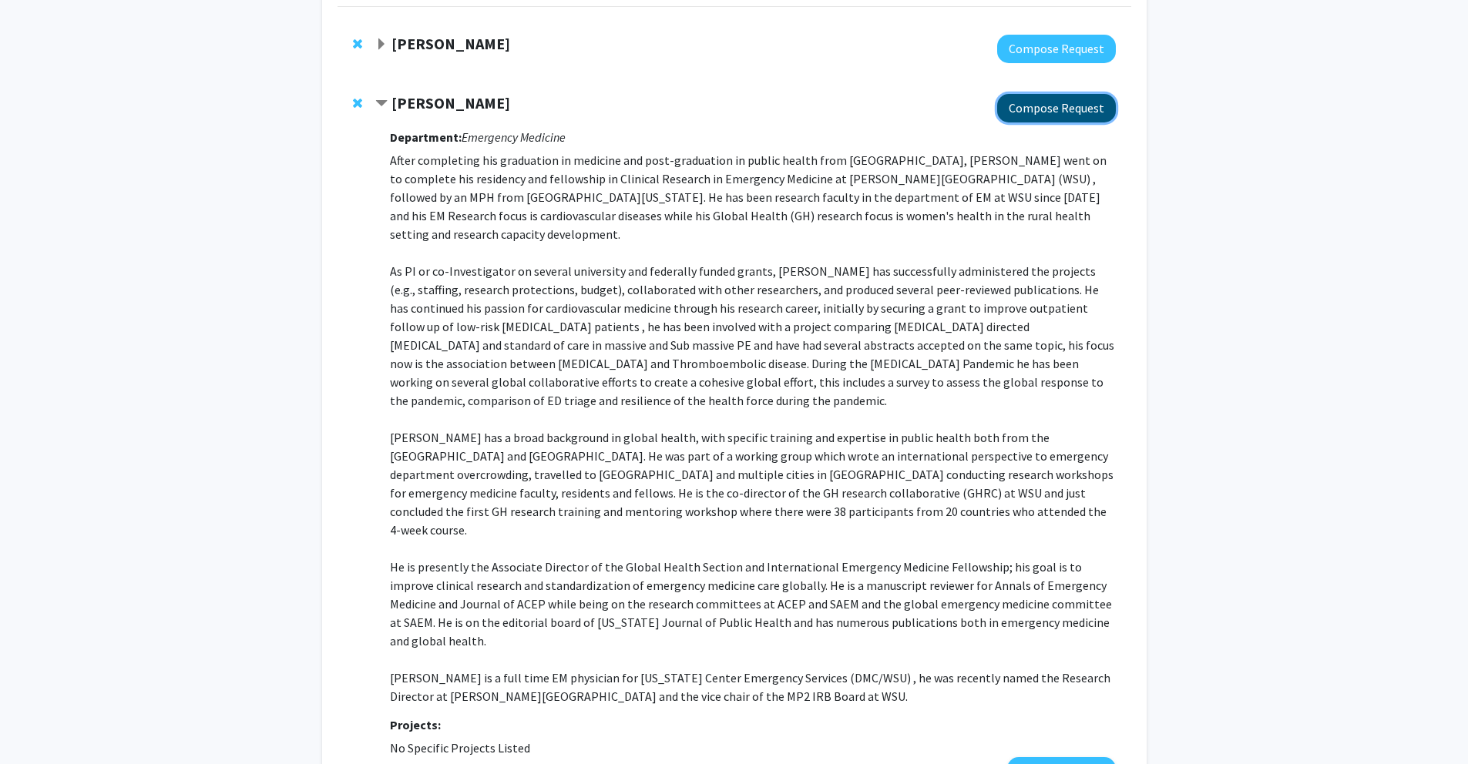
click at [1019, 110] on button "Compose Request" at bounding box center [1056, 108] width 119 height 29
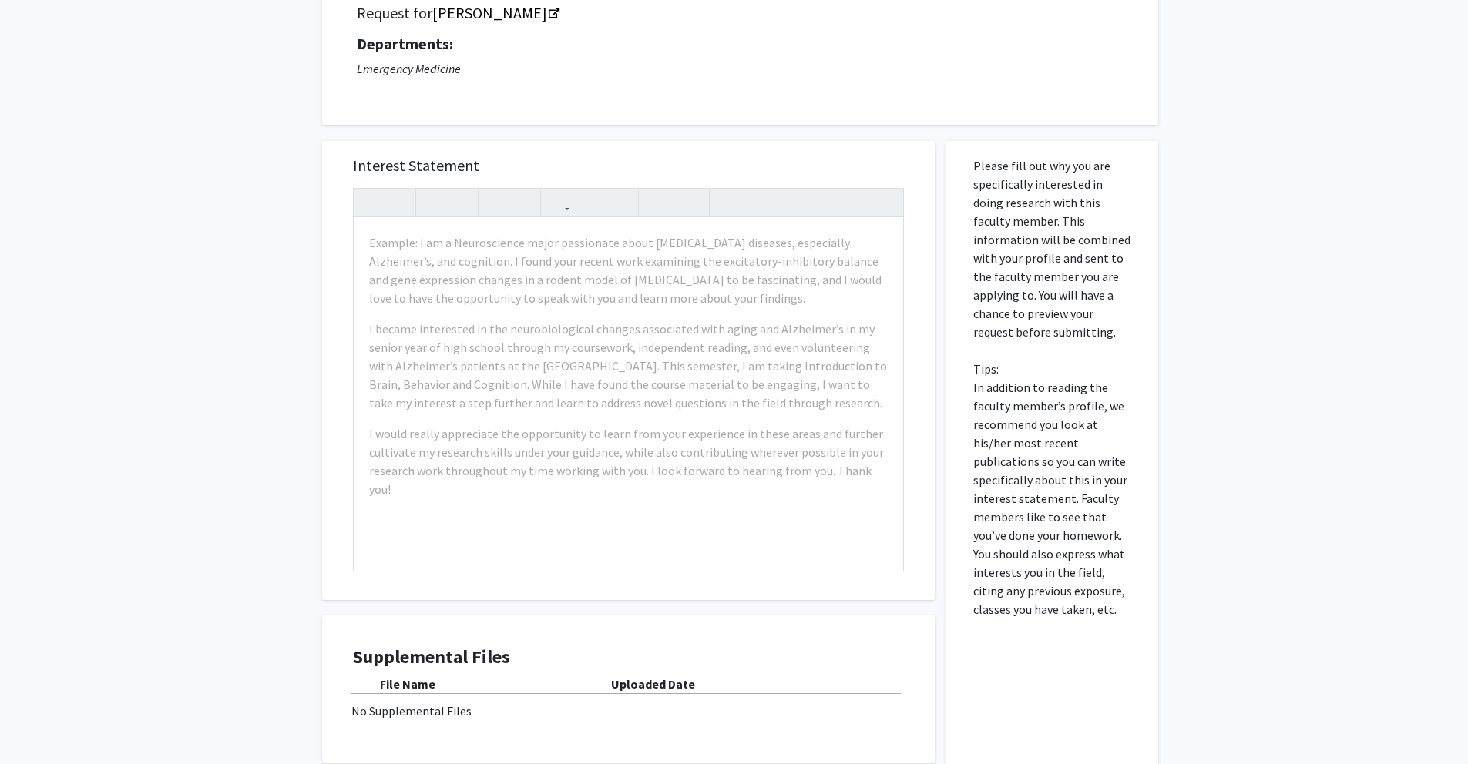
scroll to position [127, 0]
